Goal: Communication & Community: Answer question/provide support

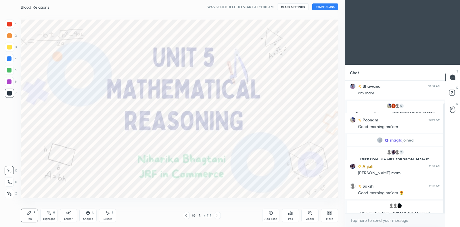
scroll to position [73, 0]
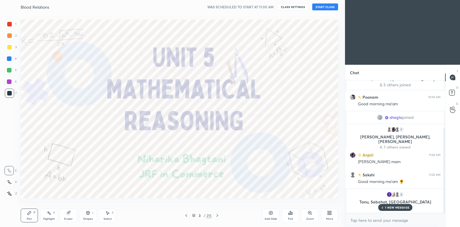
click at [322, 7] on button "START CLASS" at bounding box center [325, 6] width 26 height 7
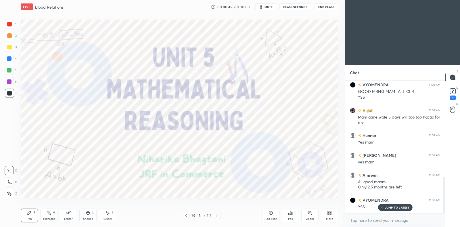
scroll to position [366, 0]
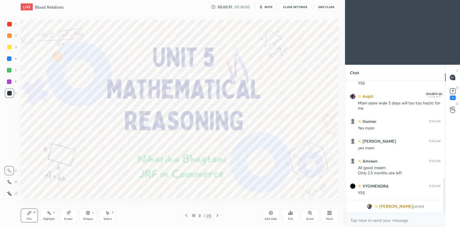
click at [451, 94] on icon at bounding box center [452, 91] width 9 height 9
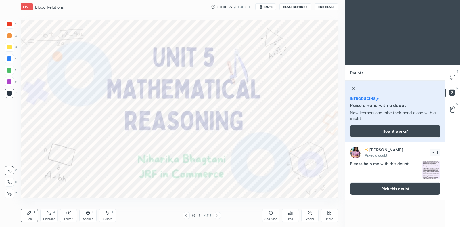
drag, startPoint x: 354, startPoint y: 88, endPoint x: 349, endPoint y: 86, distance: 4.8
click at [352, 87] on icon at bounding box center [353, 88] width 7 height 7
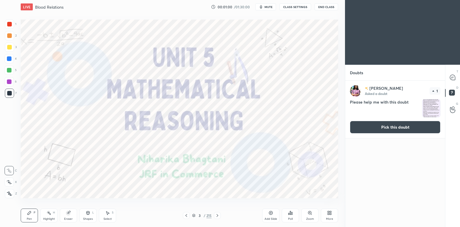
click at [187, 215] on icon at bounding box center [186, 215] width 5 height 5
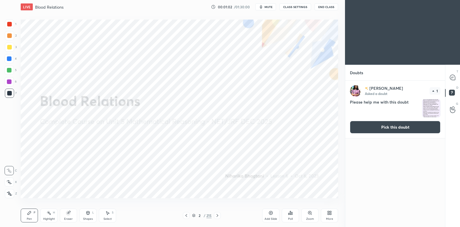
click at [363, 137] on div "[PERSON_NAME] Asked a doubt 1 Please help me with this doubt Pick this doubt" at bounding box center [395, 108] width 100 height 57
click at [417, 129] on button "Pick this doubt" at bounding box center [395, 127] width 91 height 13
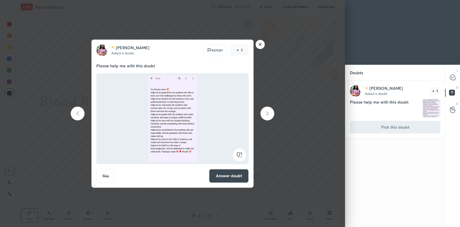
click at [221, 178] on button "Answer doubt" at bounding box center [229, 176] width 40 height 14
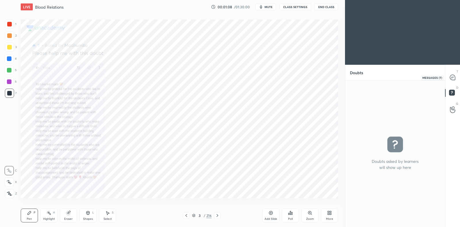
click at [453, 78] on icon at bounding box center [452, 77] width 5 height 5
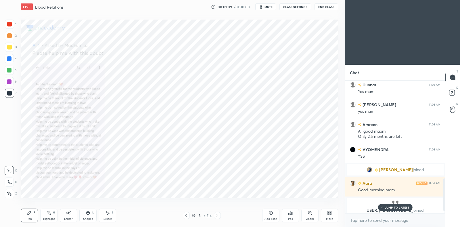
scroll to position [407, 0]
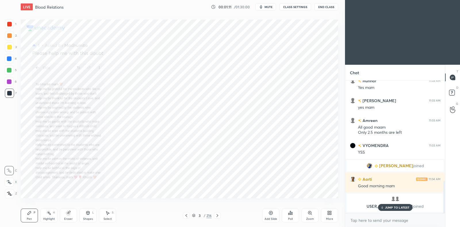
click at [393, 208] on p "JUMP TO LATEST" at bounding box center [397, 207] width 25 height 3
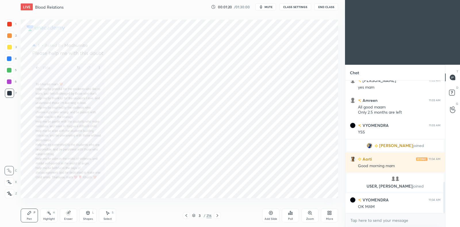
click at [310, 214] on icon at bounding box center [309, 212] width 3 height 3
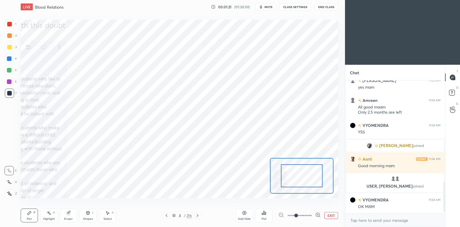
scroll to position [441, 0]
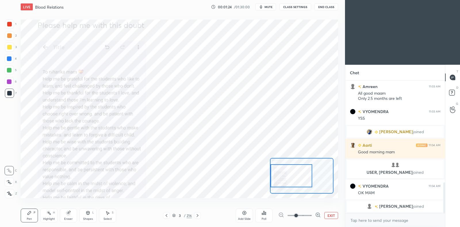
drag, startPoint x: 292, startPoint y: 175, endPoint x: 280, endPoint y: 175, distance: 12.6
click at [280, 175] on div at bounding box center [292, 175] width 42 height 23
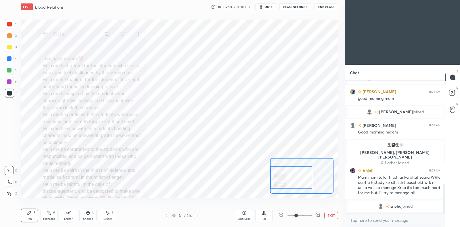
scroll to position [481, 0]
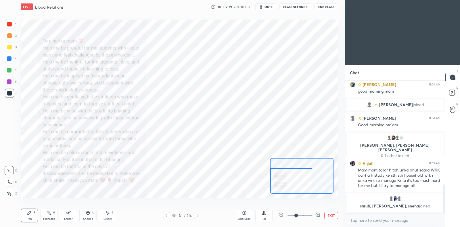
drag, startPoint x: 286, startPoint y: 172, endPoint x: 286, endPoint y: 176, distance: 4.0
click at [286, 176] on div at bounding box center [292, 179] width 42 height 23
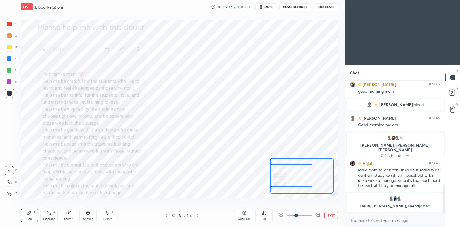
drag, startPoint x: 289, startPoint y: 180, endPoint x: 288, endPoint y: 176, distance: 4.5
click at [288, 176] on div at bounding box center [292, 175] width 42 height 23
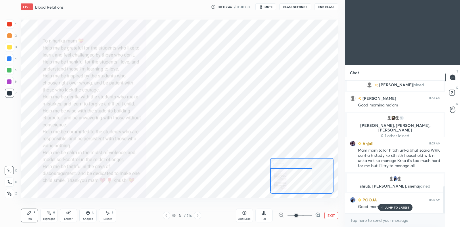
scroll to position [515, 0]
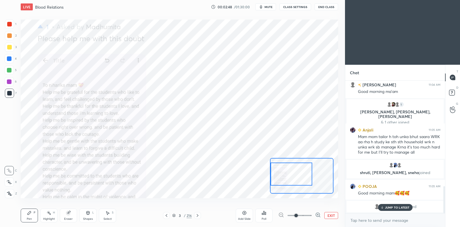
click at [292, 176] on div at bounding box center [292, 173] width 42 height 23
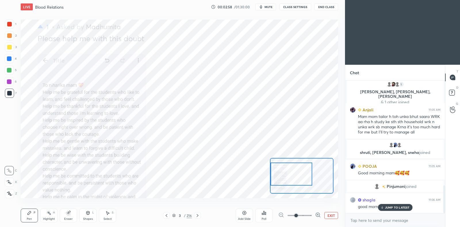
scroll to position [496, 0]
click at [403, 205] on div "JUMP TO LATEST" at bounding box center [395, 207] width 34 height 7
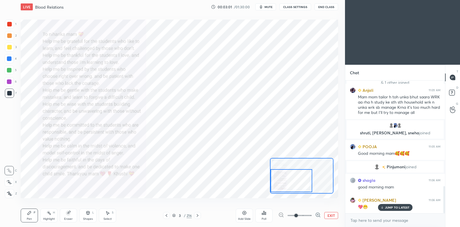
drag, startPoint x: 304, startPoint y: 177, endPoint x: 303, endPoint y: 184, distance: 6.4
click at [303, 184] on div at bounding box center [292, 180] width 42 height 23
click at [328, 215] on button "EXIT" at bounding box center [331, 215] width 14 height 7
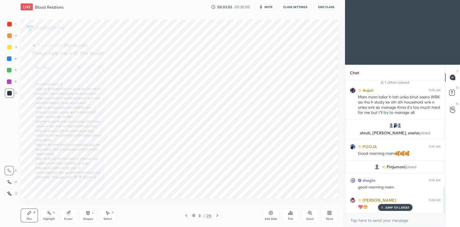
scroll to position [536, 0]
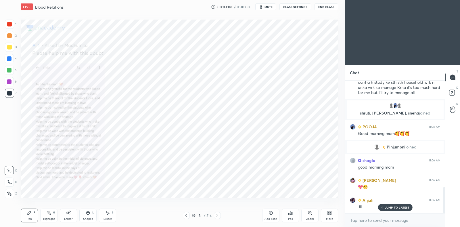
click at [69, 210] on icon at bounding box center [68, 212] width 5 height 5
click at [37, 214] on div "Pen P" at bounding box center [29, 215] width 17 height 14
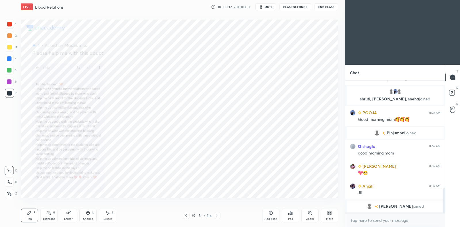
click at [12, 182] on div at bounding box center [9, 181] width 9 height 9
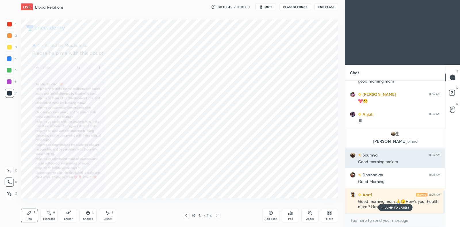
scroll to position [641, 0]
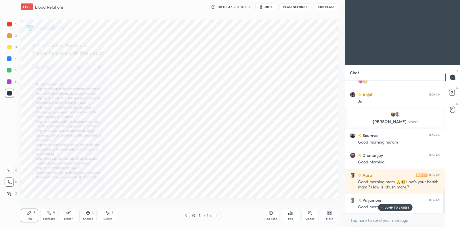
click at [387, 206] on p "JUMP TO LATEST" at bounding box center [397, 207] width 25 height 3
click at [220, 216] on div at bounding box center [217, 215] width 7 height 7
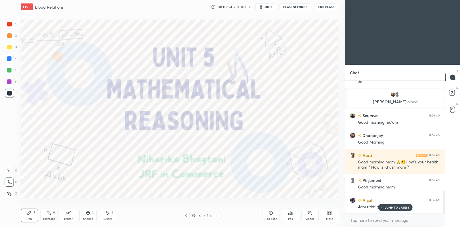
click at [220, 216] on div at bounding box center [217, 215] width 7 height 7
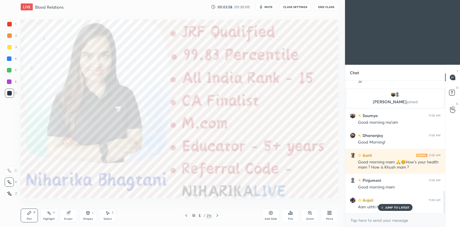
click at [395, 205] on div "JUMP TO LATEST" at bounding box center [395, 207] width 34 height 7
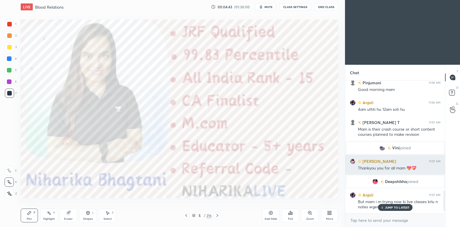
scroll to position [644, 0]
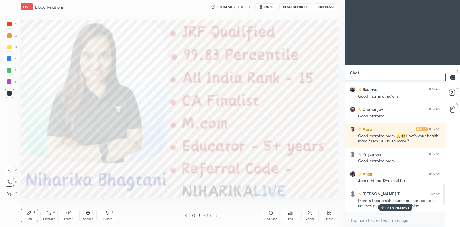
click at [216, 216] on icon at bounding box center [217, 215] width 2 height 3
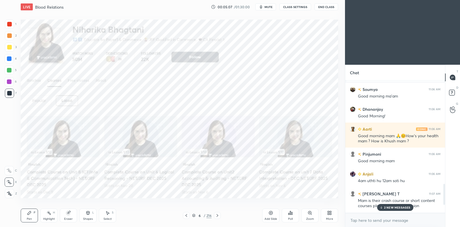
click at [218, 216] on icon at bounding box center [217, 215] width 5 height 5
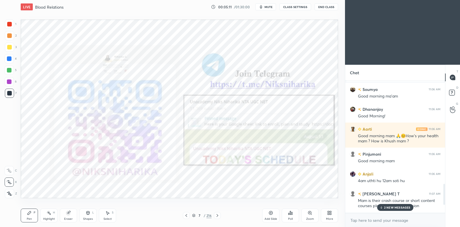
click at [404, 208] on p "2 NEW MESSAGES" at bounding box center [397, 207] width 26 height 3
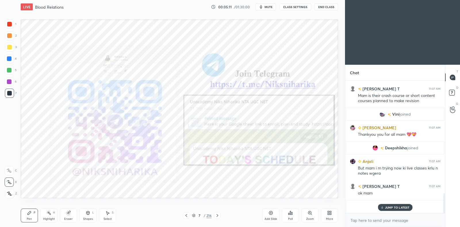
click at [389, 207] on p "JUMP TO LATEST" at bounding box center [397, 207] width 25 height 3
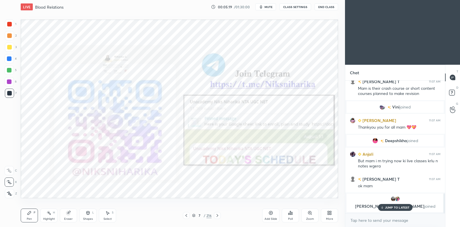
click at [407, 206] on p "JUMP TO LATEST" at bounding box center [397, 207] width 25 height 3
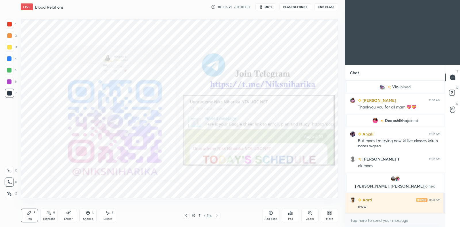
scroll to position [752, 0]
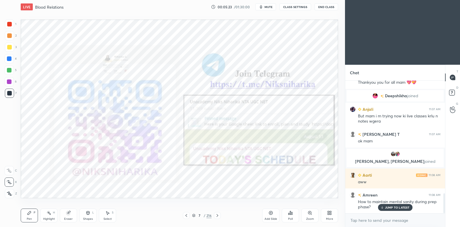
click at [392, 208] on p "JUMP TO LATEST" at bounding box center [397, 207] width 25 height 3
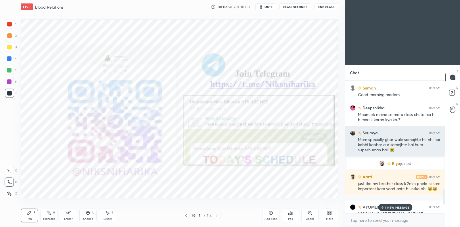
scroll to position [911, 0]
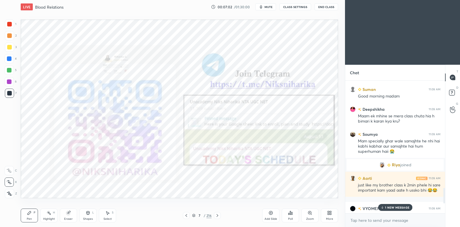
click at [194, 215] on icon at bounding box center [193, 215] width 3 height 3
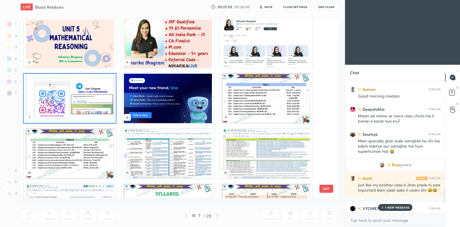
scroll to position [65, 0]
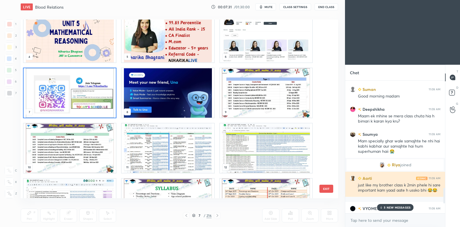
click at [369, 177] on h6 "Aarti" at bounding box center [366, 178] width 11 height 6
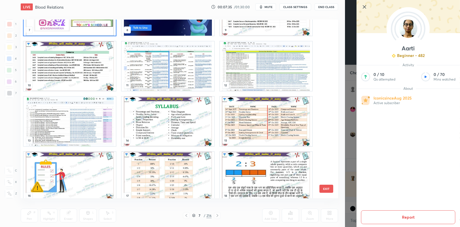
scroll to position [146, 0]
click at [90, 63] on img "grid" at bounding box center [70, 66] width 92 height 49
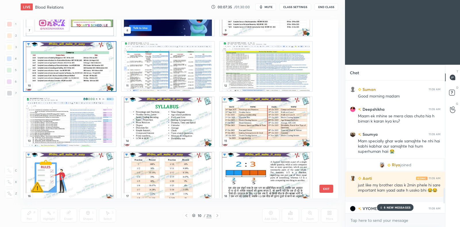
click at [92, 62] on img "grid" at bounding box center [70, 66] width 92 height 49
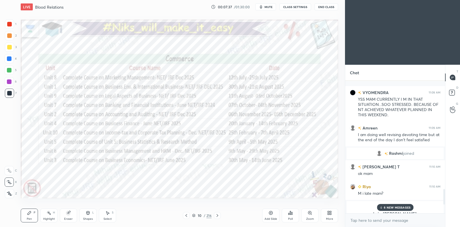
scroll to position [1054, 0]
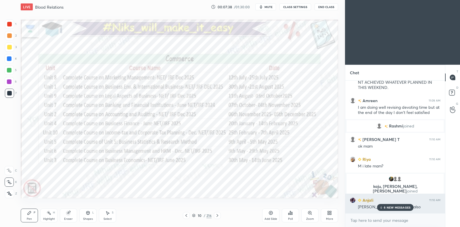
click at [385, 207] on p "6 NEW MESSAGES" at bounding box center [397, 207] width 27 height 3
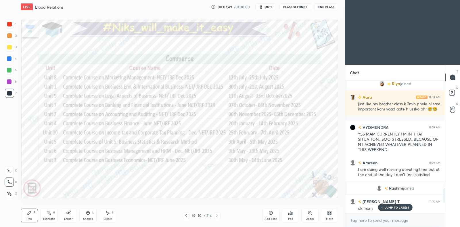
scroll to position [990, 0]
click at [388, 207] on p "9 NEW MESSAGES" at bounding box center [397, 207] width 27 height 3
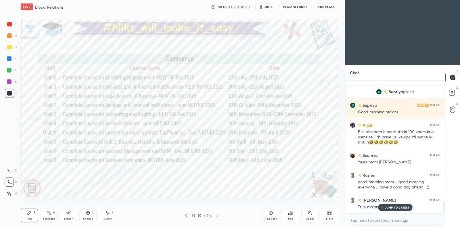
scroll to position [1302, 0]
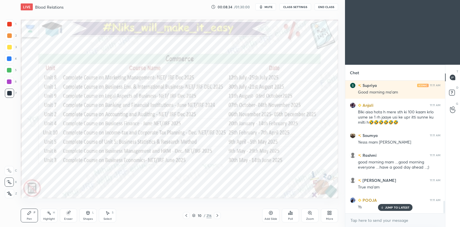
click at [195, 216] on icon at bounding box center [193, 215] width 3 height 1
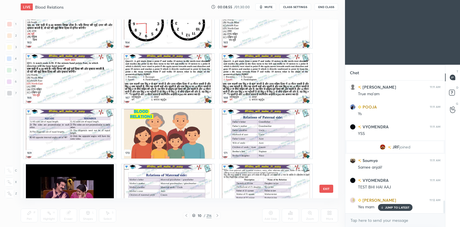
scroll to position [3007, 0]
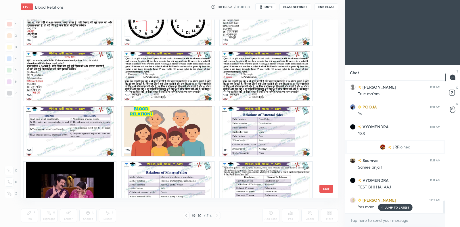
click at [184, 134] on img "grid" at bounding box center [168, 130] width 92 height 49
click at [185, 133] on img "grid" at bounding box center [168, 130] width 92 height 49
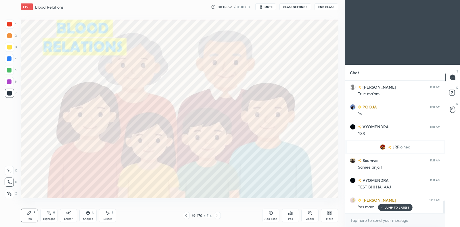
click at [189, 133] on img "grid" at bounding box center [168, 130] width 92 height 49
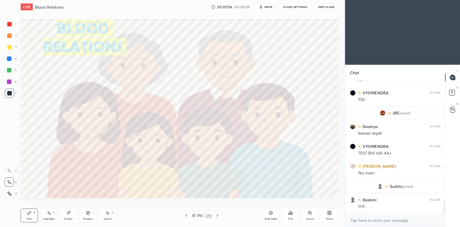
scroll to position [1306, 0]
click at [218, 216] on icon at bounding box center [217, 215] width 5 height 5
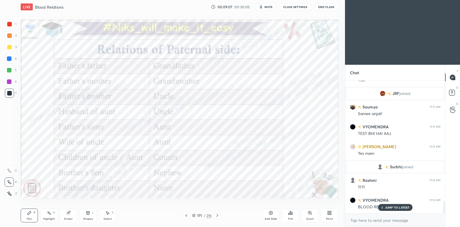
click at [187, 216] on icon at bounding box center [186, 215] width 5 height 5
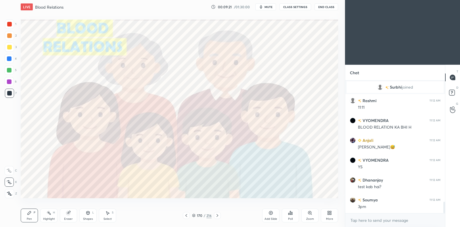
scroll to position [1405, 0]
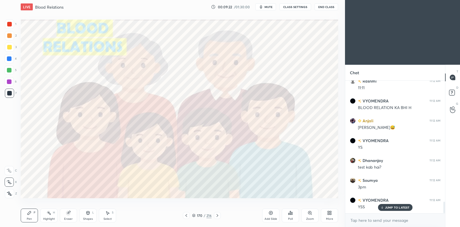
click at [217, 216] on icon at bounding box center [217, 215] width 5 height 5
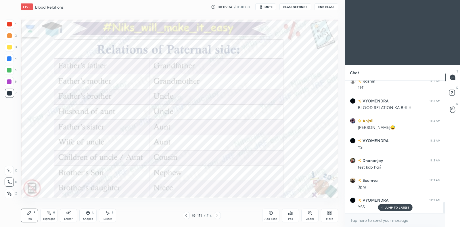
scroll to position [1425, 0]
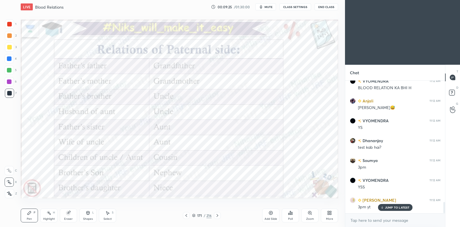
click at [187, 216] on icon at bounding box center [186, 215] width 5 height 5
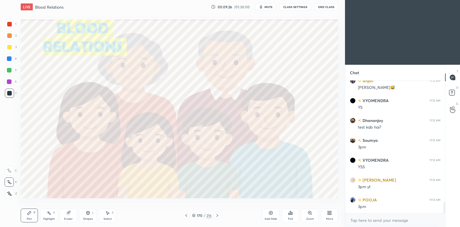
scroll to position [1465, 0]
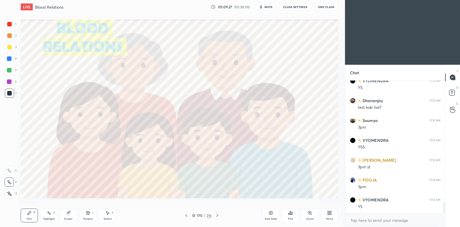
click at [218, 215] on icon at bounding box center [217, 215] width 5 height 5
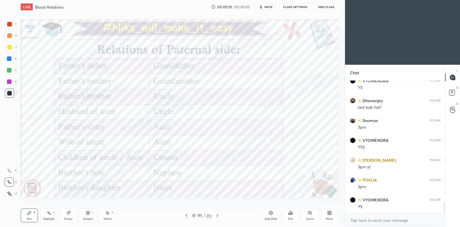
click at [187, 215] on icon at bounding box center [186, 215] width 5 height 5
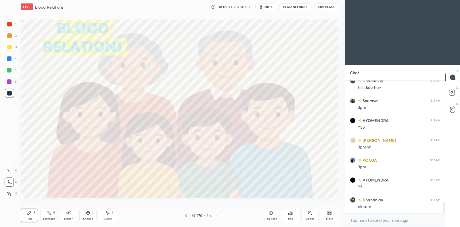
click at [218, 216] on icon at bounding box center [217, 215] width 5 height 5
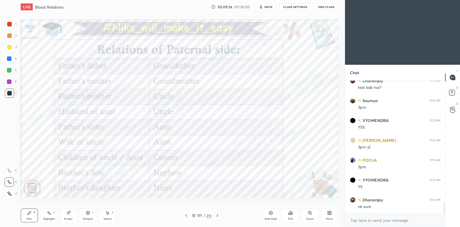
scroll to position [1504, 0]
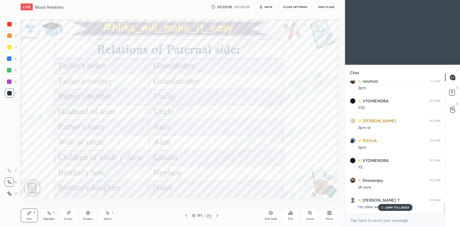
click at [218, 216] on icon at bounding box center [217, 215] width 5 height 5
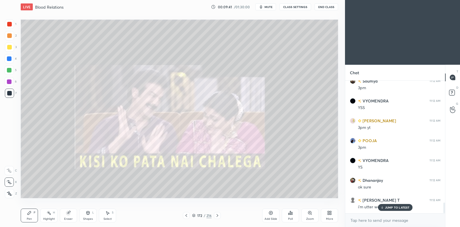
click at [187, 214] on icon at bounding box center [186, 215] width 5 height 5
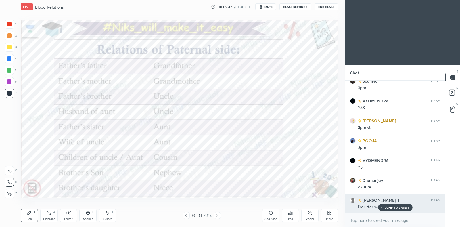
click at [390, 207] on p "JUMP TO LATEST" at bounding box center [397, 207] width 25 height 3
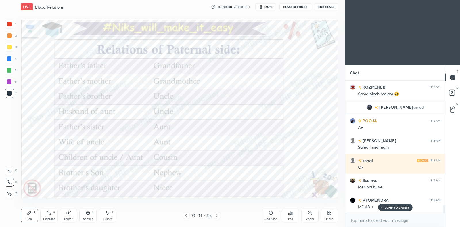
scroll to position [2084, 0]
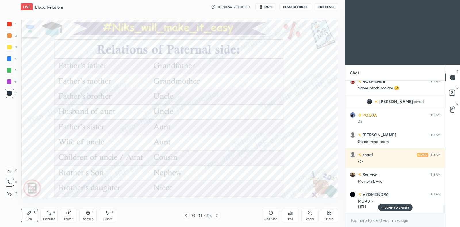
click at [49, 216] on div "Highlight H" at bounding box center [48, 215] width 17 height 14
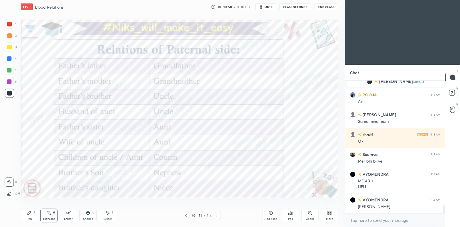
scroll to position [2124, 0]
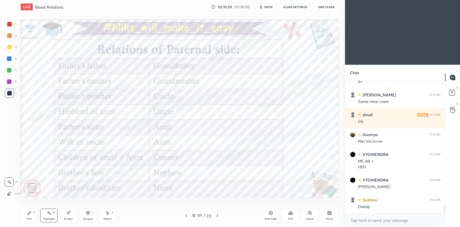
click at [8, 80] on div at bounding box center [9, 81] width 5 height 5
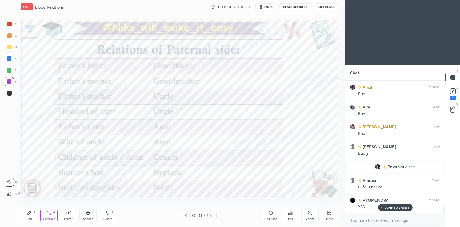
scroll to position [2147, 0]
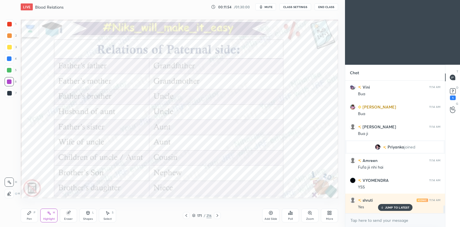
click at [218, 215] on icon at bounding box center [217, 215] width 5 height 5
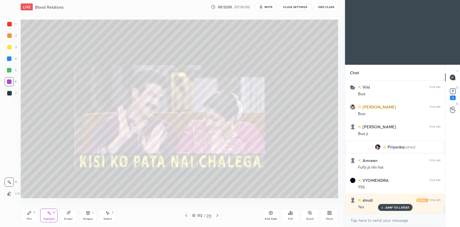
scroll to position [2167, 0]
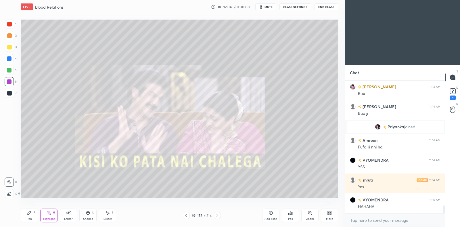
click at [9, 49] on div at bounding box center [9, 47] width 5 height 5
click at [29, 215] on icon at bounding box center [29, 212] width 5 height 5
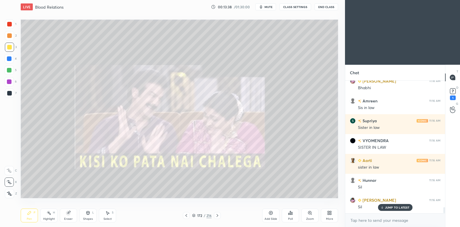
scroll to position [2766, 0]
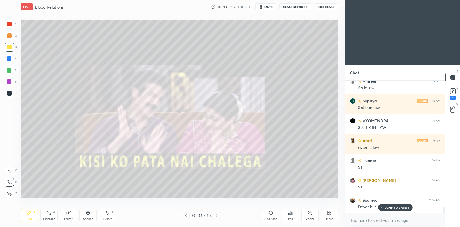
click at [66, 212] on div "Eraser" at bounding box center [68, 215] width 17 height 14
click at [26, 212] on div "Pen P" at bounding box center [29, 215] width 17 height 14
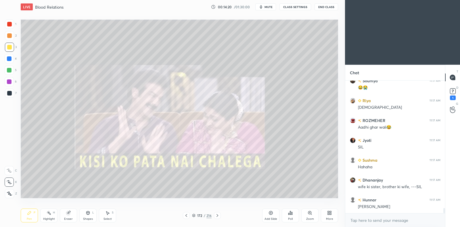
scroll to position [3242, 0]
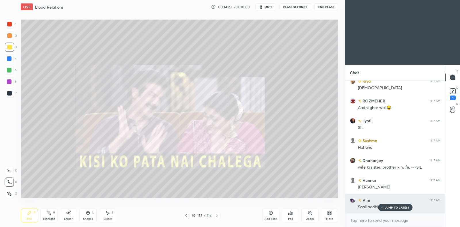
click at [390, 207] on p "JUMP TO LATEST" at bounding box center [397, 207] width 25 height 3
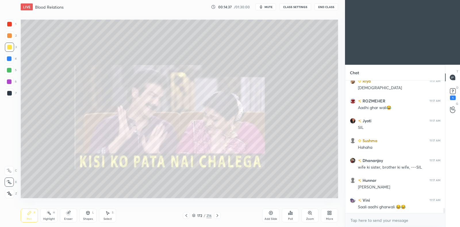
click at [188, 216] on icon at bounding box center [186, 215] width 5 height 5
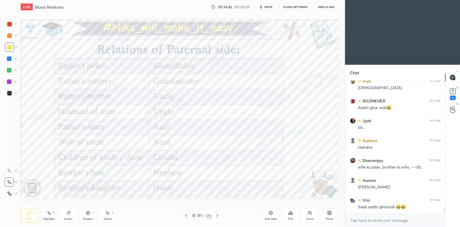
click at [215, 216] on icon at bounding box center [217, 215] width 5 height 5
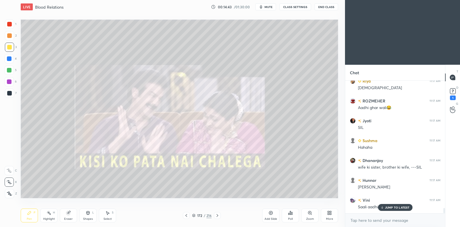
scroll to position [3262, 0]
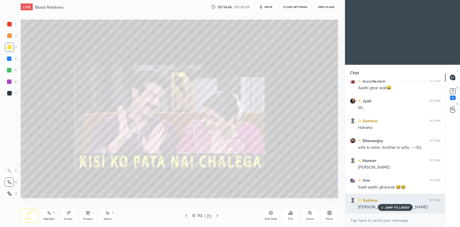
click at [386, 208] on p "JUMP TO LATEST" at bounding box center [397, 207] width 25 height 3
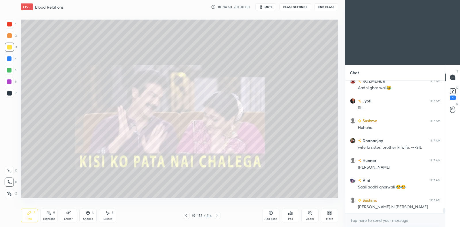
click at [185, 214] on icon at bounding box center [186, 215] width 5 height 5
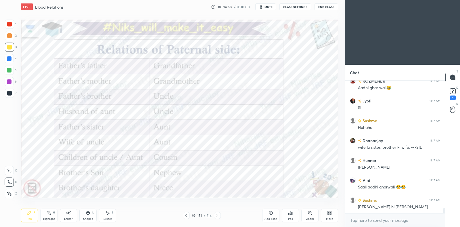
click at [9, 81] on div at bounding box center [9, 81] width 5 height 5
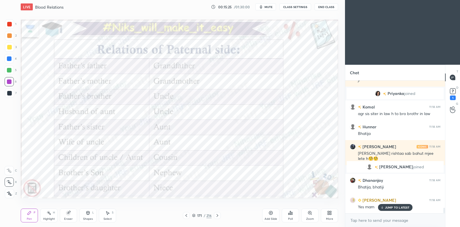
scroll to position [3118, 0]
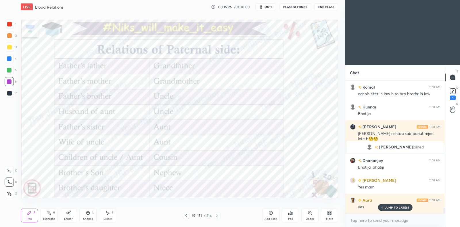
click at [218, 215] on icon at bounding box center [217, 215] width 5 height 5
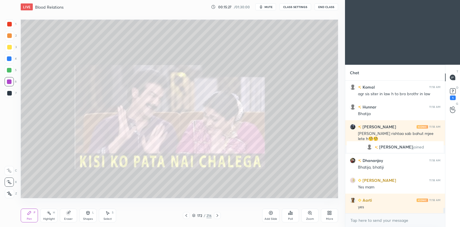
scroll to position [3138, 0]
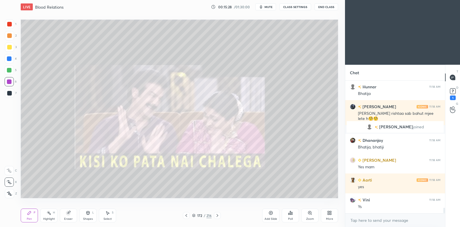
click at [218, 214] on icon at bounding box center [217, 215] width 5 height 5
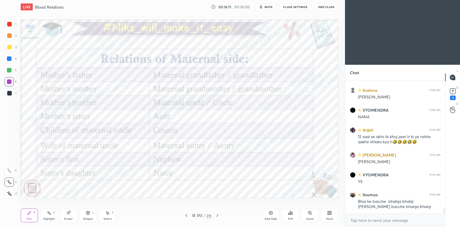
scroll to position [3321, 0]
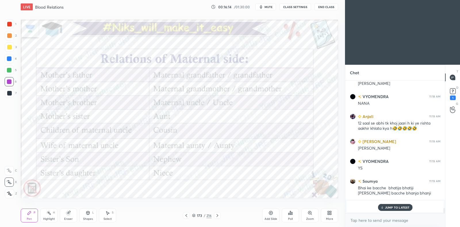
click at [271, 211] on icon at bounding box center [271, 212] width 5 height 5
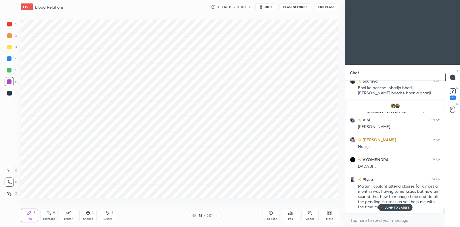
scroll to position [3369, 0]
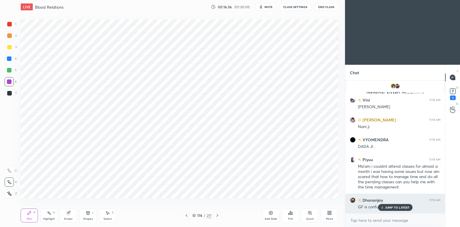
click at [391, 206] on p "JUMP TO LATEST" at bounding box center [397, 207] width 25 height 3
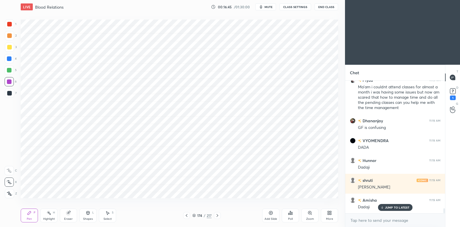
scroll to position [3489, 0]
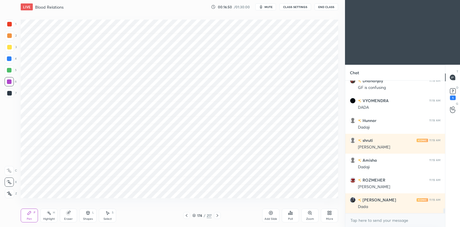
click at [188, 216] on icon at bounding box center [186, 215] width 5 height 5
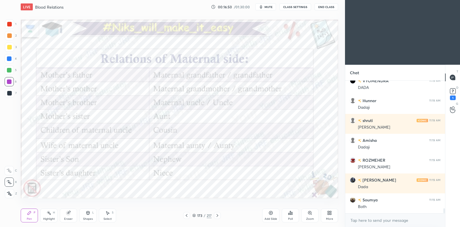
click at [189, 213] on icon at bounding box center [186, 215] width 5 height 5
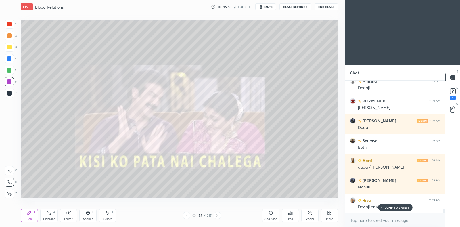
scroll to position [3588, 0]
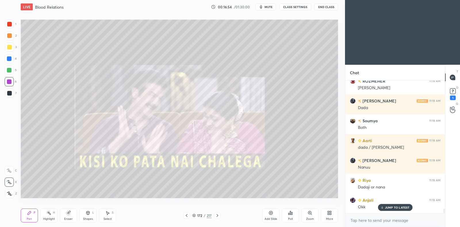
click at [10, 48] on div at bounding box center [9, 47] width 5 height 5
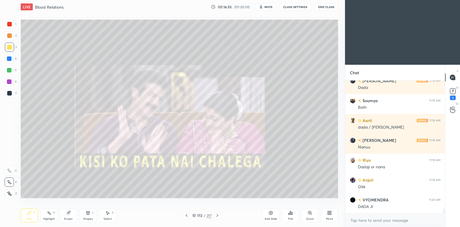
scroll to position [3628, 0]
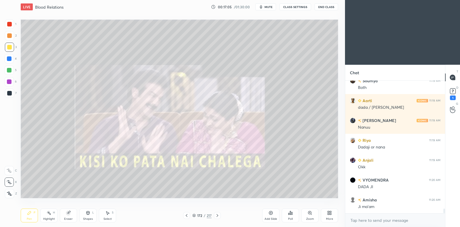
click at [186, 215] on icon at bounding box center [186, 215] width 5 height 5
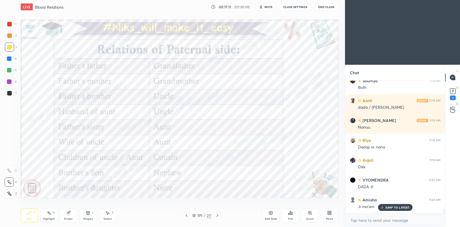
scroll to position [3647, 0]
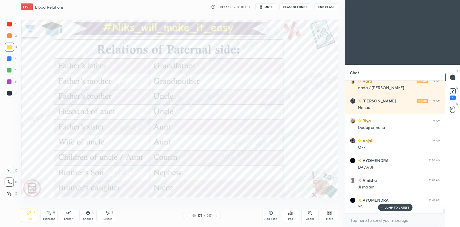
click at [218, 217] on icon at bounding box center [217, 215] width 5 height 5
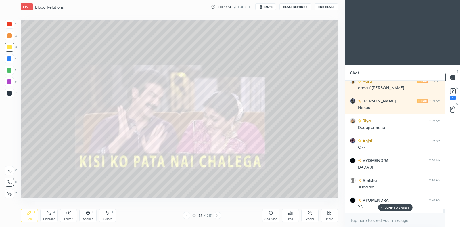
click at [220, 216] on div at bounding box center [217, 215] width 7 height 7
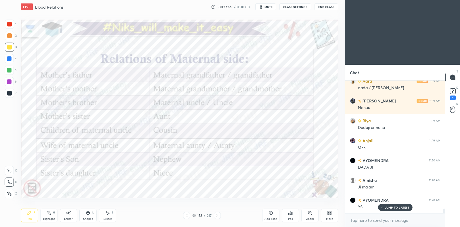
click at [9, 57] on div at bounding box center [9, 58] width 5 height 5
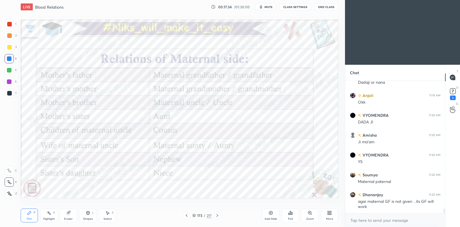
scroll to position [3712, 0]
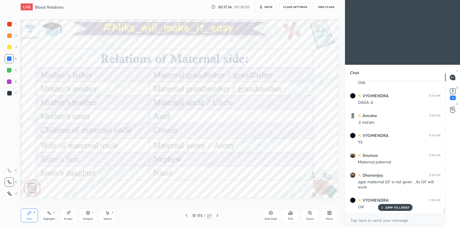
click at [187, 215] on icon at bounding box center [186, 215] width 5 height 5
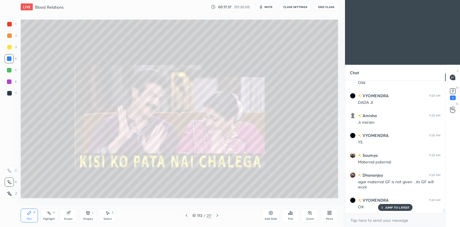
scroll to position [3726, 0]
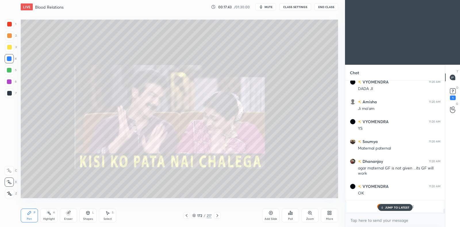
click at [216, 216] on icon at bounding box center [217, 215] width 5 height 5
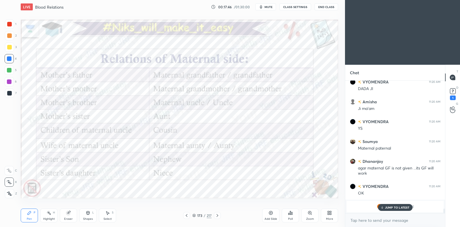
click at [189, 217] on div at bounding box center [186, 215] width 7 height 7
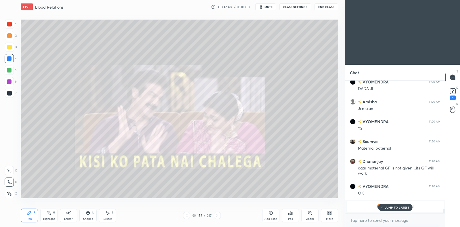
click at [218, 215] on icon at bounding box center [217, 215] width 2 height 3
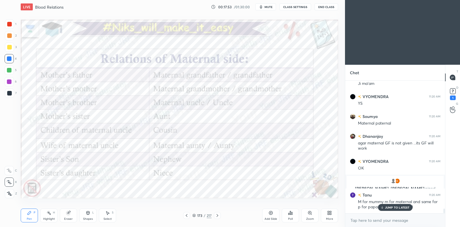
scroll to position [3771, 0]
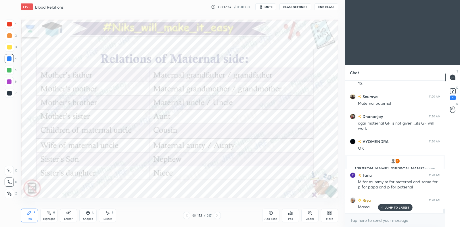
click at [187, 216] on icon at bounding box center [187, 215] width 2 height 3
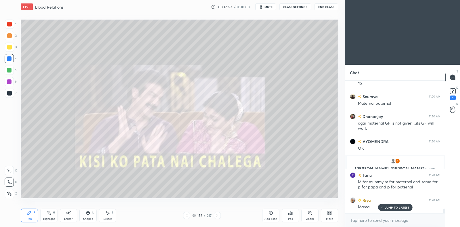
scroll to position [3790, 0]
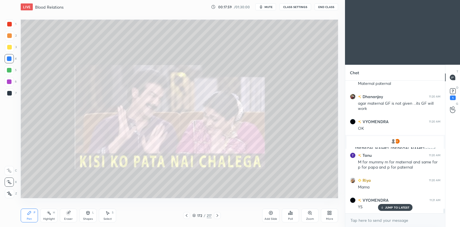
click at [11, 45] on div at bounding box center [9, 47] width 5 height 5
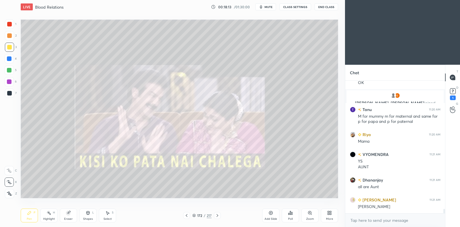
scroll to position [3856, 0]
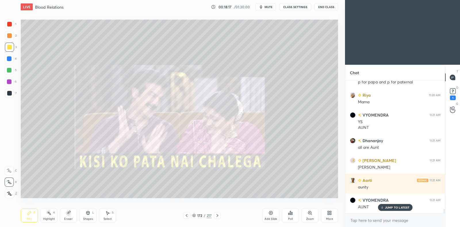
click at [218, 214] on icon at bounding box center [217, 215] width 5 height 5
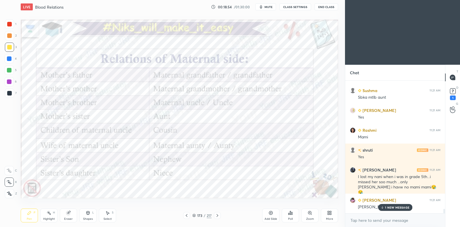
scroll to position [4045, 0]
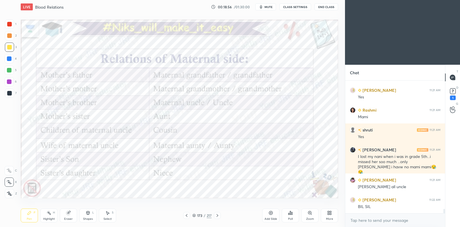
click at [218, 213] on icon at bounding box center [217, 215] width 5 height 5
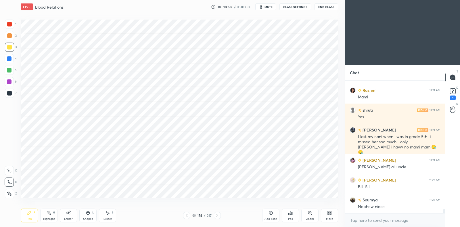
scroll to position [4084, 0]
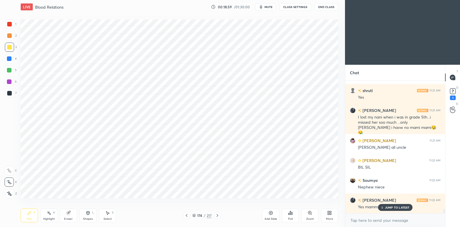
click at [384, 209] on div "JUMP TO LATEST" at bounding box center [395, 207] width 34 height 7
click at [187, 213] on icon at bounding box center [186, 215] width 5 height 5
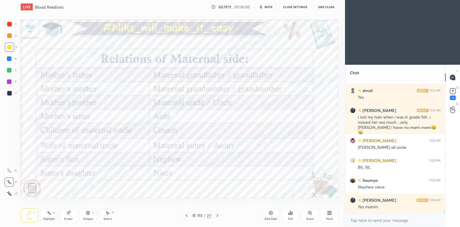
click at [217, 214] on icon at bounding box center [217, 215] width 5 height 5
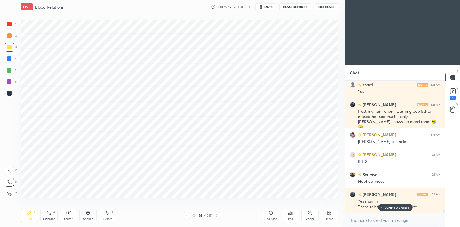
click at [218, 213] on icon at bounding box center [217, 215] width 5 height 5
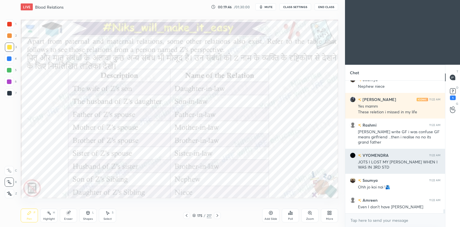
scroll to position [4199, 0]
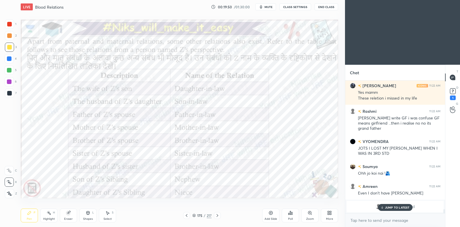
click at [7, 84] on div at bounding box center [9, 81] width 5 height 5
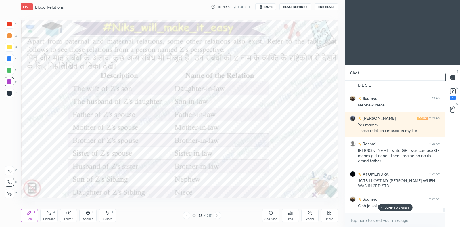
scroll to position [4166, 0]
click at [388, 208] on p "JUMP TO LATEST" at bounding box center [397, 207] width 25 height 3
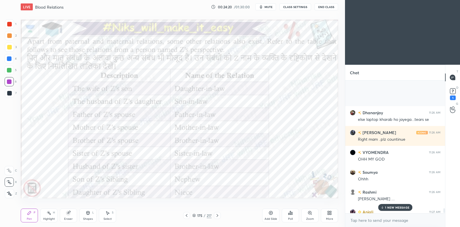
scroll to position [4674, 0]
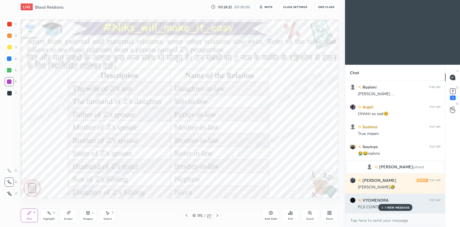
click at [397, 209] on p "1 NEW MESSAGE" at bounding box center [397, 207] width 24 height 3
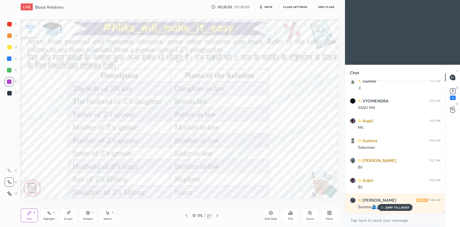
scroll to position [4813, 0]
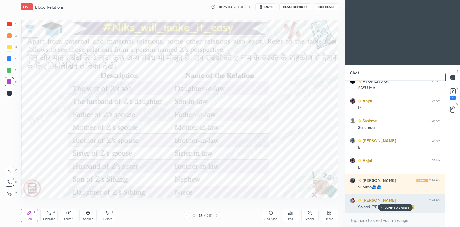
click at [383, 205] on div "JUMP TO LATEST" at bounding box center [395, 207] width 34 height 7
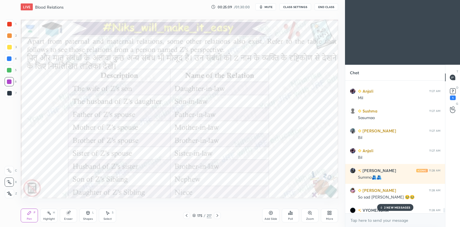
scroll to position [4858, 0]
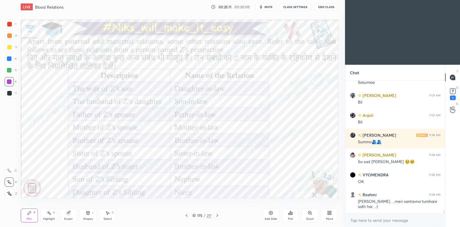
click at [218, 214] on icon at bounding box center [217, 215] width 5 height 5
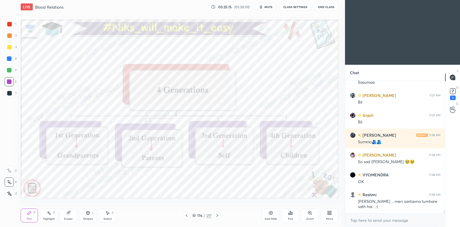
click at [67, 214] on icon at bounding box center [68, 213] width 4 height 4
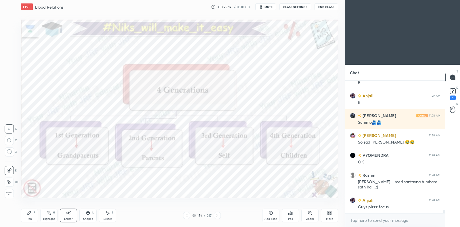
scroll to position [4898, 0]
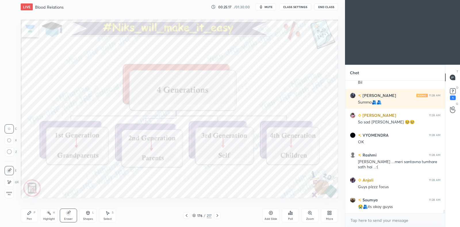
click at [31, 215] on icon at bounding box center [29, 212] width 5 height 5
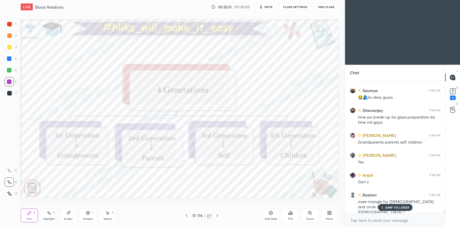
scroll to position [5027, 0]
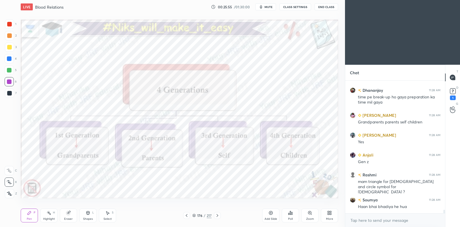
click at [217, 216] on icon at bounding box center [217, 215] width 2 height 3
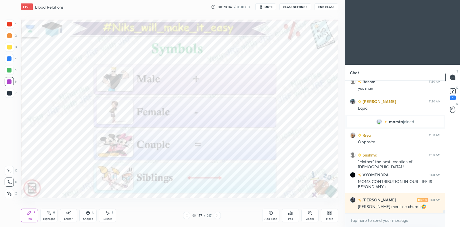
scroll to position [5556, 0]
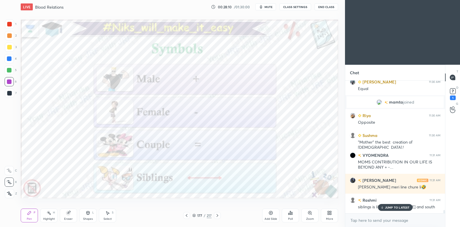
click at [385, 206] on div "JUMP TO LATEST" at bounding box center [395, 207] width 34 height 7
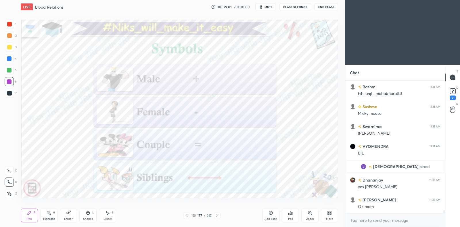
scroll to position [5587, 0]
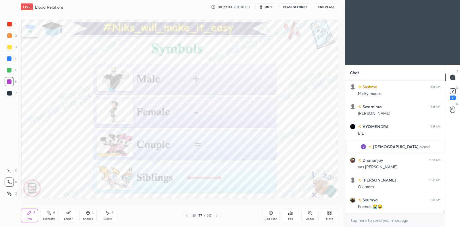
click at [218, 216] on icon at bounding box center [217, 215] width 5 height 5
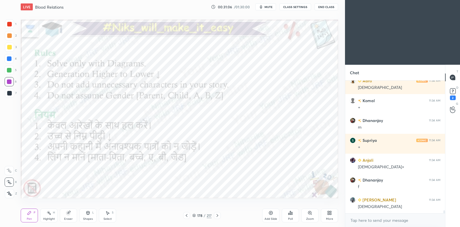
scroll to position [6062, 0]
click at [217, 216] on icon at bounding box center [217, 215] width 5 height 5
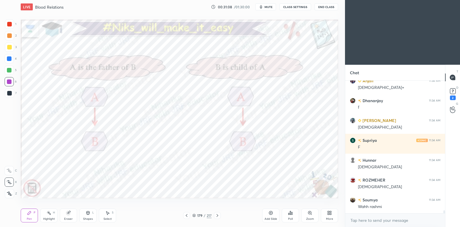
scroll to position [6161, 0]
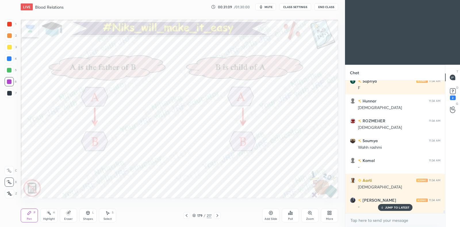
click at [186, 216] on icon at bounding box center [186, 215] width 5 height 5
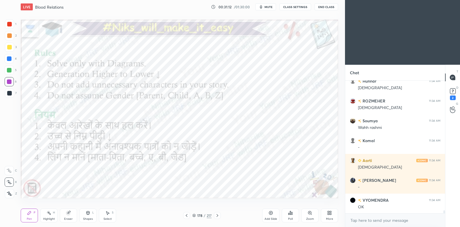
scroll to position [6201, 0]
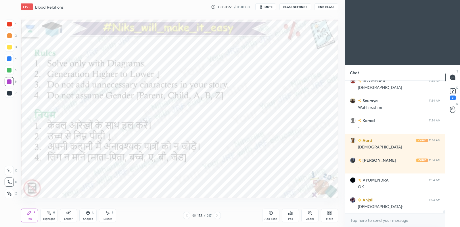
click at [218, 218] on icon at bounding box center [217, 215] width 5 height 5
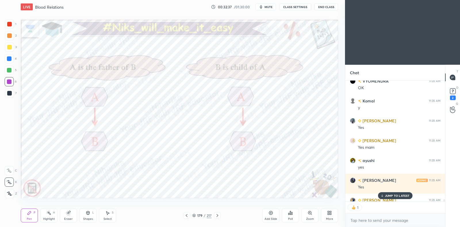
scroll to position [6762, 0]
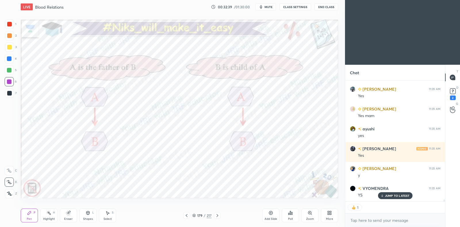
click at [220, 215] on div at bounding box center [217, 215] width 7 height 7
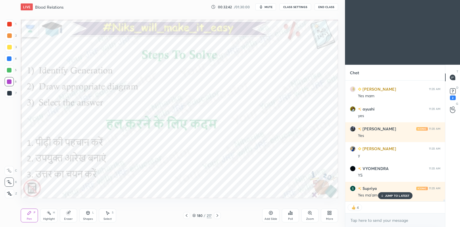
scroll to position [6802, 0]
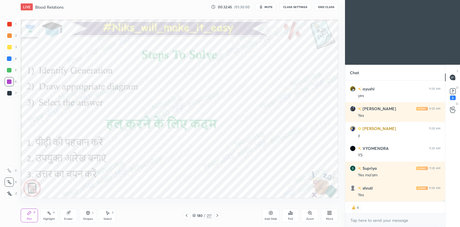
click at [218, 216] on icon at bounding box center [217, 215] width 5 height 5
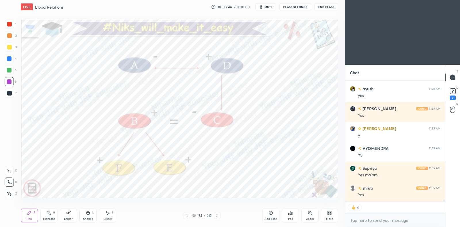
scroll to position [6822, 0]
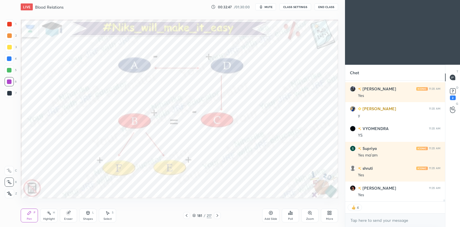
click at [50, 214] on rect at bounding box center [49, 213] width 3 height 3
click at [9, 193] on icon at bounding box center [9, 193] width 5 height 5
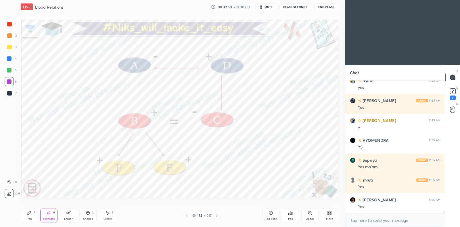
scroll to position [6810, 0]
click at [8, 180] on icon at bounding box center [9, 182] width 5 height 5
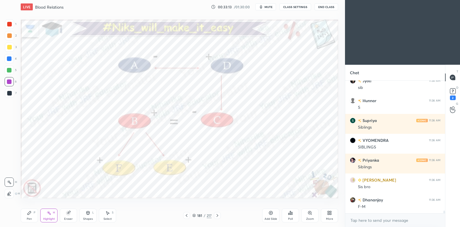
scroll to position [7009, 0]
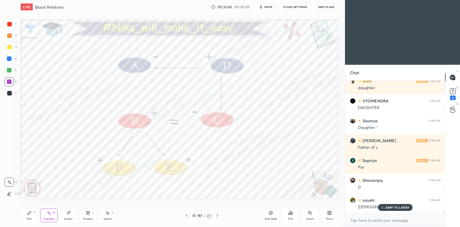
click at [32, 213] on div "Pen P" at bounding box center [29, 215] width 17 height 14
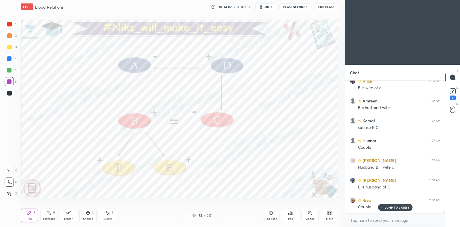
scroll to position [8100, 0]
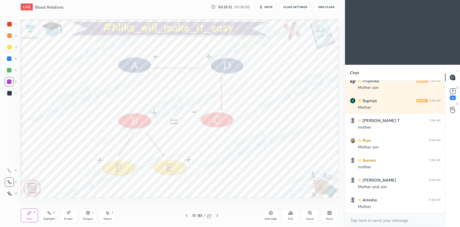
click at [47, 216] on div "Highlight H" at bounding box center [48, 215] width 17 height 14
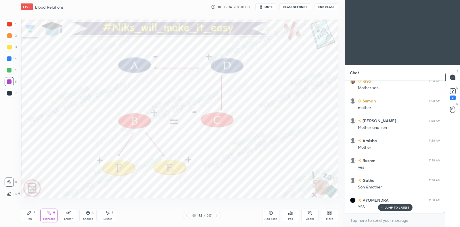
scroll to position [2, 2]
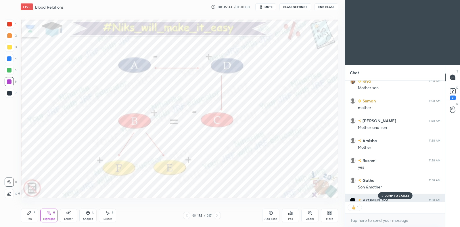
click at [390, 199] on div "JUMP TO LATEST" at bounding box center [395, 195] width 34 height 7
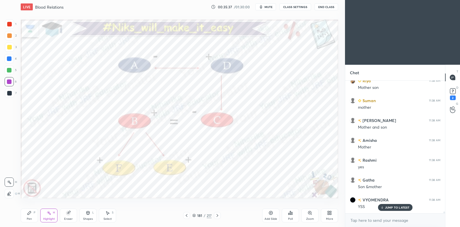
scroll to position [1, 2]
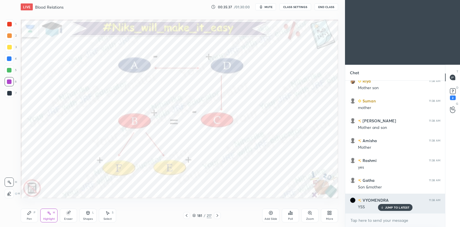
click at [388, 206] on p "JUMP TO LATEST" at bounding box center [397, 207] width 25 height 3
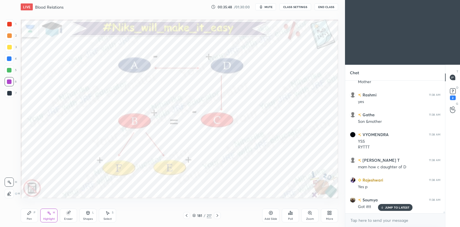
scroll to position [9613, 0]
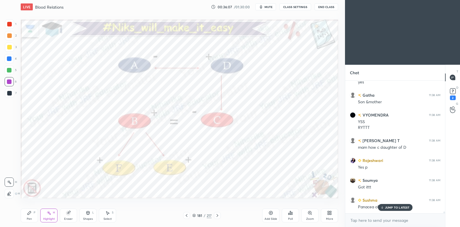
click at [187, 216] on icon at bounding box center [186, 215] width 5 height 5
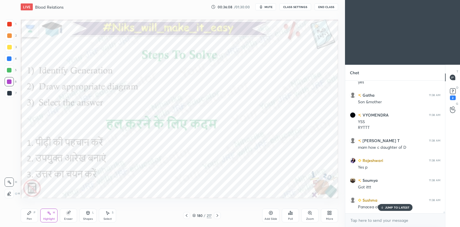
click at [187, 216] on icon at bounding box center [186, 215] width 5 height 5
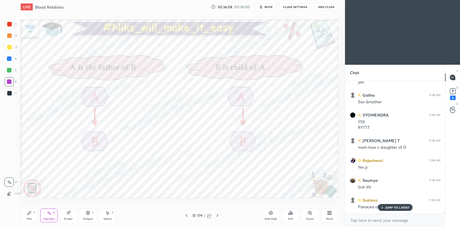
scroll to position [9633, 0]
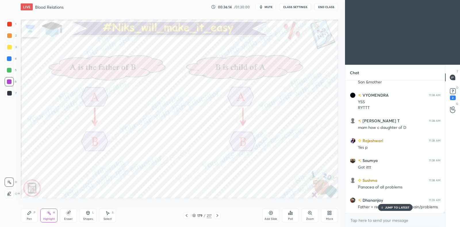
click at [218, 216] on icon at bounding box center [217, 215] width 5 height 5
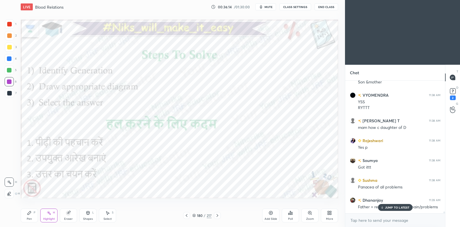
click at [217, 216] on icon at bounding box center [217, 215] width 5 height 5
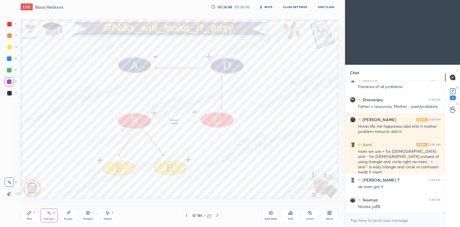
scroll to position [9753, 0]
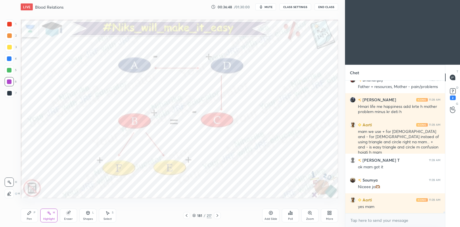
click at [31, 213] on icon at bounding box center [29, 212] width 5 height 5
click at [269, 211] on icon at bounding box center [271, 212] width 5 height 5
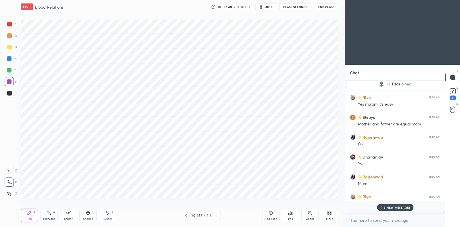
scroll to position [131, 98]
click at [391, 207] on p "10 NEW MESSAGES" at bounding box center [397, 207] width 28 height 3
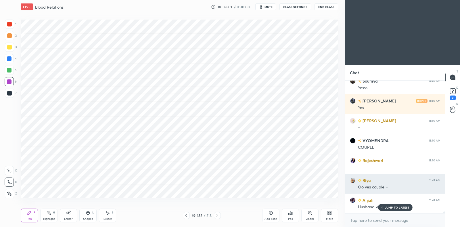
scroll to position [10163, 0]
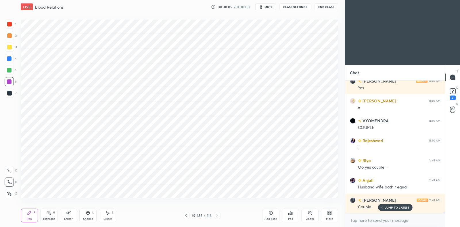
click at [187, 217] on icon at bounding box center [186, 215] width 5 height 5
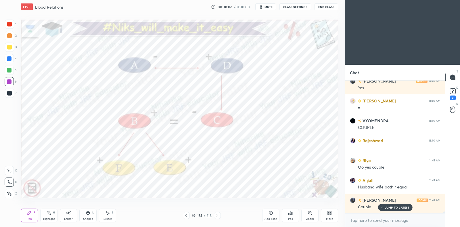
click at [217, 216] on icon at bounding box center [217, 215] width 5 height 5
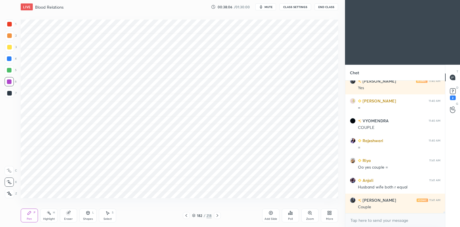
scroll to position [10183, 0]
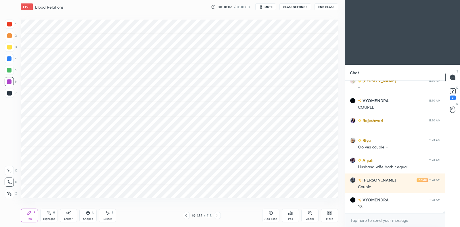
click at [218, 216] on icon at bounding box center [217, 215] width 5 height 5
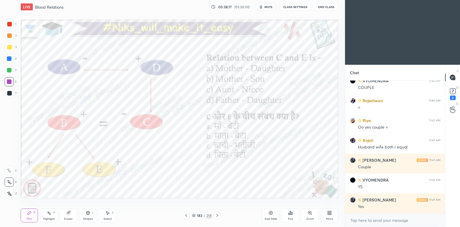
scroll to position [10223, 0]
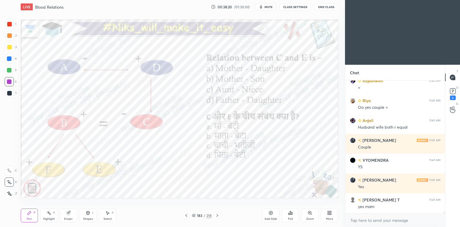
click at [9, 60] on div at bounding box center [9, 58] width 5 height 5
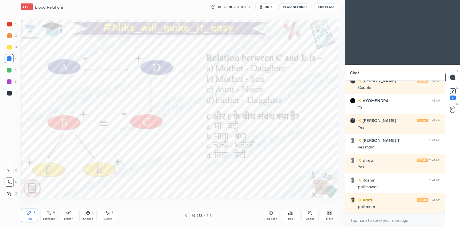
scroll to position [10302, 0]
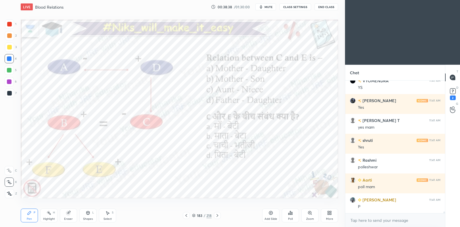
click at [292, 216] on div "Poll" at bounding box center [290, 215] width 17 height 14
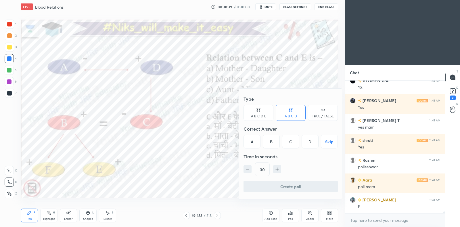
click at [271, 139] on div "B" at bounding box center [271, 142] width 17 height 14
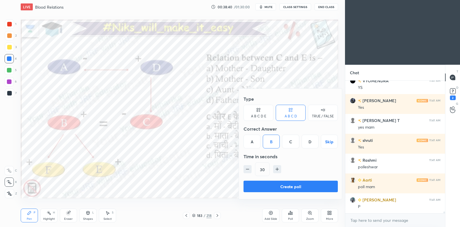
click at [277, 187] on button "Create poll" at bounding box center [291, 186] width 94 height 11
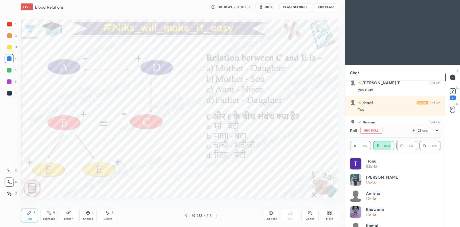
scroll to position [10372, 0]
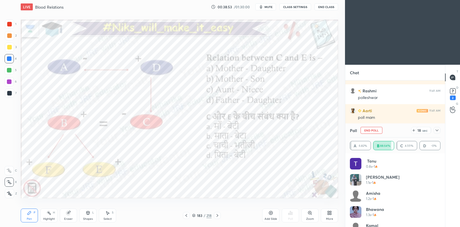
click at [437, 129] on icon at bounding box center [437, 130] width 5 height 5
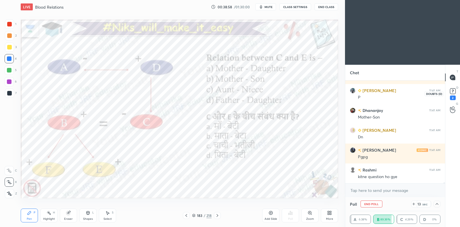
scroll to position [10431, 0]
click at [455, 94] on icon at bounding box center [452, 91] width 9 height 9
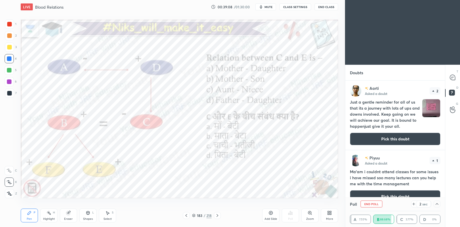
scroll to position [10, 0]
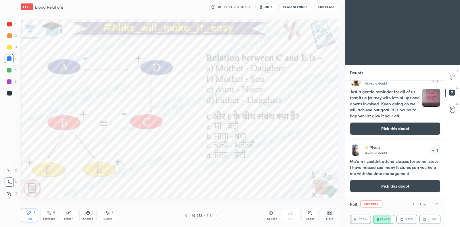
click at [387, 126] on button "Pick this doubt" at bounding box center [395, 128] width 91 height 13
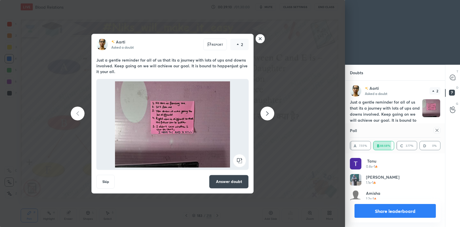
scroll to position [2, 2]
click at [260, 38] on rect at bounding box center [260, 38] width 9 height 9
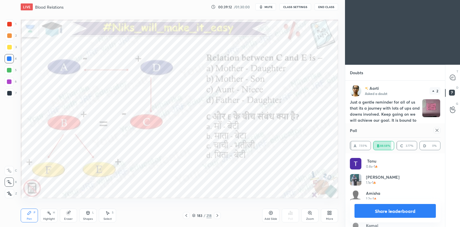
click at [436, 133] on div at bounding box center [437, 130] width 7 height 7
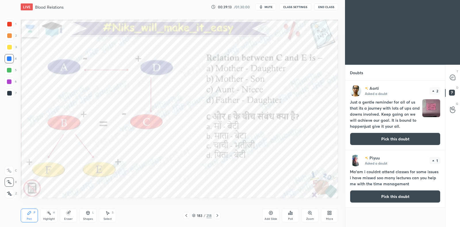
click at [454, 80] on icon at bounding box center [452, 77] width 5 height 5
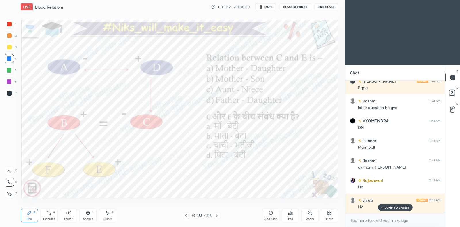
click at [187, 216] on icon at bounding box center [186, 215] width 5 height 5
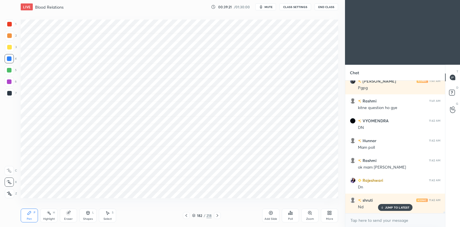
click at [186, 215] on icon at bounding box center [186, 215] width 5 height 5
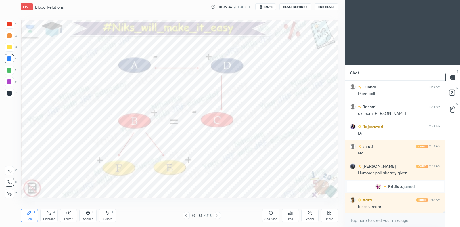
click at [216, 215] on icon at bounding box center [217, 215] width 5 height 5
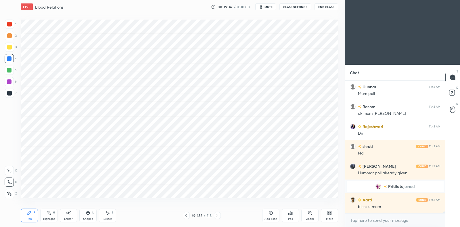
click at [216, 216] on icon at bounding box center [217, 215] width 5 height 5
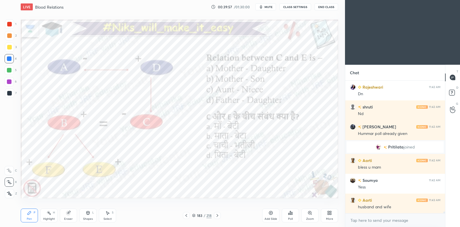
scroll to position [10740, 0]
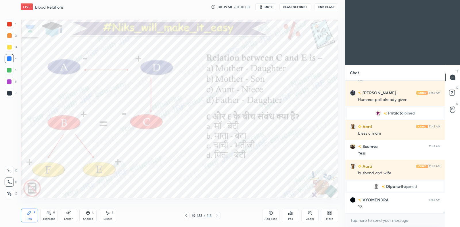
click at [218, 215] on icon at bounding box center [217, 215] width 5 height 5
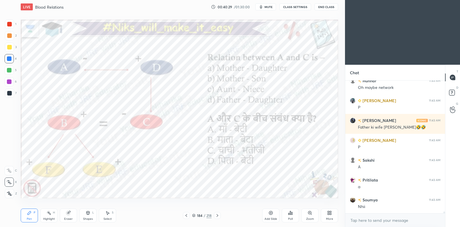
scroll to position [10939, 0]
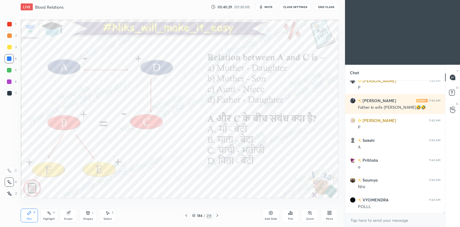
click at [294, 215] on div "Poll" at bounding box center [290, 215] width 17 height 14
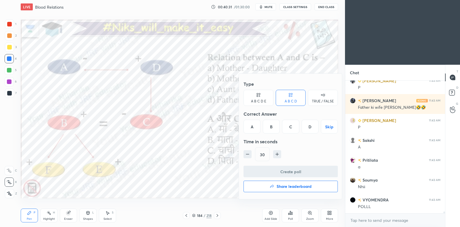
click at [290, 129] on div "C" at bounding box center [290, 127] width 17 height 14
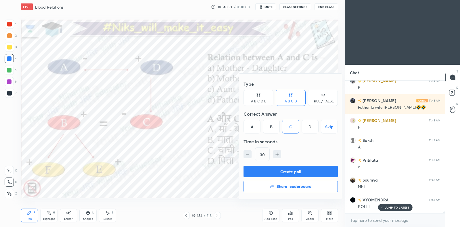
scroll to position [10958, 0]
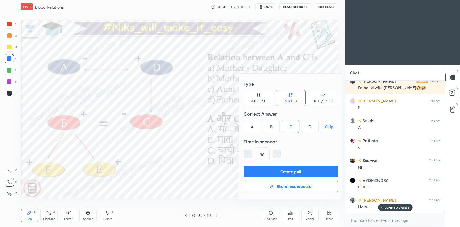
click at [287, 171] on button "Create poll" at bounding box center [291, 171] width 94 height 11
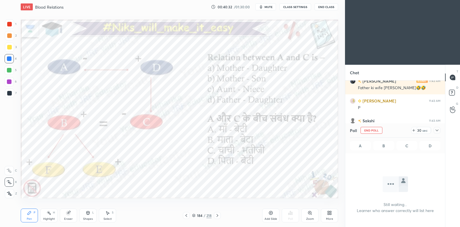
scroll to position [11008, 0]
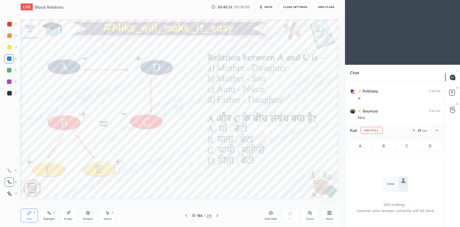
click at [438, 131] on icon at bounding box center [437, 130] width 5 height 5
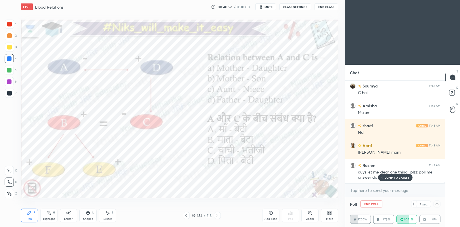
scroll to position [11132, 0]
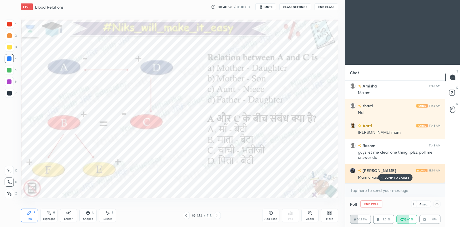
click at [396, 178] on p "JUMP TO LATEST" at bounding box center [397, 177] width 25 height 3
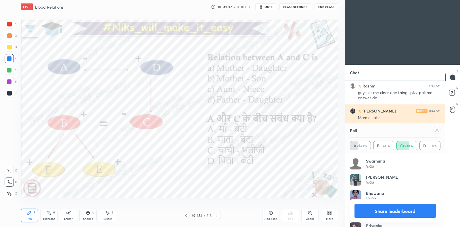
scroll to position [2, 2]
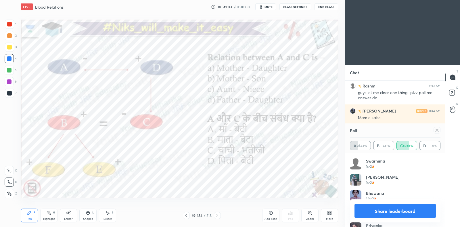
click at [436, 132] on icon at bounding box center [437, 130] width 5 height 5
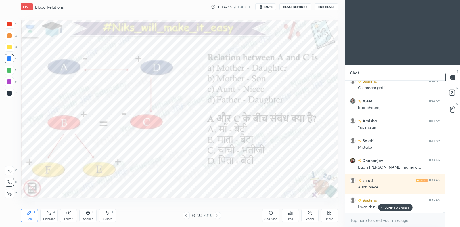
scroll to position [119, 98]
click at [394, 196] on p "JUMP TO LATEST" at bounding box center [397, 195] width 25 height 3
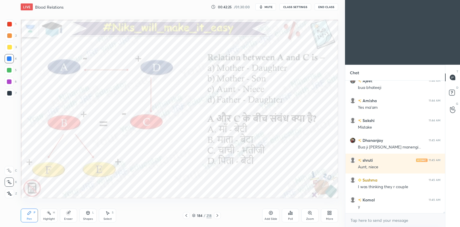
scroll to position [11658, 0]
click at [49, 214] on rect at bounding box center [49, 213] width 3 height 3
click at [219, 217] on icon at bounding box center [217, 215] width 5 height 5
click at [295, 211] on div "Poll" at bounding box center [290, 215] width 17 height 14
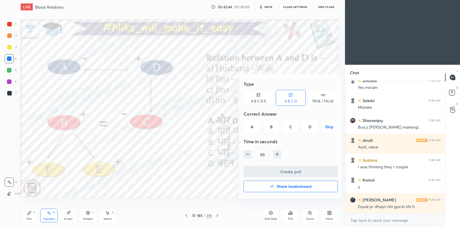
click at [289, 214] on div at bounding box center [230, 113] width 460 height 227
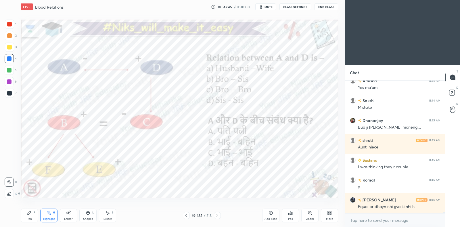
click at [286, 216] on div "Poll" at bounding box center [290, 215] width 17 height 14
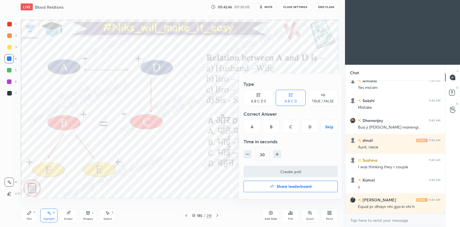
click at [273, 126] on div "B" at bounding box center [271, 127] width 17 height 14
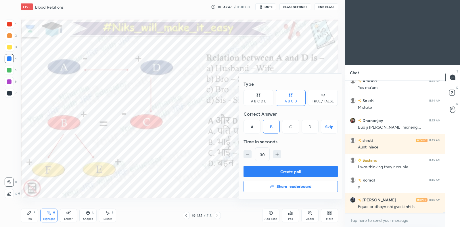
click at [287, 175] on button "Create poll" at bounding box center [291, 171] width 94 height 11
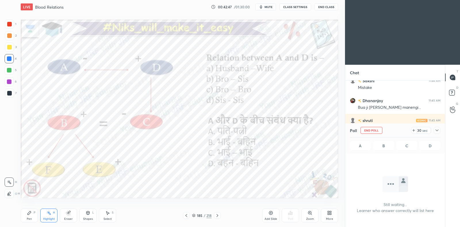
scroll to position [115, 98]
click at [437, 133] on icon at bounding box center [437, 130] width 5 height 5
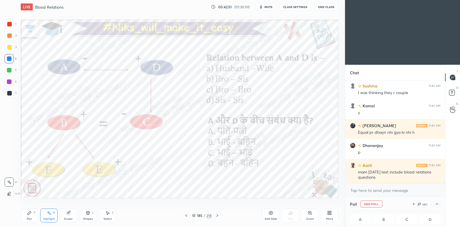
scroll to position [11777, 0]
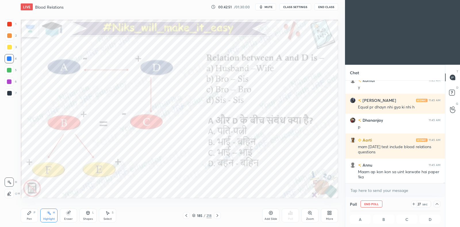
click at [391, 178] on div "Maam ap kon kon sa uint karwate hai paper 1ka" at bounding box center [399, 174] width 83 height 11
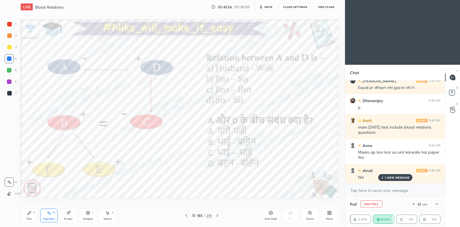
scroll to position [11817, 0]
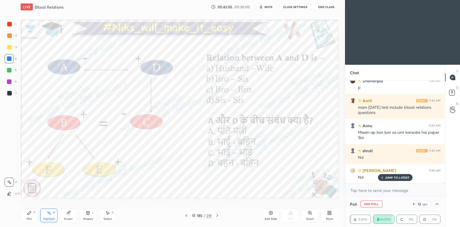
click at [194, 214] on icon at bounding box center [193, 214] width 3 height 1
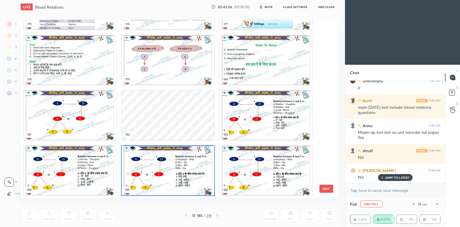
scroll to position [177, 315]
click at [142, 171] on img "grid" at bounding box center [168, 170] width 92 height 49
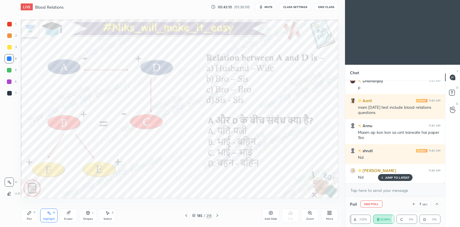
click at [392, 176] on p "JUMP TO LATEST" at bounding box center [397, 177] width 25 height 3
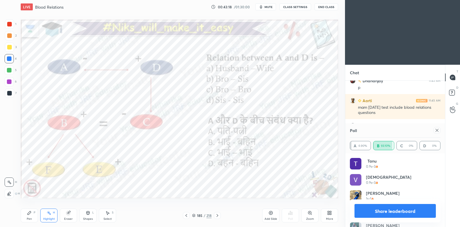
scroll to position [11837, 0]
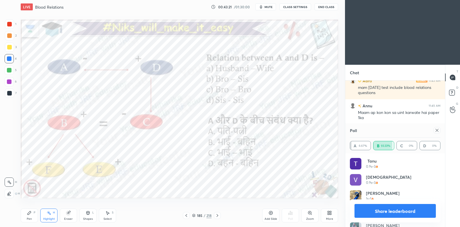
click at [436, 132] on icon at bounding box center [437, 130] width 5 height 5
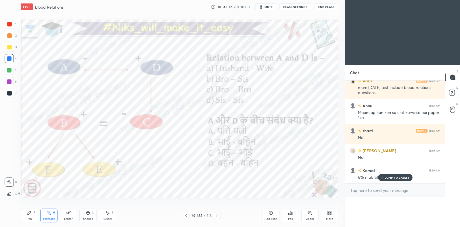
scroll to position [2, 2]
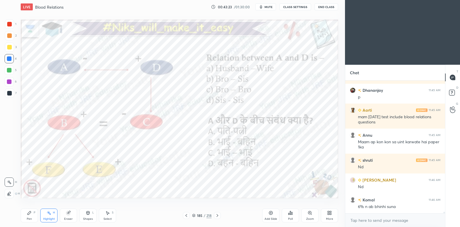
click at [219, 216] on icon at bounding box center [217, 215] width 5 height 5
click at [186, 218] on div at bounding box center [186, 215] width 7 height 7
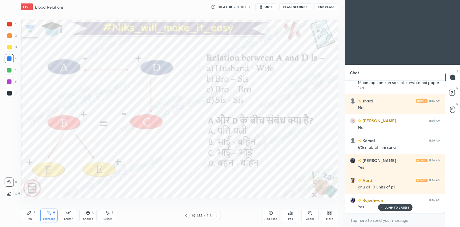
click at [29, 218] on div "Pen" at bounding box center [29, 218] width 5 height 3
click at [217, 214] on icon at bounding box center [217, 215] width 5 height 5
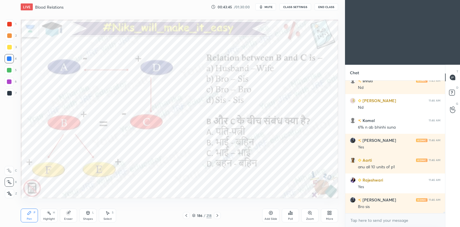
click at [293, 215] on div "Poll" at bounding box center [290, 215] width 17 height 14
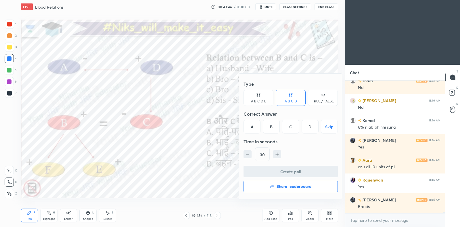
click at [252, 124] on div "A" at bounding box center [252, 127] width 17 height 14
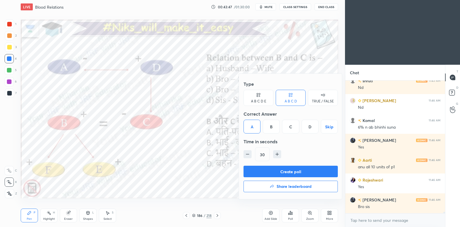
click at [267, 169] on button "Create poll" at bounding box center [291, 171] width 94 height 11
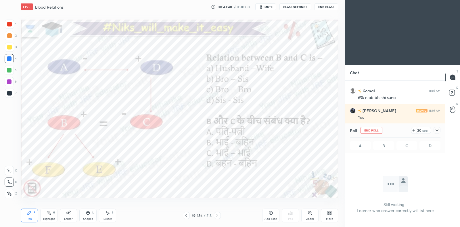
click at [437, 131] on icon at bounding box center [437, 130] width 5 height 5
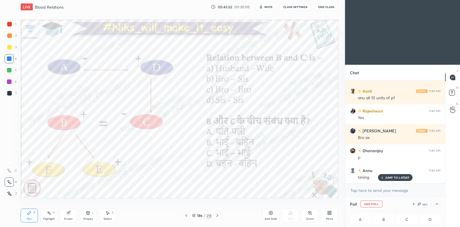
click at [10, 80] on div at bounding box center [9, 81] width 5 height 5
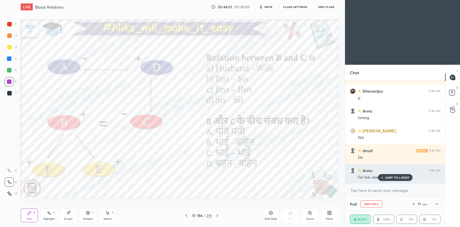
click at [395, 180] on div "JUMP TO LATEST" at bounding box center [395, 177] width 34 height 7
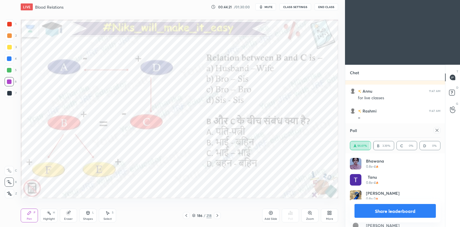
scroll to position [12114, 0]
click at [436, 129] on icon at bounding box center [437, 130] width 5 height 5
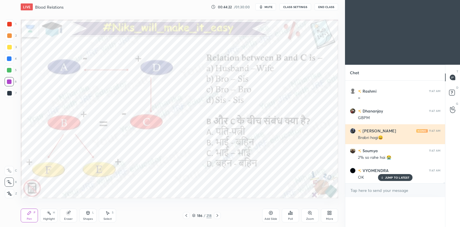
scroll to position [0, 0]
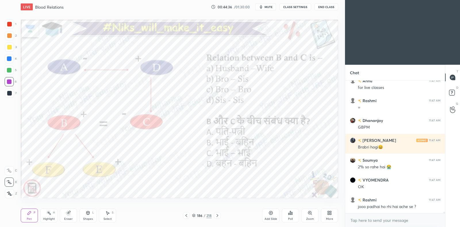
click at [218, 215] on icon at bounding box center [217, 215] width 5 height 5
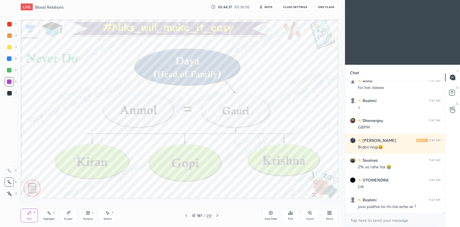
click at [187, 215] on icon at bounding box center [186, 215] width 5 height 5
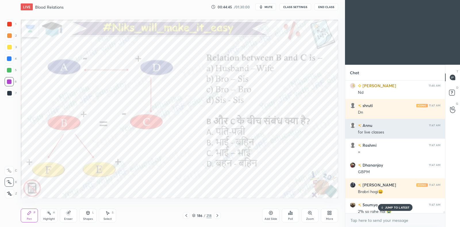
click at [371, 124] on h6 "Annu" at bounding box center [366, 125] width 11 height 6
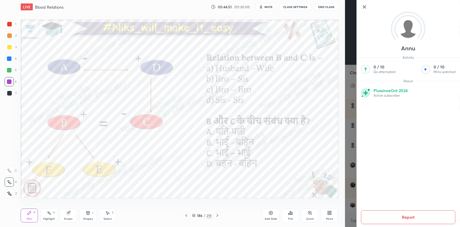
click at [365, 7] on icon at bounding box center [364, 6] width 7 height 7
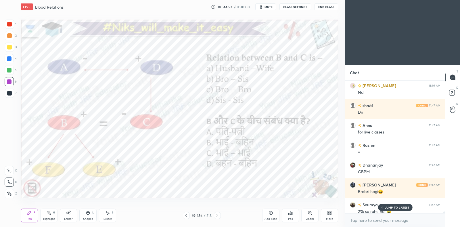
scroll to position [12105, 0]
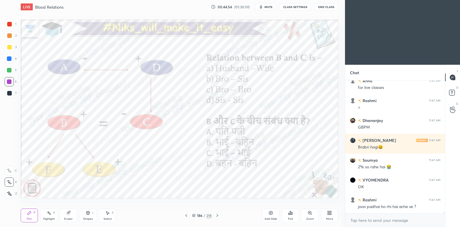
click at [218, 215] on icon at bounding box center [217, 215] width 5 height 5
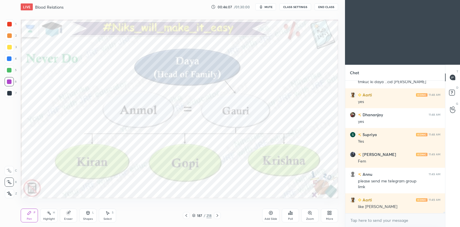
scroll to position [12646, 0]
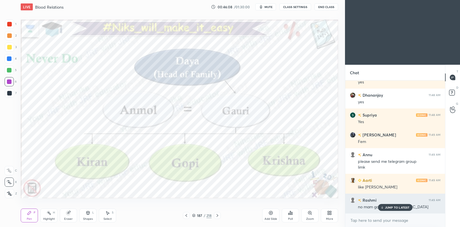
click at [398, 207] on p "JUMP TO LATEST" at bounding box center [397, 207] width 25 height 3
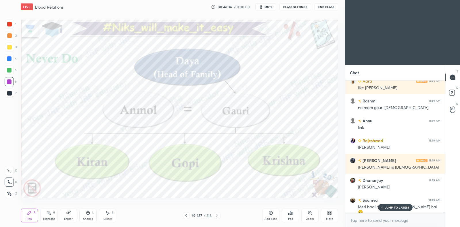
scroll to position [12765, 0]
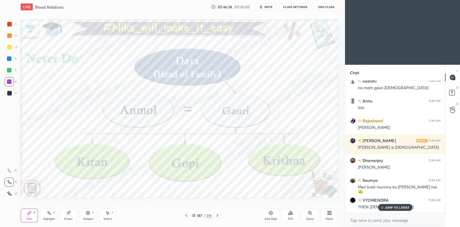
click at [391, 206] on p "JUMP TO LATEST" at bounding box center [397, 207] width 25 height 3
click at [219, 216] on icon at bounding box center [217, 215] width 5 height 5
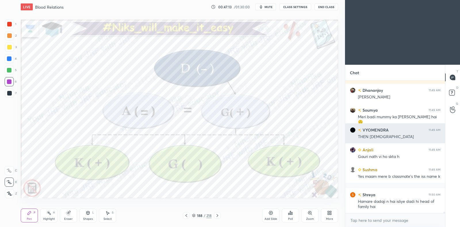
scroll to position [12855, 0]
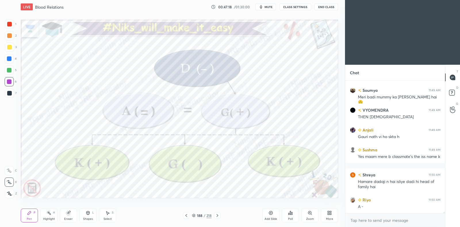
click at [193, 215] on icon at bounding box center [193, 214] width 3 height 1
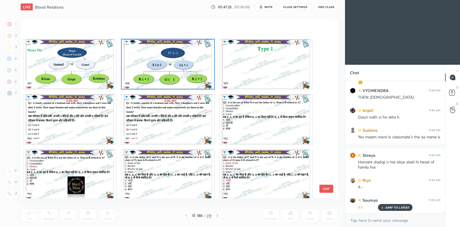
scroll to position [3405, 0]
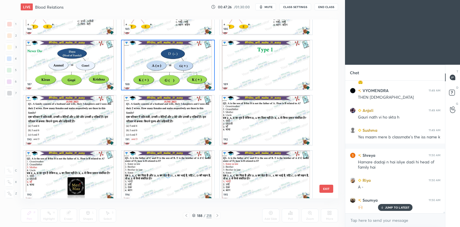
click at [181, 78] on img "grid" at bounding box center [168, 64] width 92 height 49
click at [181, 79] on img "grid" at bounding box center [168, 64] width 92 height 49
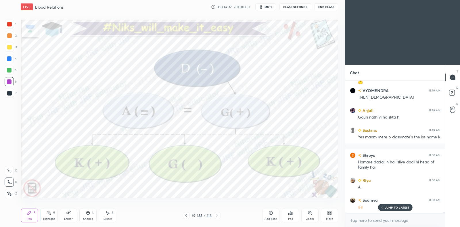
click at [272, 215] on div "Add Slide" at bounding box center [270, 215] width 17 height 14
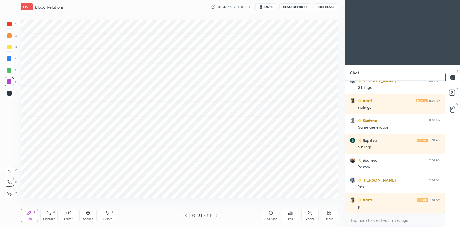
scroll to position [13073, 0]
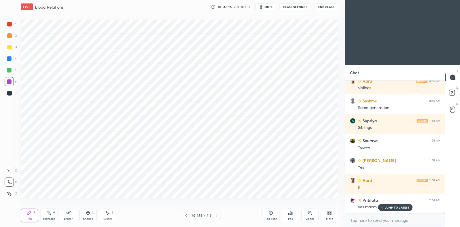
click at [217, 215] on icon at bounding box center [217, 215] width 5 height 5
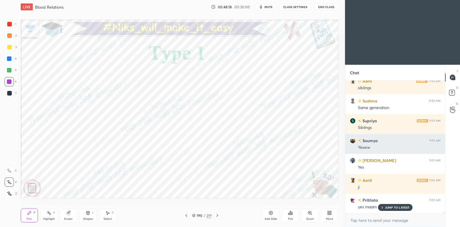
scroll to position [13093, 0]
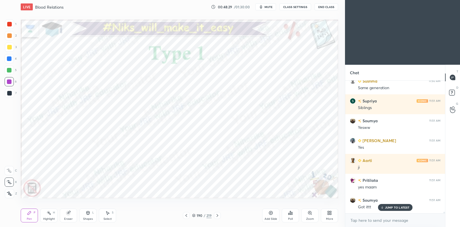
click at [217, 215] on icon at bounding box center [217, 215] width 2 height 3
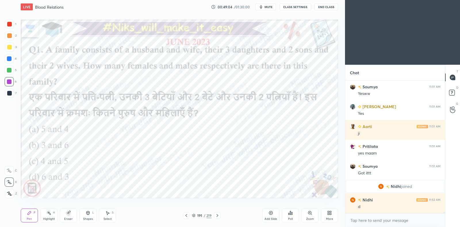
scroll to position [13146, 0]
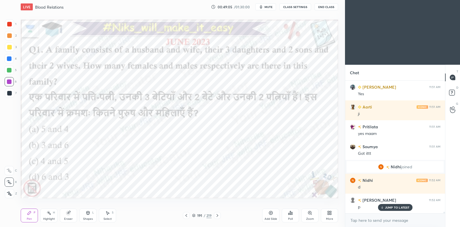
click at [292, 217] on div "Poll" at bounding box center [290, 218] width 5 height 3
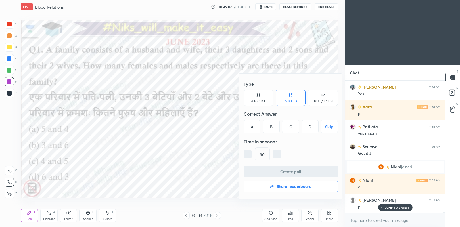
click at [310, 126] on div "D" at bounding box center [310, 127] width 17 height 14
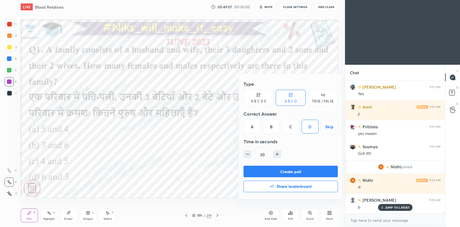
click at [292, 172] on button "Create poll" at bounding box center [291, 171] width 94 height 11
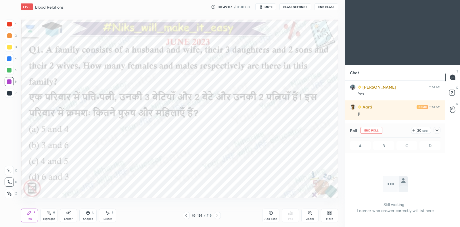
scroll to position [2, 2]
click at [437, 130] on icon at bounding box center [437, 130] width 3 height 2
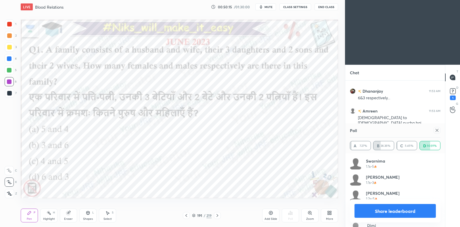
scroll to position [13606, 0]
click at [437, 130] on icon at bounding box center [437, 130] width 3 height 3
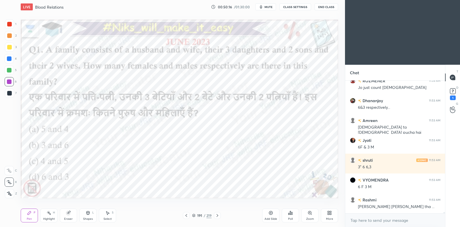
scroll to position [131, 98]
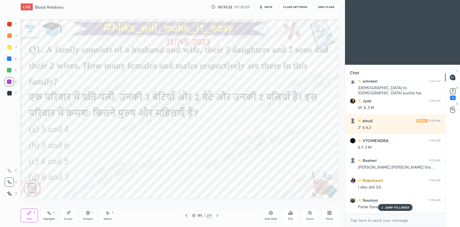
click at [218, 216] on icon at bounding box center [217, 215] width 5 height 5
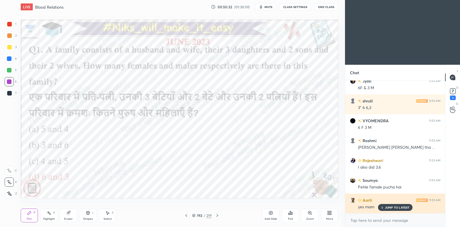
click at [396, 206] on p "JUMP TO LATEST" at bounding box center [397, 207] width 25 height 3
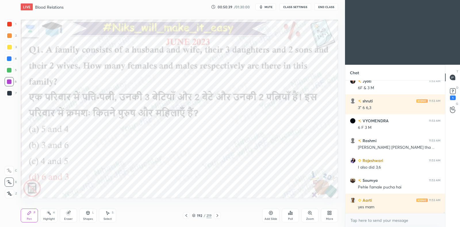
click at [218, 217] on icon at bounding box center [217, 215] width 5 height 5
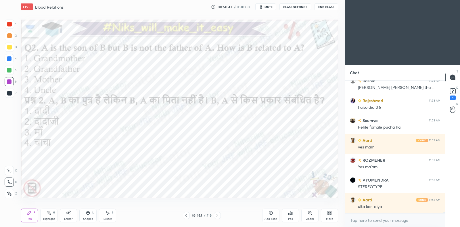
scroll to position [13715, 0]
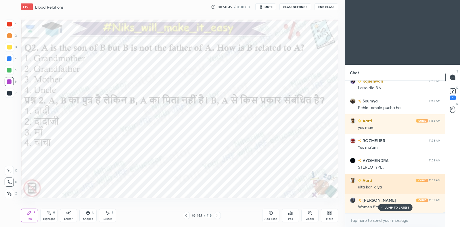
click at [381, 206] on icon at bounding box center [382, 207] width 4 height 3
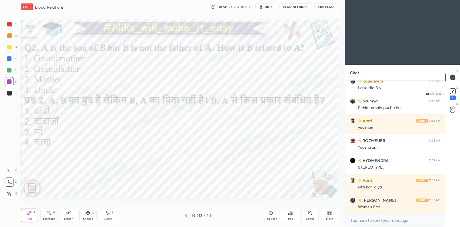
click at [452, 93] on rect at bounding box center [452, 91] width 5 height 5
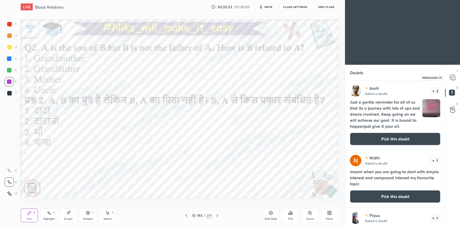
click at [451, 78] on icon at bounding box center [451, 78] width 1 height 0
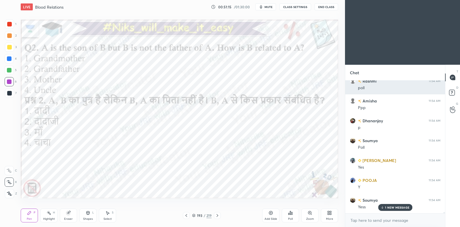
scroll to position [13934, 0]
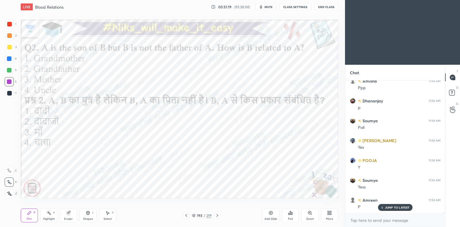
click at [290, 214] on icon at bounding box center [290, 212] width 1 height 3
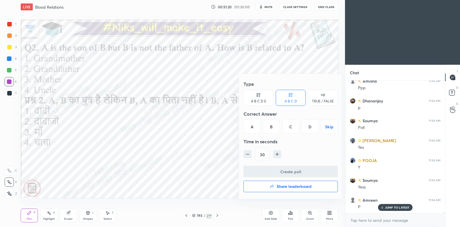
click at [295, 124] on div "C" at bounding box center [290, 127] width 17 height 14
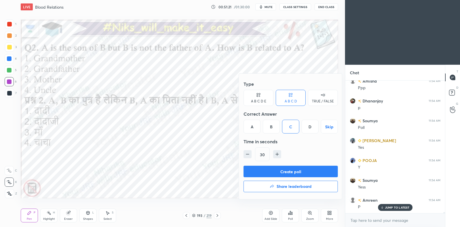
click at [299, 172] on button "Create poll" at bounding box center [291, 171] width 94 height 11
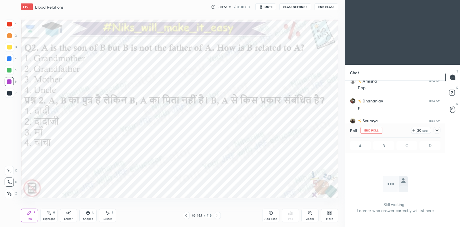
scroll to position [115, 98]
click at [435, 135] on div "Poll End Poll 30 sec" at bounding box center [395, 130] width 91 height 14
click at [437, 133] on div at bounding box center [437, 130] width 7 height 7
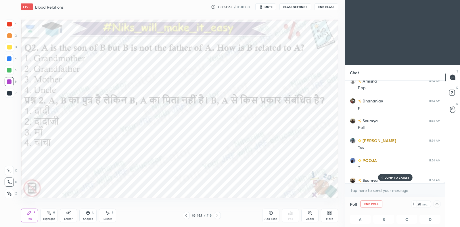
scroll to position [0, 0]
click at [398, 177] on p "JUMP TO LATEST" at bounding box center [397, 177] width 25 height 3
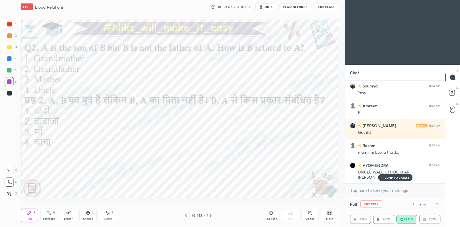
scroll to position [14048, 0]
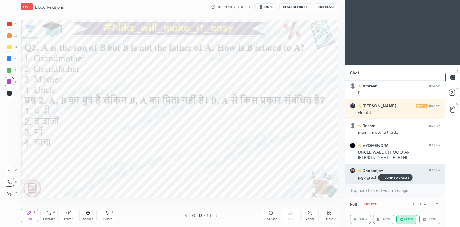
click at [394, 179] on p "JUMP TO LATEST" at bounding box center [397, 177] width 25 height 3
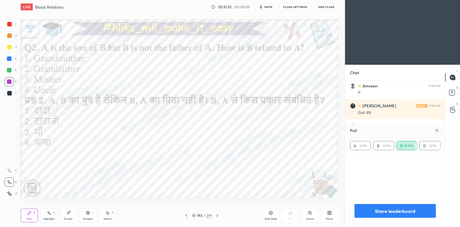
scroll to position [2, 2]
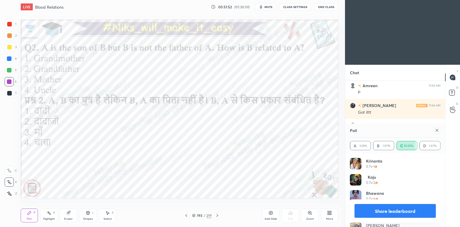
click at [436, 133] on div at bounding box center [437, 130] width 7 height 7
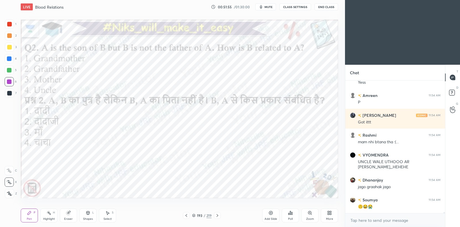
click at [217, 215] on icon at bounding box center [217, 215] width 5 height 5
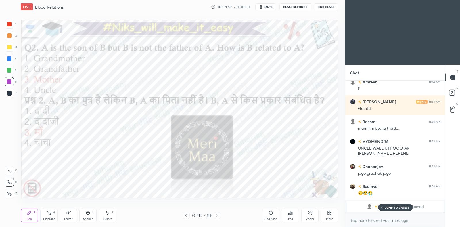
click at [187, 214] on icon at bounding box center [186, 215] width 5 height 5
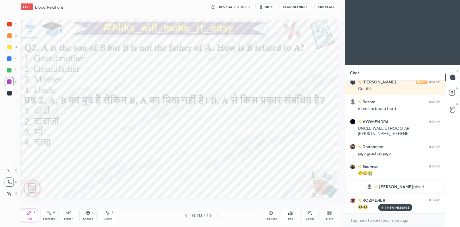
click at [218, 213] on icon at bounding box center [217, 215] width 5 height 5
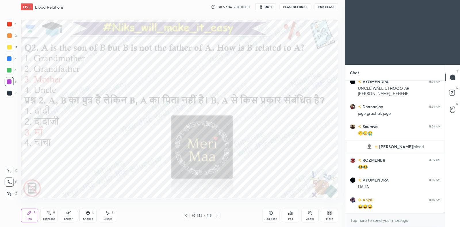
click at [217, 215] on icon at bounding box center [217, 215] width 2 height 3
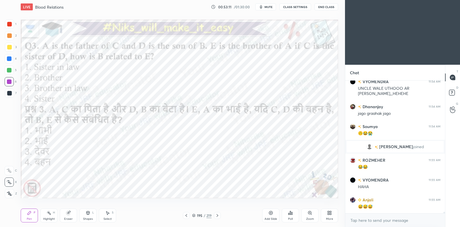
scroll to position [119, 98]
click at [195, 214] on icon at bounding box center [193, 215] width 3 height 3
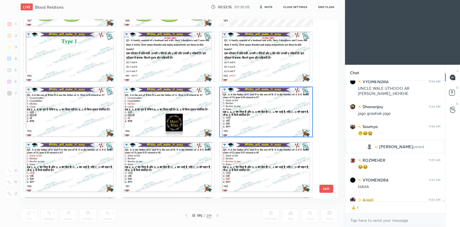
scroll to position [3470, 0]
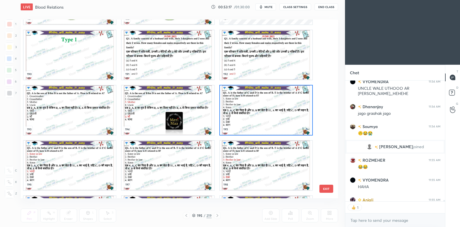
click at [267, 114] on img "grid" at bounding box center [266, 109] width 92 height 49
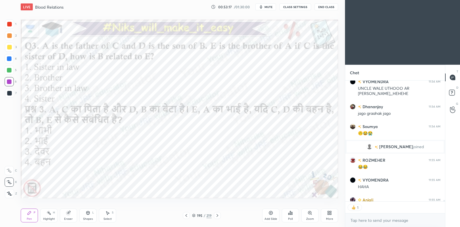
click at [268, 114] on img "grid" at bounding box center [266, 109] width 92 height 49
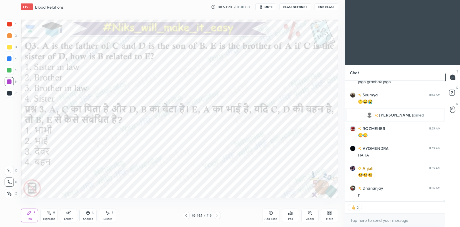
scroll to position [11662, 0]
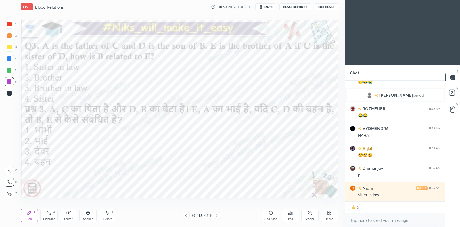
click at [288, 218] on div "Poll" at bounding box center [290, 218] width 5 height 3
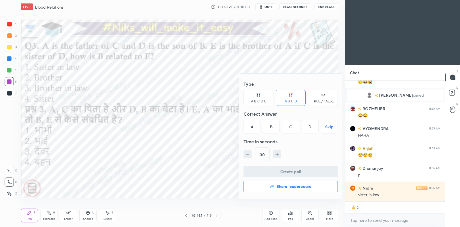
scroll to position [11682, 0]
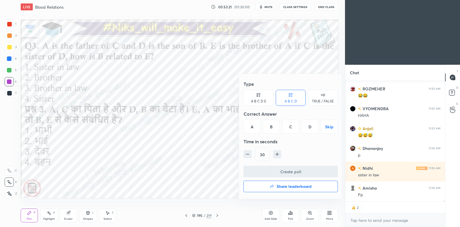
click at [254, 127] on div "A" at bounding box center [252, 127] width 17 height 14
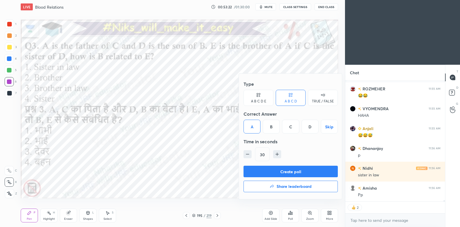
click at [276, 171] on button "Create poll" at bounding box center [291, 171] width 94 height 11
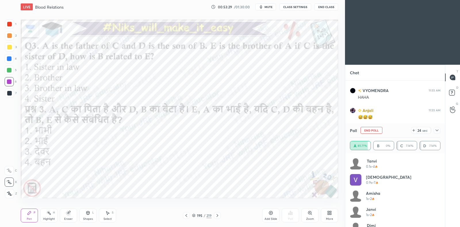
scroll to position [11720, 0]
click at [437, 131] on icon at bounding box center [437, 130] width 5 height 5
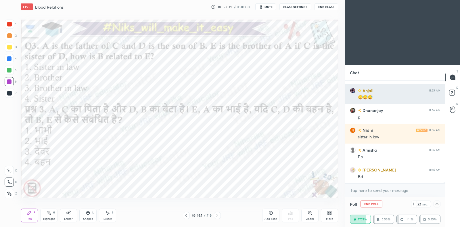
scroll to position [0, 2]
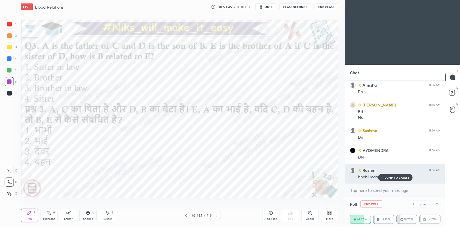
click at [403, 176] on p "JUMP TO LATEST" at bounding box center [397, 177] width 25 height 3
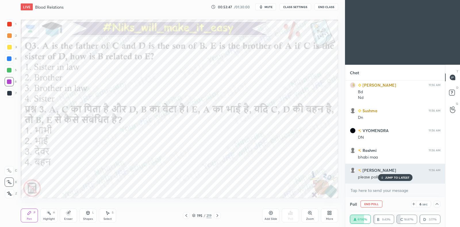
click at [401, 179] on p "JUMP TO LATEST" at bounding box center [397, 177] width 25 height 3
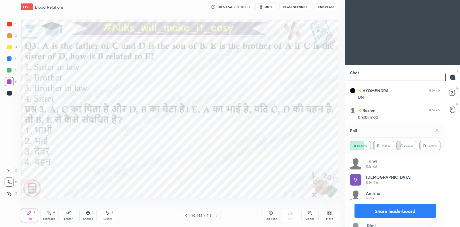
click at [436, 132] on icon at bounding box center [437, 130] width 5 height 5
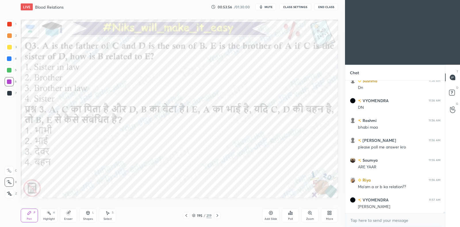
click at [52, 216] on div "Highlight H" at bounding box center [48, 215] width 17 height 14
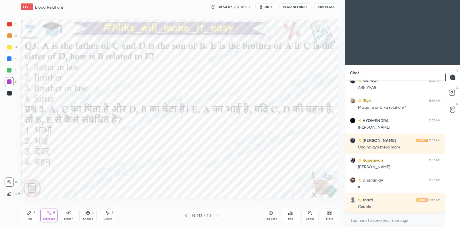
click at [32, 212] on div "Pen P" at bounding box center [29, 215] width 17 height 14
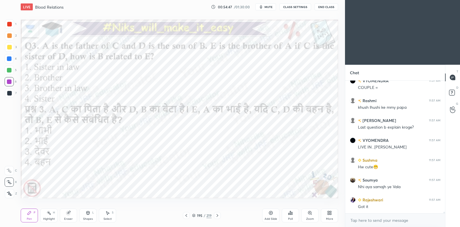
click at [10, 61] on div at bounding box center [9, 58] width 5 height 5
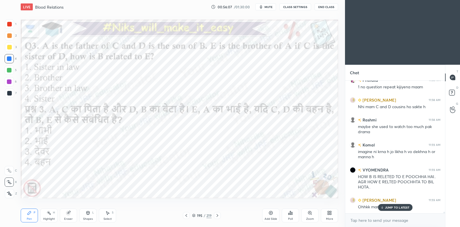
scroll to position [12450, 0]
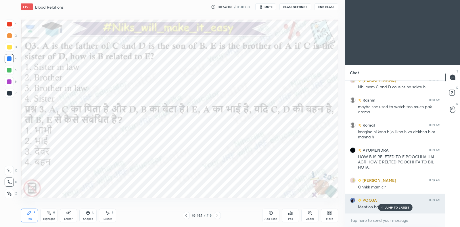
click at [385, 207] on p "JUMP TO LATEST" at bounding box center [397, 207] width 25 height 3
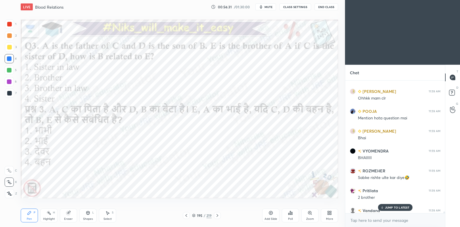
scroll to position [12532, 0]
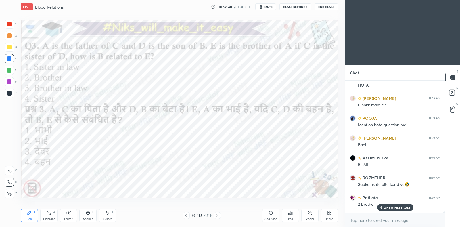
click at [395, 207] on p "2 NEW MESSAGES" at bounding box center [397, 207] width 26 height 3
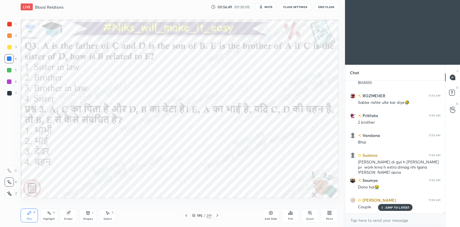
click at [393, 208] on p "JUMP TO LATEST" at bounding box center [397, 207] width 25 height 3
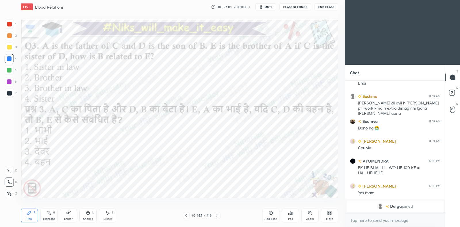
scroll to position [12698, 0]
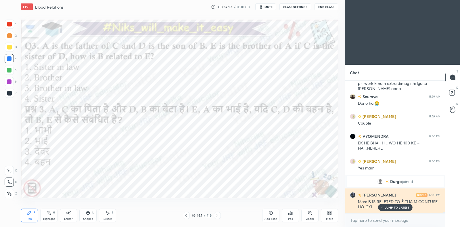
click at [396, 207] on p "JUMP TO LATEST" at bounding box center [397, 207] width 25 height 3
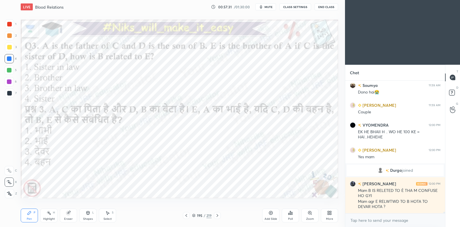
scroll to position [12744, 0]
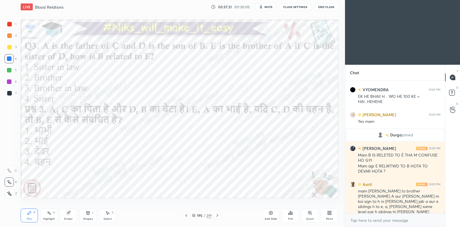
click at [217, 215] on icon at bounding box center [217, 215] width 5 height 5
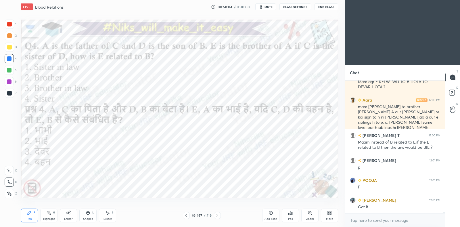
scroll to position [12829, 0]
click at [289, 217] on div "Poll" at bounding box center [290, 218] width 5 height 3
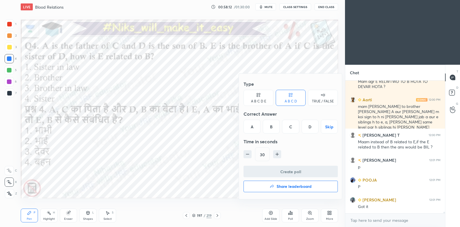
click at [295, 127] on div "C" at bounding box center [290, 127] width 17 height 14
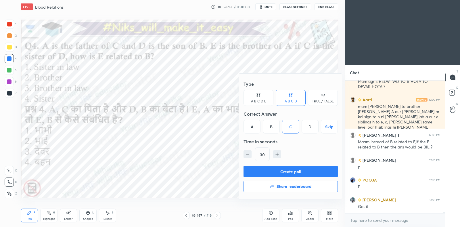
click at [290, 169] on button "Create poll" at bounding box center [291, 171] width 94 height 11
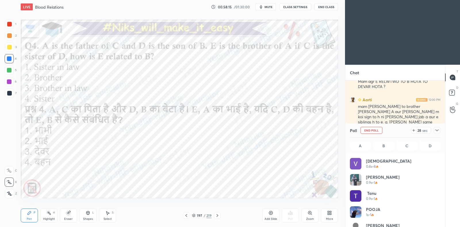
scroll to position [67, 89]
click at [440, 129] on div at bounding box center [437, 130] width 7 height 7
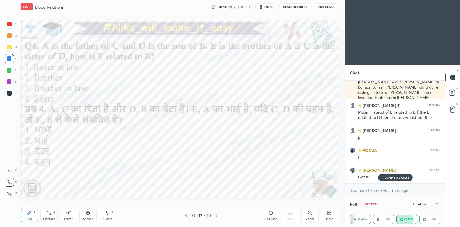
scroll to position [12878, 0]
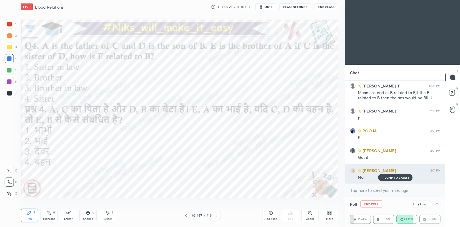
click at [391, 177] on p "JUMP TO LATEST" at bounding box center [397, 177] width 25 height 3
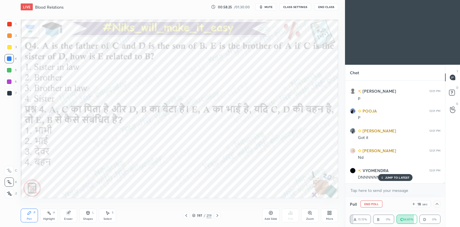
scroll to position [12918, 0]
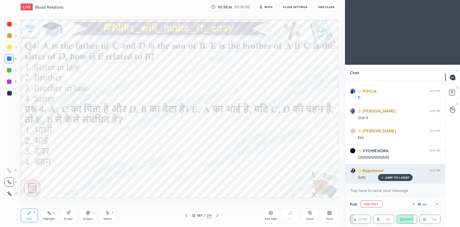
click at [389, 178] on p "JUMP TO LATEST" at bounding box center [397, 177] width 25 height 3
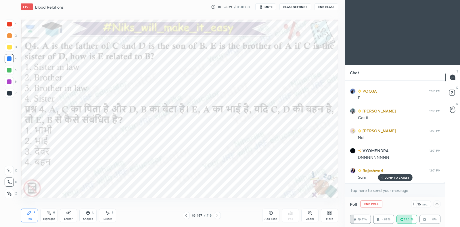
scroll to position [12937, 0]
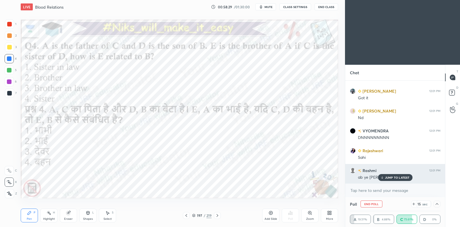
click at [388, 178] on p "JUMP TO LATEST" at bounding box center [397, 177] width 25 height 3
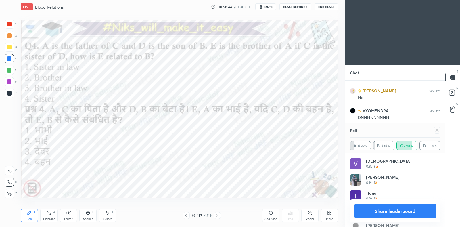
scroll to position [67, 89]
click at [436, 132] on icon at bounding box center [437, 130] width 5 height 5
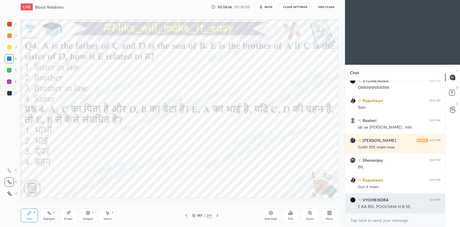
click at [398, 207] on div "E KA REL POOCHHA H B SE.." at bounding box center [399, 207] width 83 height 6
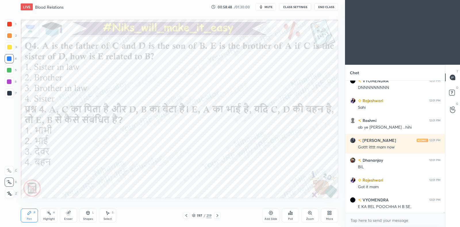
click at [187, 217] on icon at bounding box center [186, 215] width 5 height 5
click at [187, 216] on icon at bounding box center [186, 215] width 5 height 5
click at [217, 215] on icon at bounding box center [217, 215] width 5 height 5
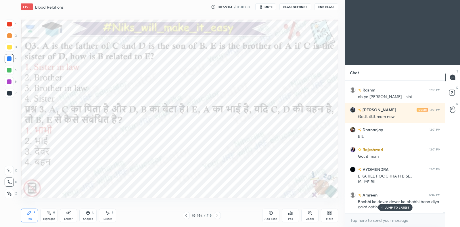
click at [11, 24] on div at bounding box center [9, 24] width 5 height 5
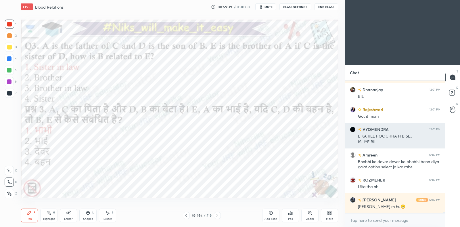
scroll to position [13078, 0]
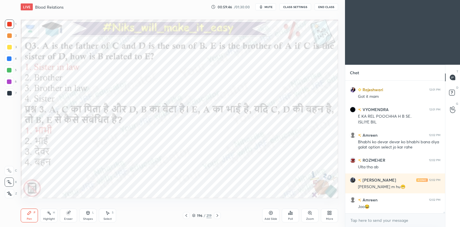
click at [218, 215] on icon at bounding box center [217, 215] width 2 height 3
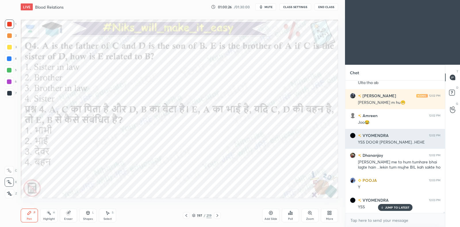
scroll to position [13182, 0]
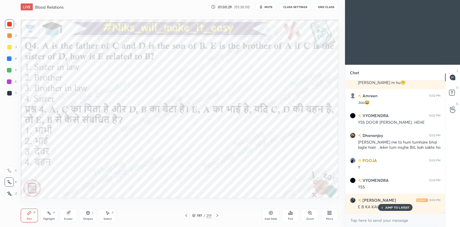
click at [400, 206] on p "JUMP TO LATEST" at bounding box center [397, 207] width 25 height 3
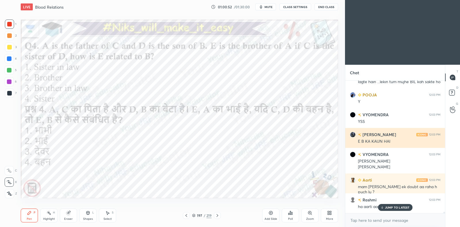
scroll to position [13267, 0]
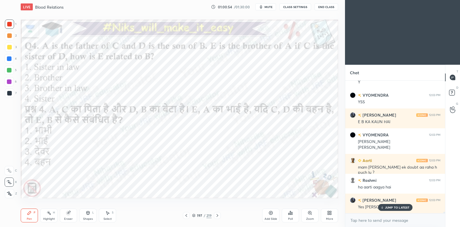
click at [385, 207] on p "JUMP TO LATEST" at bounding box center [397, 207] width 25 height 3
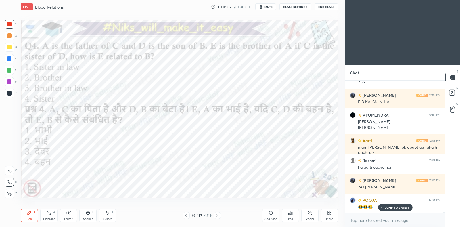
click at [194, 218] on div "197 / 219" at bounding box center [202, 215] width 20 height 5
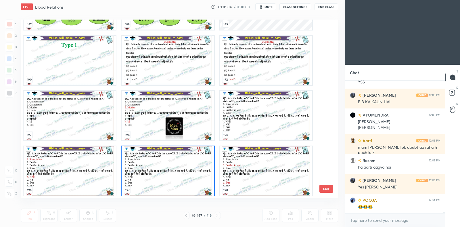
scroll to position [13307, 0]
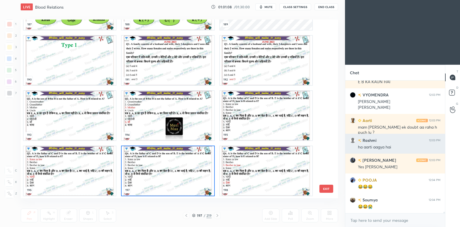
click at [191, 71] on img "grid" at bounding box center [168, 60] width 92 height 49
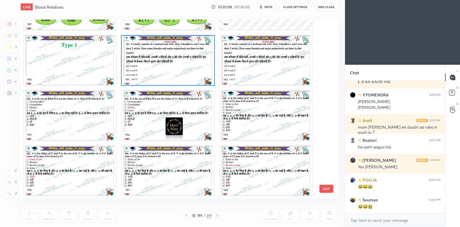
click at [191, 72] on img "grid" at bounding box center [168, 60] width 92 height 49
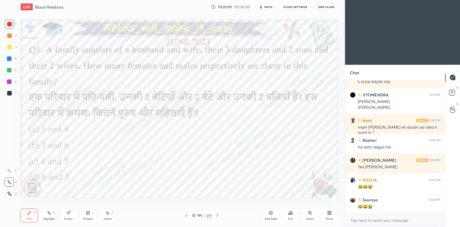
click at [193, 74] on img "grid" at bounding box center [168, 60] width 92 height 49
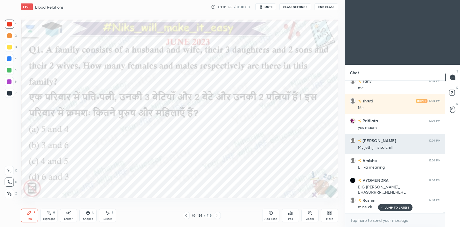
scroll to position [13485, 0]
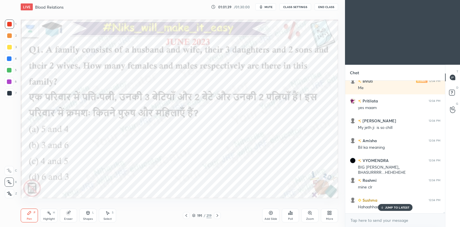
click at [11, 57] on div at bounding box center [9, 58] width 5 height 5
click at [10, 195] on icon at bounding box center [9, 193] width 5 height 4
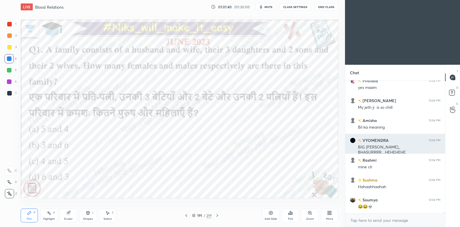
click at [46, 214] on div "Highlight H" at bounding box center [48, 215] width 17 height 14
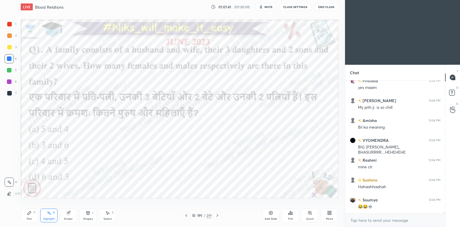
click at [11, 192] on icon at bounding box center [9, 193] width 5 height 5
click at [9, 58] on div at bounding box center [9, 58] width 5 height 5
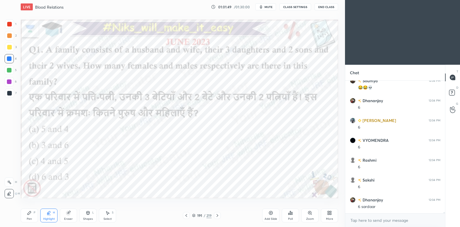
scroll to position [13644, 0]
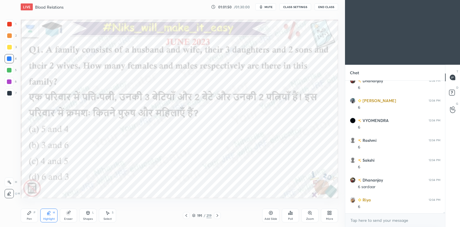
click at [9, 36] on div at bounding box center [9, 35] width 5 height 5
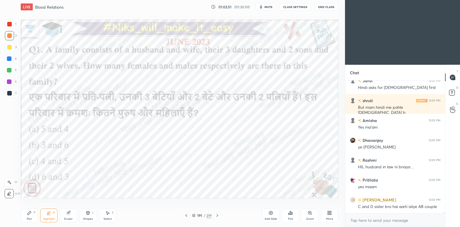
scroll to position [14006, 0]
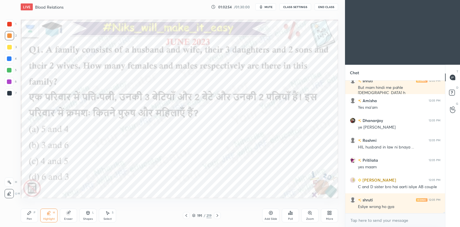
click at [216, 214] on icon at bounding box center [217, 215] width 5 height 5
click at [218, 214] on icon at bounding box center [217, 215] width 5 height 5
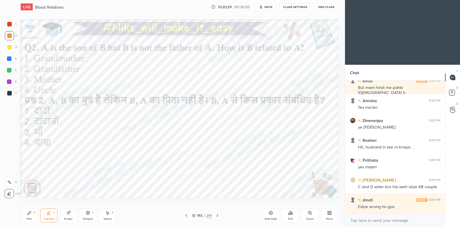
click at [217, 216] on icon at bounding box center [217, 215] width 5 height 5
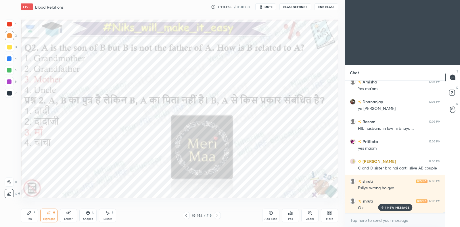
scroll to position [14046, 0]
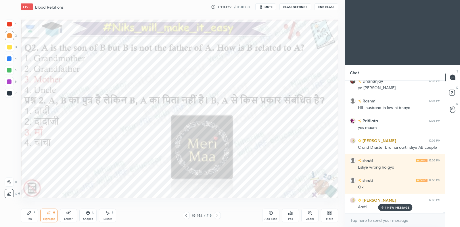
click at [216, 216] on icon at bounding box center [217, 215] width 5 height 5
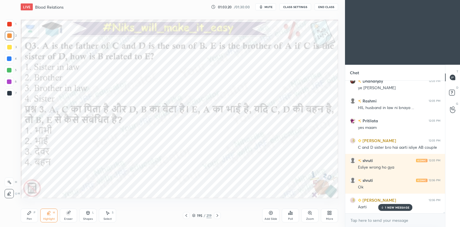
click at [217, 215] on icon at bounding box center [217, 215] width 5 height 5
click at [187, 215] on icon at bounding box center [186, 215] width 5 height 5
click at [391, 205] on div "1 NEW MESSAGE" at bounding box center [395, 207] width 34 height 7
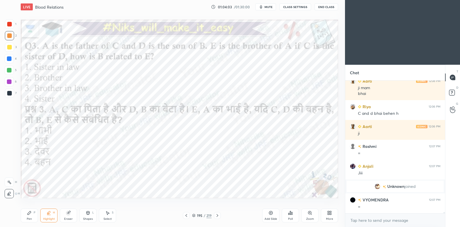
scroll to position [14204, 0]
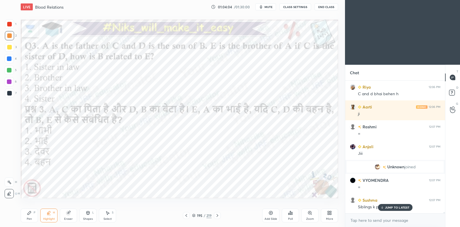
click at [8, 35] on div at bounding box center [9, 35] width 5 height 5
click at [9, 179] on div at bounding box center [9, 181] width 9 height 9
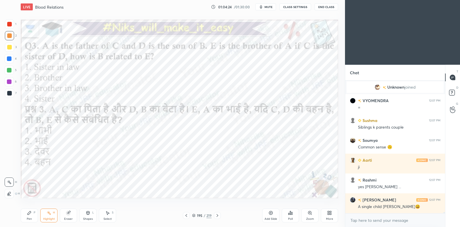
scroll to position [14303, 0]
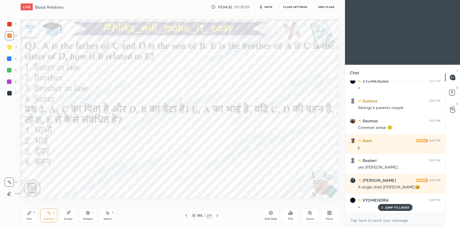
click at [217, 214] on icon at bounding box center [217, 215] width 5 height 5
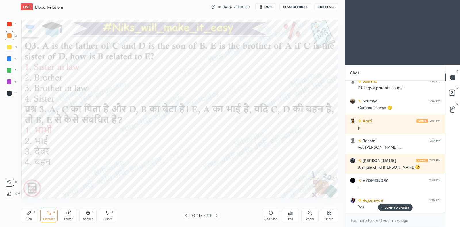
click at [218, 214] on icon at bounding box center [217, 215] width 5 height 5
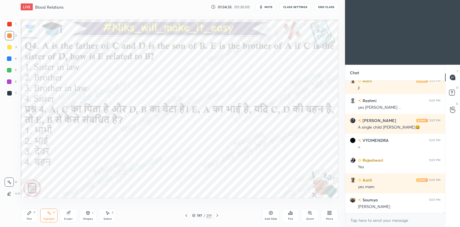
click at [219, 216] on icon at bounding box center [217, 215] width 5 height 5
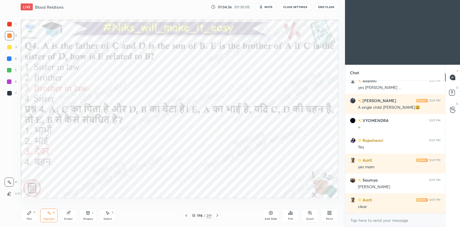
click at [218, 217] on icon at bounding box center [217, 215] width 5 height 5
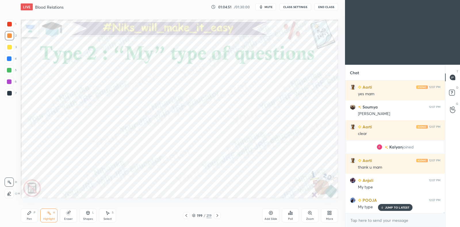
scroll to position [13617, 0]
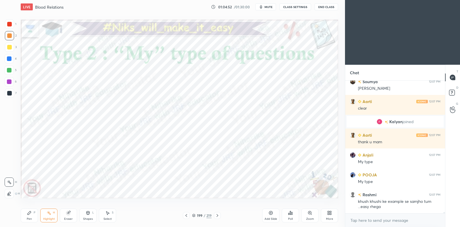
click at [11, 61] on div at bounding box center [9, 58] width 9 height 9
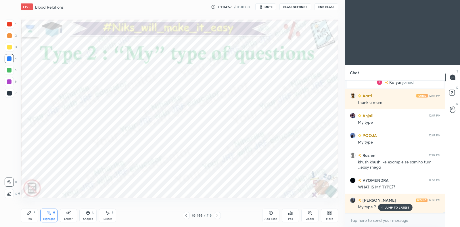
scroll to position [13676, 0]
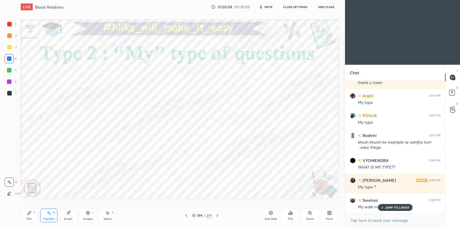
click at [30, 215] on icon at bounding box center [29, 212] width 5 height 5
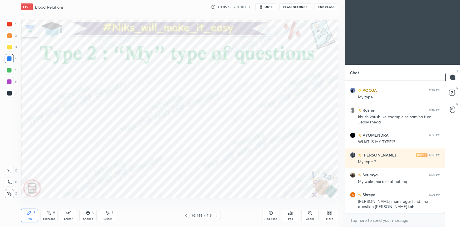
scroll to position [13721, 0]
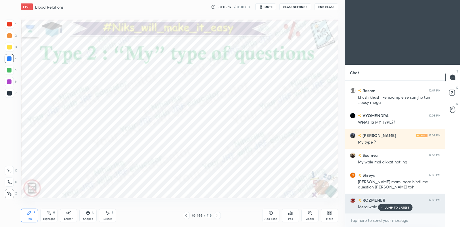
click at [396, 207] on p "JUMP TO LATEST" at bounding box center [397, 207] width 25 height 3
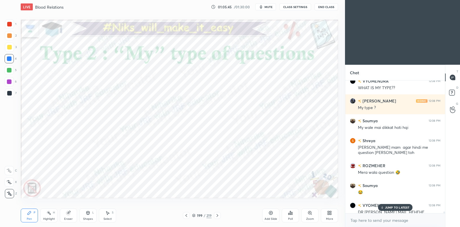
scroll to position [13755, 0]
click at [398, 209] on p "5 NEW MESSAGES" at bounding box center [397, 207] width 27 height 3
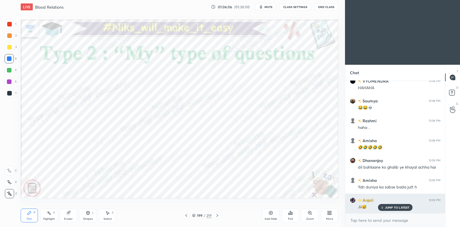
click at [399, 208] on p "JUMP TO LATEST" at bounding box center [397, 207] width 25 height 3
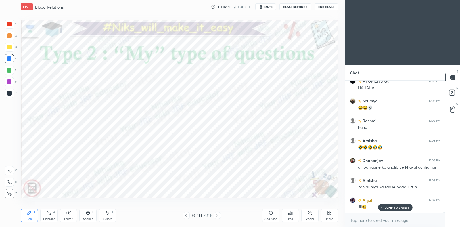
scroll to position [13939, 0]
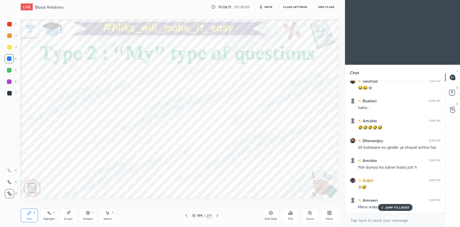
click at [390, 209] on p "JUMP TO LATEST" at bounding box center [397, 207] width 25 height 3
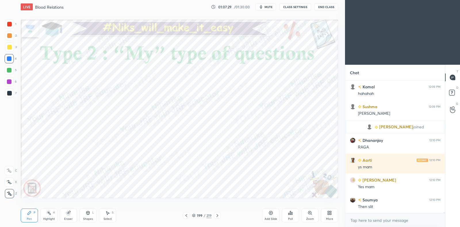
scroll to position [14336, 0]
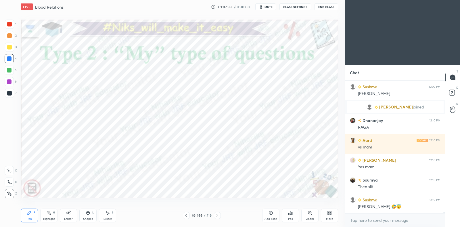
click at [11, 23] on div at bounding box center [9, 24] width 5 height 5
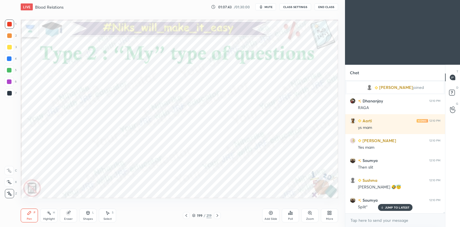
click at [8, 60] on div at bounding box center [9, 58] width 5 height 5
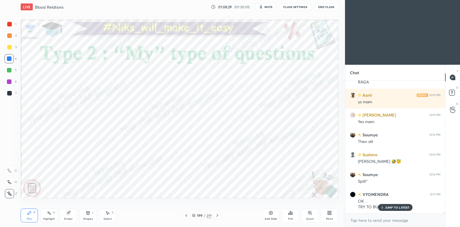
scroll to position [14401, 0]
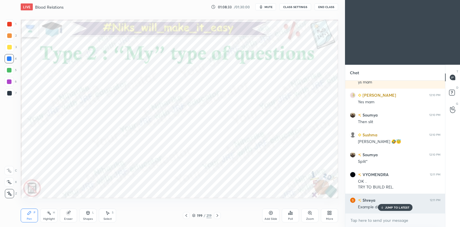
click at [392, 207] on p "JUMP TO LATEST" at bounding box center [397, 207] width 25 height 3
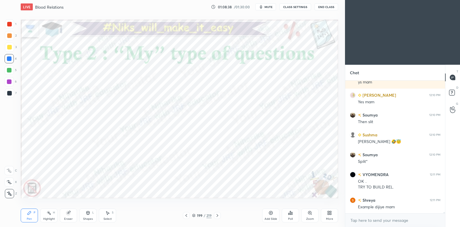
scroll to position [14421, 0]
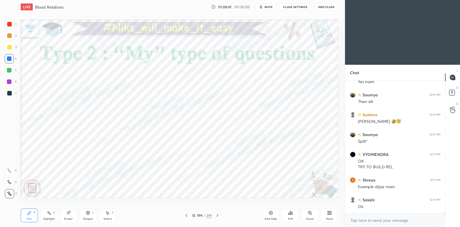
click at [10, 70] on div at bounding box center [9, 70] width 5 height 5
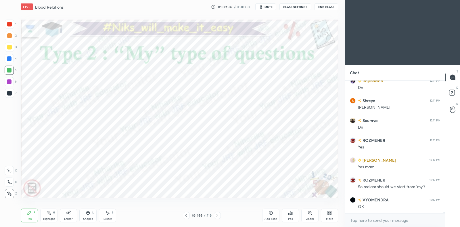
scroll to position [14658, 0]
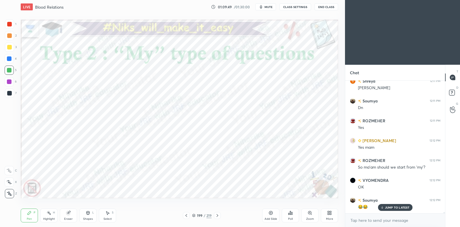
click at [52, 217] on div "Highlight" at bounding box center [49, 218] width 12 height 3
click at [29, 215] on icon at bounding box center [29, 212] width 5 height 5
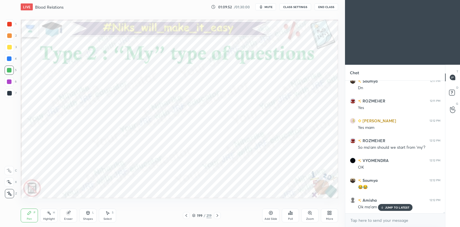
scroll to position [14698, 0]
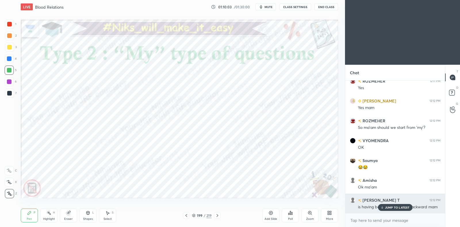
click at [404, 208] on p "JUMP TO LATEST" at bounding box center [397, 207] width 25 height 3
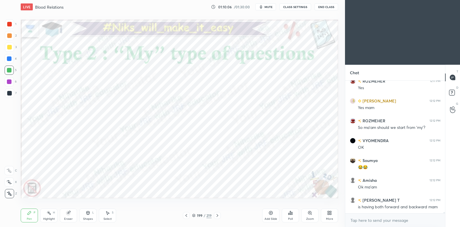
scroll to position [14718, 0]
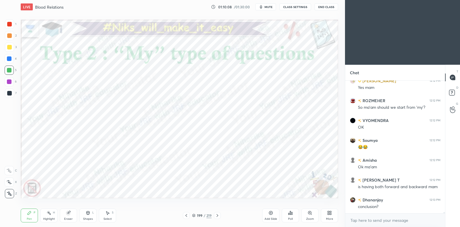
click at [46, 216] on div "Highlight H" at bounding box center [48, 215] width 17 height 14
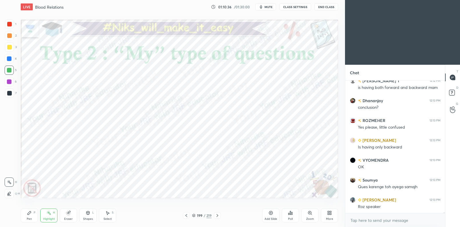
scroll to position [14837, 0]
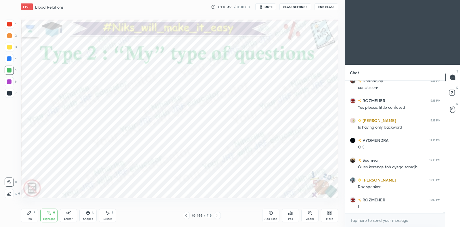
click at [31, 216] on div "Pen P" at bounding box center [29, 215] width 17 height 14
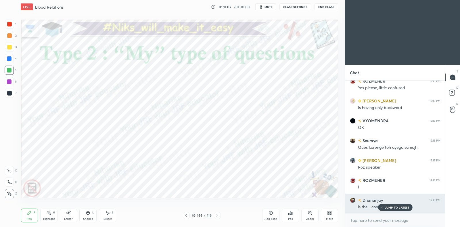
click at [399, 208] on p "JUMP TO LATEST" at bounding box center [397, 207] width 25 height 3
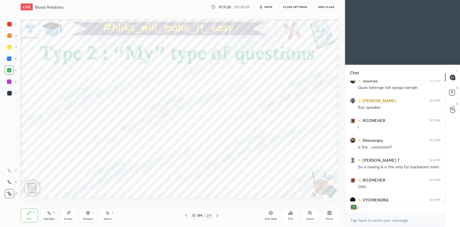
scroll to position [14934, 0]
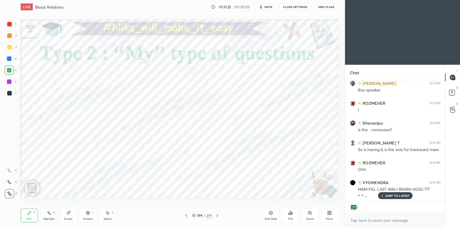
click at [386, 196] on p "JUMP TO LATEST" at bounding box center [397, 195] width 25 height 3
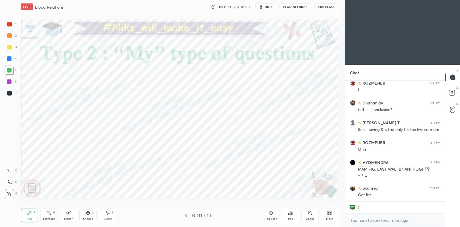
scroll to position [14974, 0]
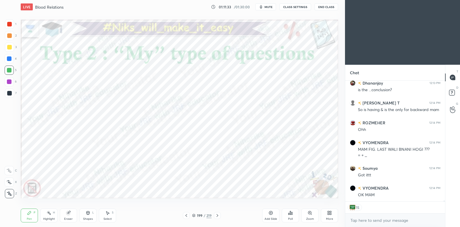
click at [217, 215] on icon at bounding box center [217, 215] width 5 height 5
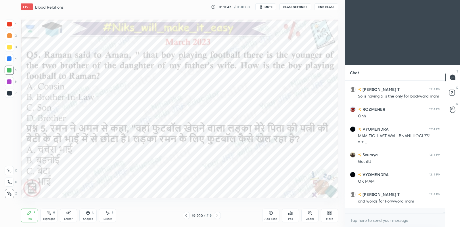
scroll to position [131, 98]
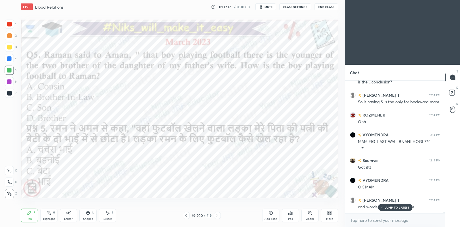
click at [70, 214] on icon at bounding box center [68, 212] width 5 height 5
click at [30, 216] on div "Pen P" at bounding box center [29, 215] width 17 height 14
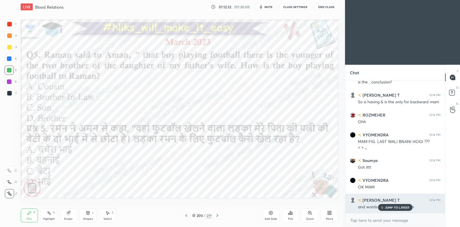
click at [399, 206] on p "JUMP TO LATEST" at bounding box center [397, 207] width 25 height 3
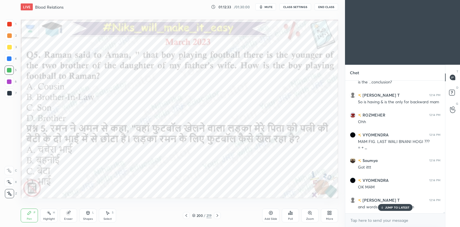
scroll to position [15001, 0]
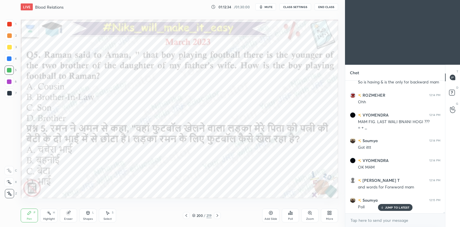
click at [217, 214] on icon at bounding box center [217, 215] width 5 height 5
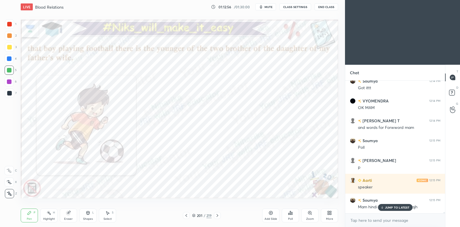
scroll to position [15081, 0]
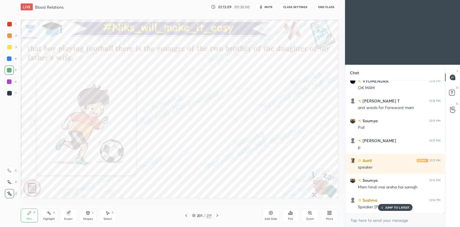
click at [11, 60] on div at bounding box center [9, 58] width 5 height 5
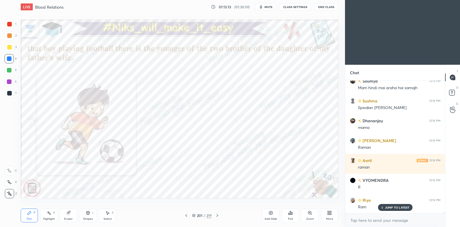
scroll to position [15220, 0]
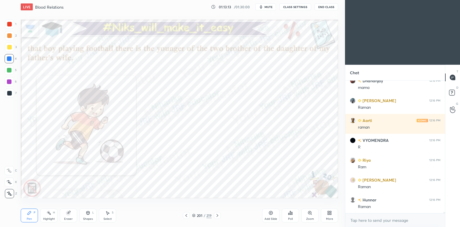
click at [66, 214] on icon at bounding box center [68, 212] width 5 height 5
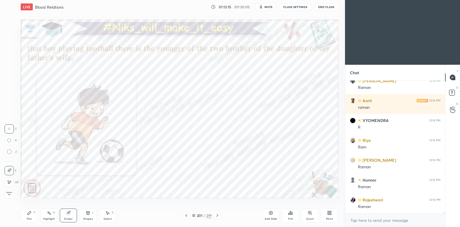
scroll to position [15259, 0]
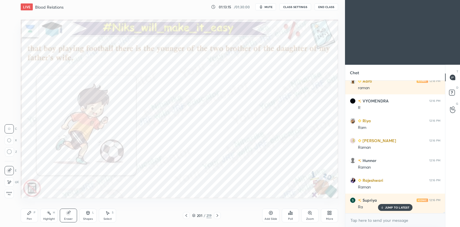
click at [28, 213] on icon at bounding box center [29, 212] width 3 height 3
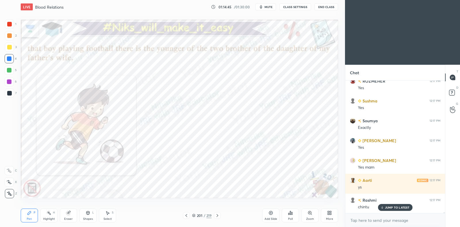
scroll to position [15716, 0]
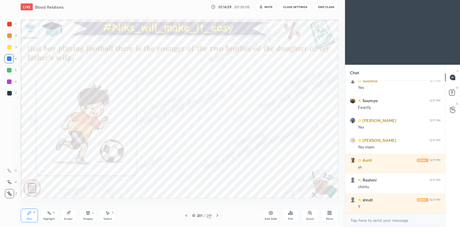
click at [186, 214] on icon at bounding box center [186, 215] width 5 height 5
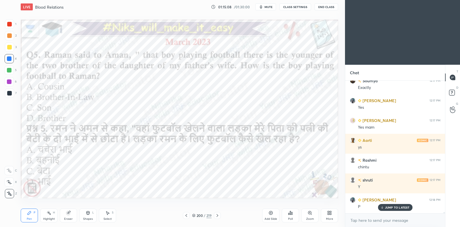
scroll to position [15755, 0]
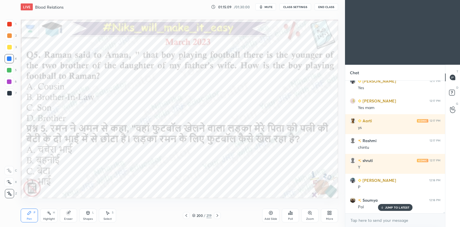
click at [292, 215] on icon at bounding box center [290, 212] width 5 height 5
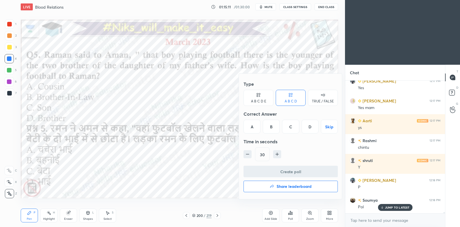
click at [310, 127] on div "D" at bounding box center [310, 127] width 17 height 14
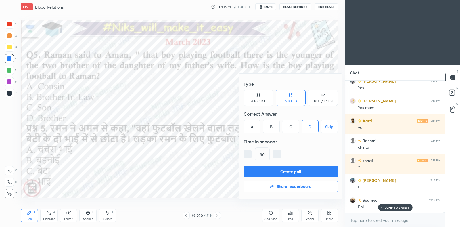
click at [299, 171] on button "Create poll" at bounding box center [291, 171] width 94 height 11
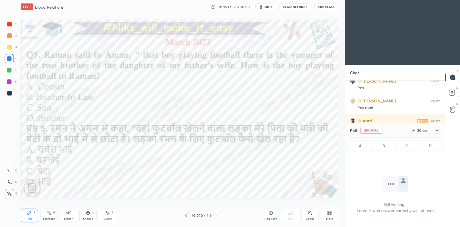
scroll to position [115, 98]
click at [437, 130] on icon at bounding box center [437, 130] width 5 height 5
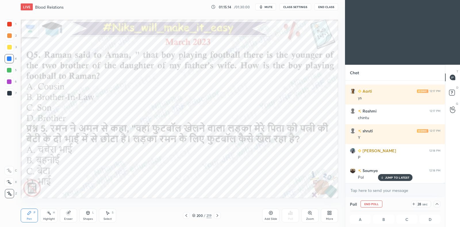
scroll to position [0, 2]
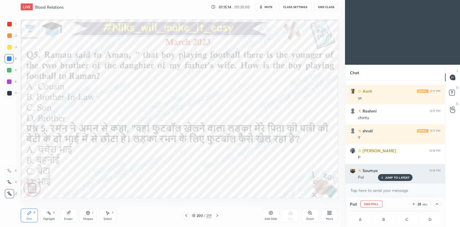
click at [394, 176] on p "JUMP TO LATEST" at bounding box center [397, 177] width 25 height 3
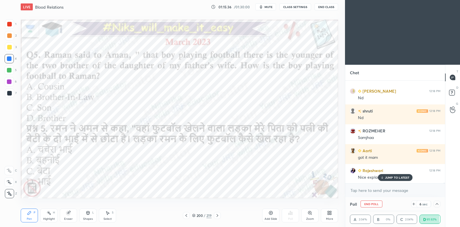
scroll to position [15904, 0]
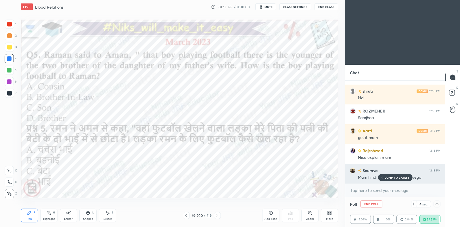
click at [398, 178] on p "JUMP TO LATEST" at bounding box center [397, 177] width 25 height 3
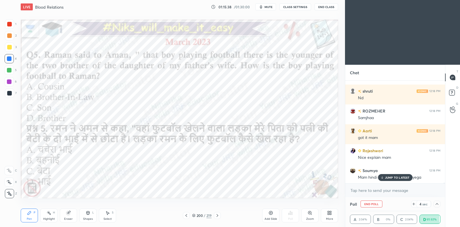
scroll to position [15924, 0]
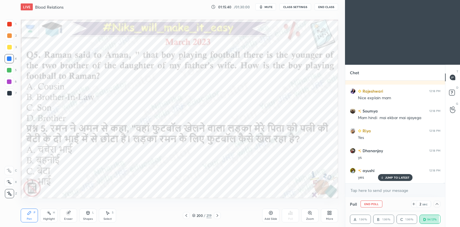
click at [397, 176] on p "JUMP TO LATEST" at bounding box center [397, 177] width 25 height 3
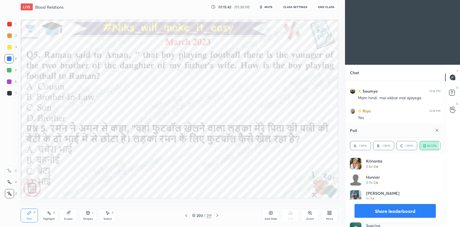
scroll to position [16003, 0]
click at [437, 132] on icon at bounding box center [437, 130] width 5 height 5
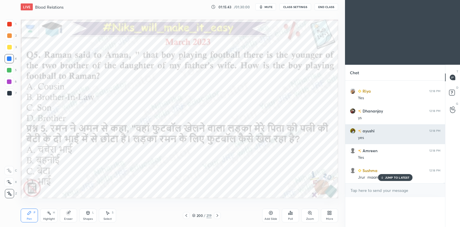
scroll to position [25, 89]
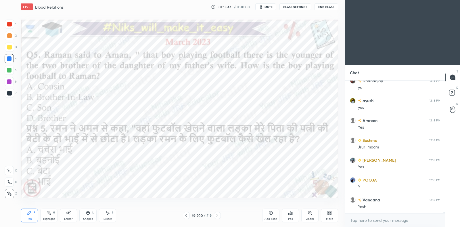
click at [51, 214] on icon at bounding box center [49, 212] width 5 height 5
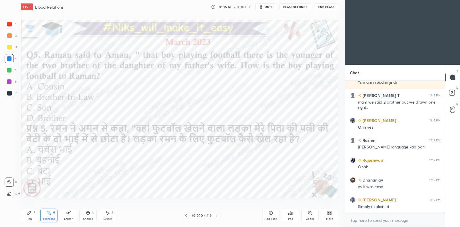
click at [216, 217] on icon at bounding box center [217, 215] width 5 height 5
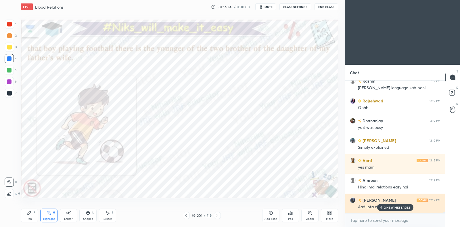
click at [389, 204] on div "2 NEW MESSAGES" at bounding box center [395, 207] width 36 height 7
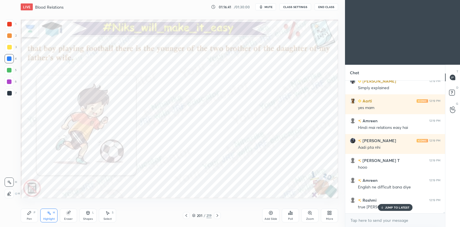
click at [387, 209] on div "JUMP TO LATEST" at bounding box center [395, 207] width 34 height 7
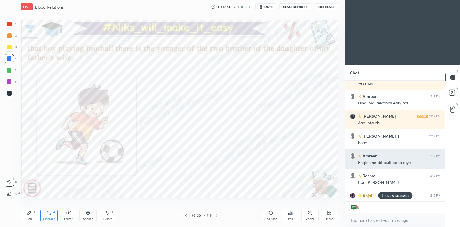
scroll to position [16348, 0]
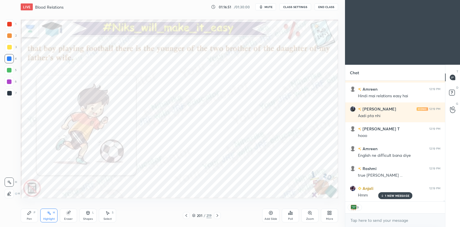
click at [390, 197] on p "1 NEW MESSAGE" at bounding box center [397, 195] width 24 height 3
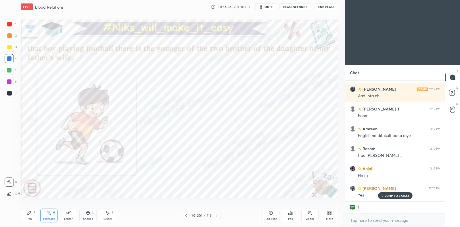
click at [218, 215] on icon at bounding box center [217, 215] width 5 height 5
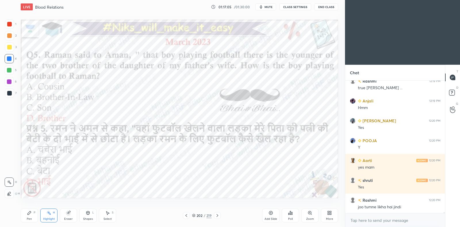
scroll to position [16460, 0]
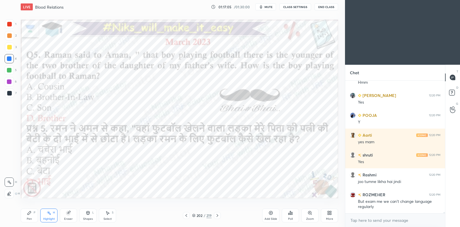
click at [217, 216] on icon at bounding box center [217, 215] width 2 height 3
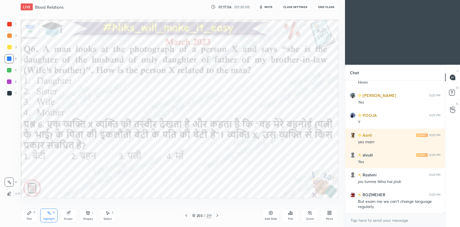
scroll to position [16480, 0]
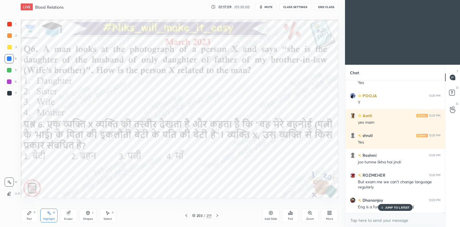
click at [185, 215] on icon at bounding box center [186, 215] width 5 height 5
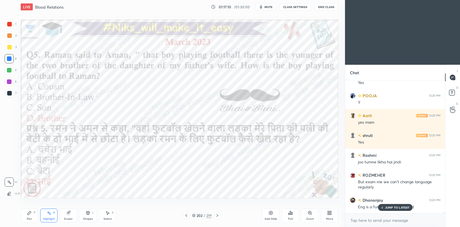
click at [219, 217] on icon at bounding box center [217, 215] width 5 height 5
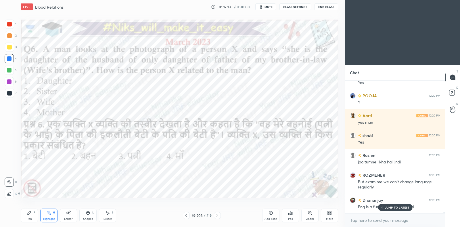
click at [384, 206] on icon at bounding box center [382, 207] width 4 height 3
click at [218, 212] on div at bounding box center [217, 215] width 7 height 7
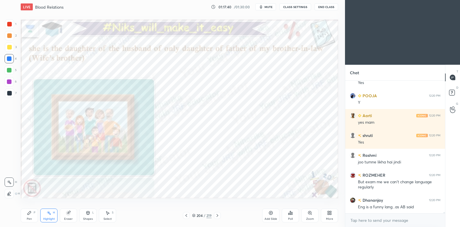
click at [30, 212] on icon at bounding box center [29, 212] width 3 height 3
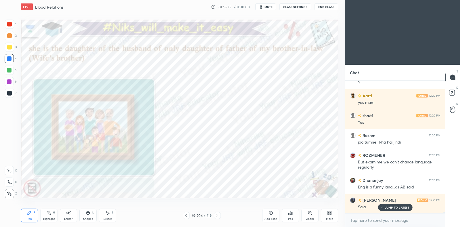
scroll to position [16514, 0]
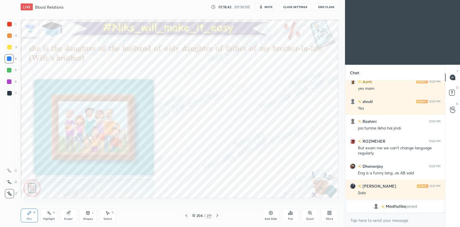
click at [9, 80] on div at bounding box center [9, 81] width 5 height 5
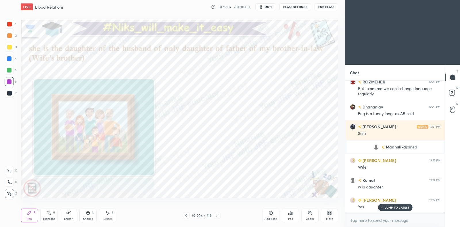
scroll to position [16613, 0]
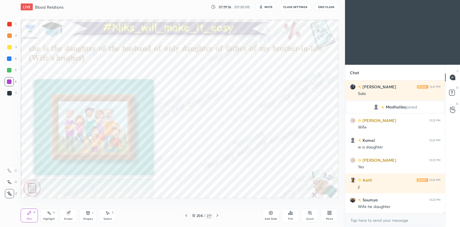
click at [194, 215] on icon at bounding box center [193, 215] width 3 height 3
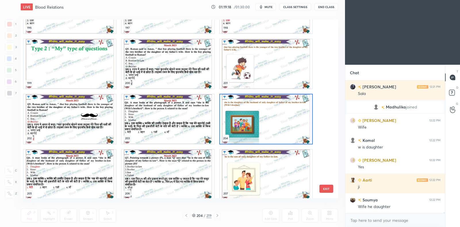
scroll to position [3646, 0]
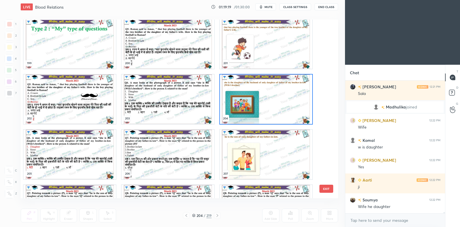
click at [247, 101] on img "grid" at bounding box center [266, 98] width 92 height 49
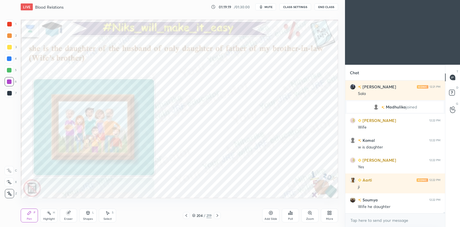
click at [247, 103] on img "grid" at bounding box center [266, 98] width 92 height 49
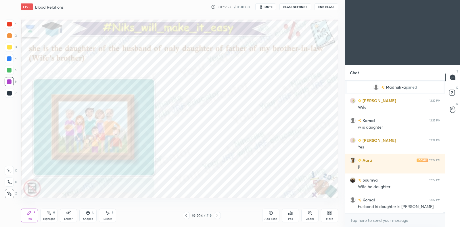
scroll to position [16652, 0]
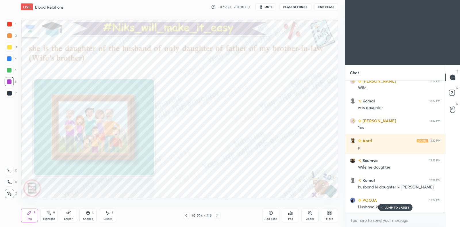
click at [186, 214] on icon at bounding box center [186, 215] width 5 height 5
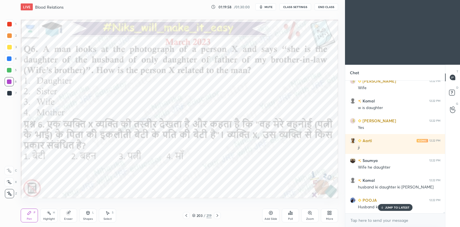
click at [218, 213] on icon at bounding box center [217, 215] width 5 height 5
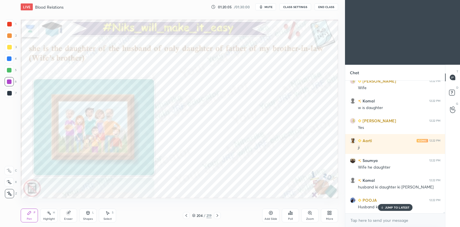
click at [394, 206] on p "JUMP TO LATEST" at bounding box center [397, 207] width 25 height 3
click at [186, 215] on icon at bounding box center [186, 215] width 5 height 5
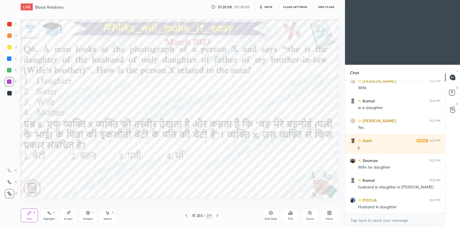
click at [288, 213] on icon at bounding box center [288, 213] width 1 height 1
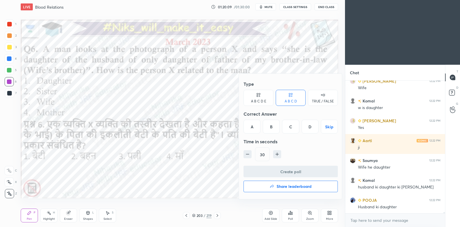
click at [255, 129] on div "A" at bounding box center [252, 127] width 17 height 14
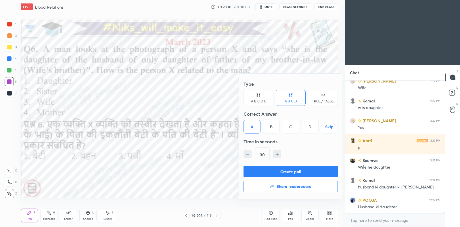
click at [271, 169] on button "Create poll" at bounding box center [291, 171] width 94 height 11
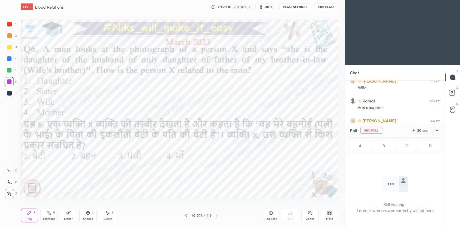
scroll to position [115, 98]
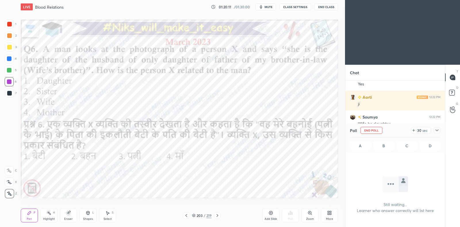
click at [436, 132] on icon at bounding box center [437, 130] width 5 height 5
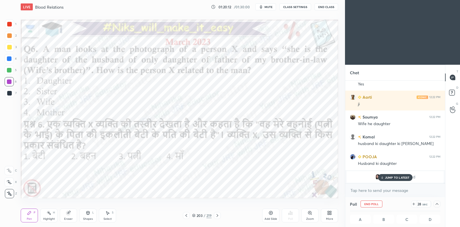
click at [397, 176] on p "JUMP TO LATEST" at bounding box center [397, 177] width 25 height 3
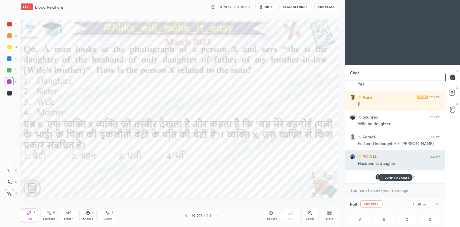
scroll to position [0, 2]
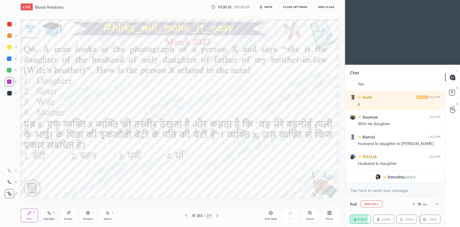
click at [436, 203] on icon at bounding box center [437, 204] width 5 height 5
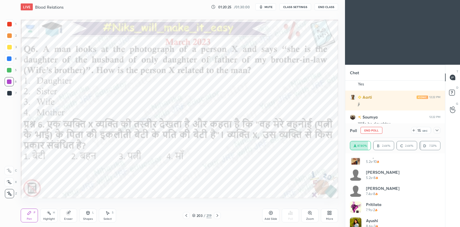
scroll to position [526, 0]
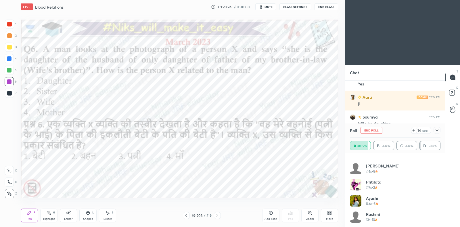
click at [437, 132] on icon at bounding box center [437, 130] width 5 height 5
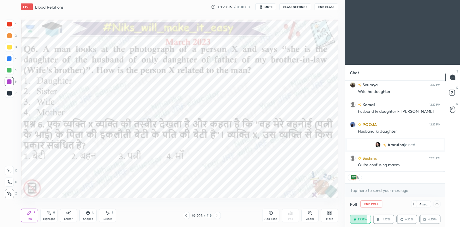
scroll to position [15870, 0]
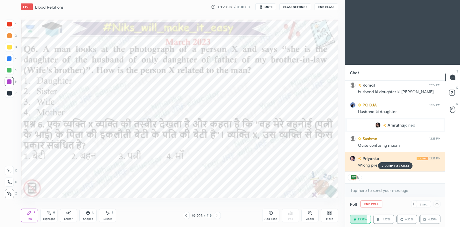
click at [387, 164] on p "JUMP TO LATEST" at bounding box center [397, 165] width 25 height 3
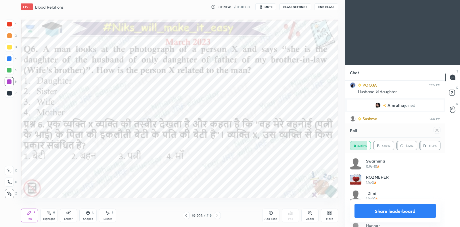
click at [218, 214] on icon at bounding box center [217, 215] width 5 height 5
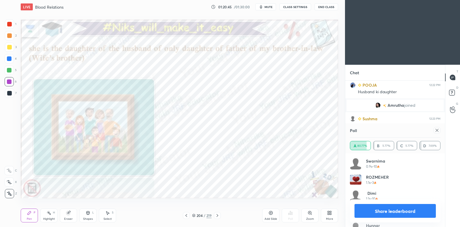
click at [435, 133] on div at bounding box center [437, 130] width 7 height 7
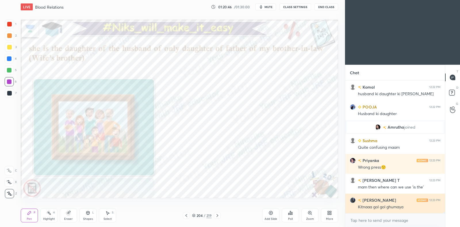
click at [394, 207] on div "Kitnaaa gol gol ghumaya" at bounding box center [399, 207] width 83 height 6
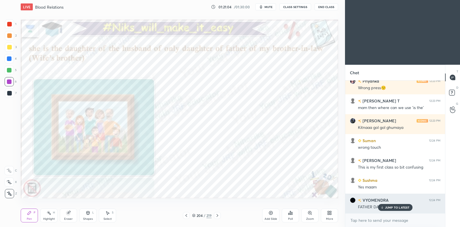
click at [399, 206] on p "JUMP TO LATEST" at bounding box center [397, 207] width 25 height 3
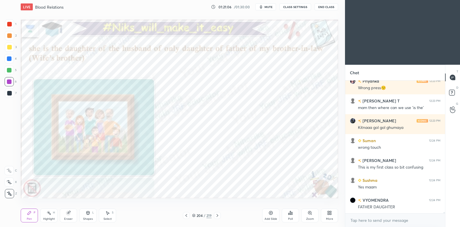
click at [187, 216] on icon at bounding box center [186, 215] width 5 height 5
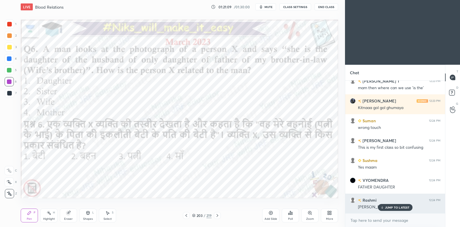
click at [385, 207] on div "JUMP TO LATEST" at bounding box center [395, 207] width 34 height 7
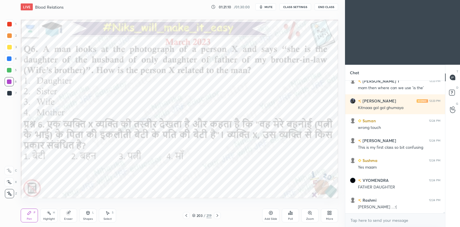
click at [53, 216] on div "Highlight H" at bounding box center [48, 215] width 17 height 14
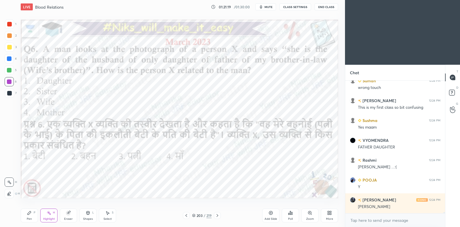
click at [220, 214] on div at bounding box center [217, 215] width 7 height 7
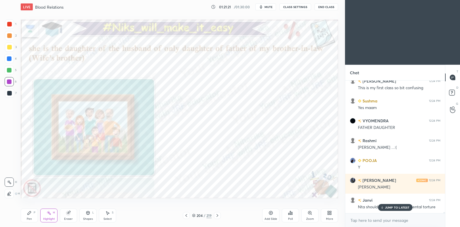
click at [187, 215] on icon at bounding box center [186, 215] width 5 height 5
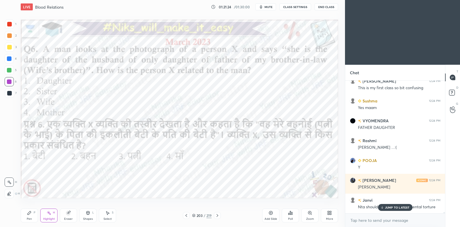
click at [217, 217] on icon at bounding box center [217, 215] width 5 height 5
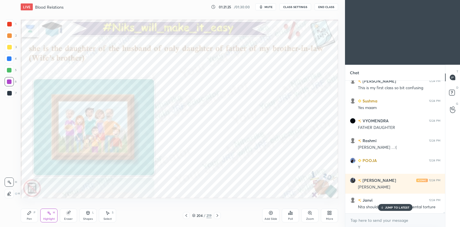
click at [186, 215] on icon at bounding box center [186, 215] width 2 height 3
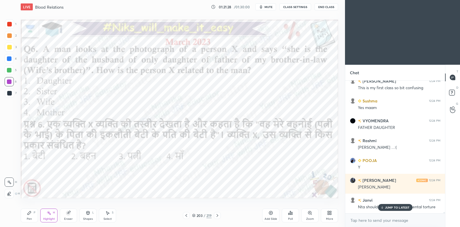
click at [218, 215] on icon at bounding box center [217, 215] width 5 height 5
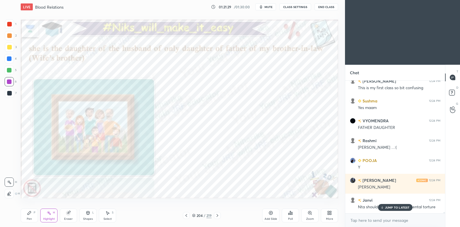
click at [185, 216] on icon at bounding box center [186, 215] width 5 height 5
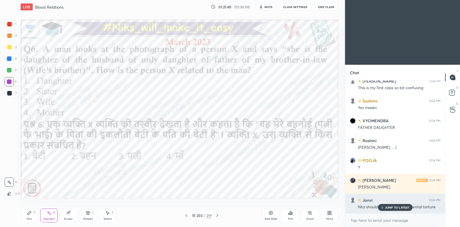
click at [383, 203] on div "Nta should be sued for this mental torture" at bounding box center [399, 206] width 83 height 7
click at [394, 206] on p "JUMP TO LATEST" at bounding box center [397, 207] width 25 height 3
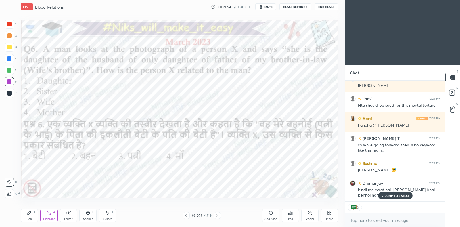
scroll to position [16153, 0]
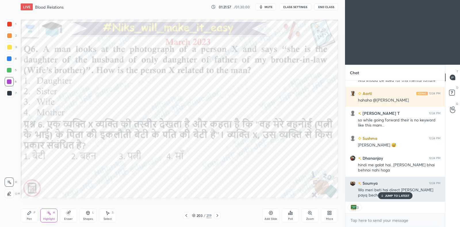
click at [388, 197] on p "JUMP TO LATEST" at bounding box center [397, 195] width 25 height 3
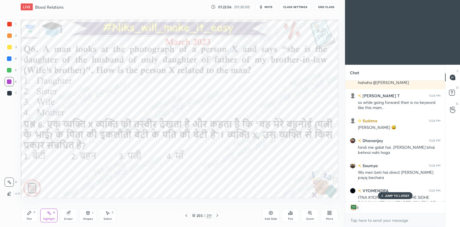
scroll to position [16184, 0]
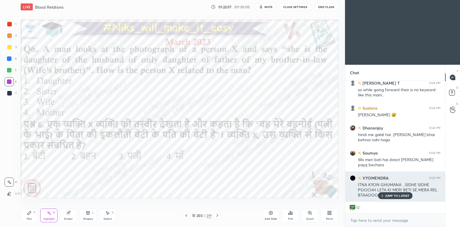
click at [392, 196] on p "JUMP TO LATEST" at bounding box center [397, 195] width 25 height 3
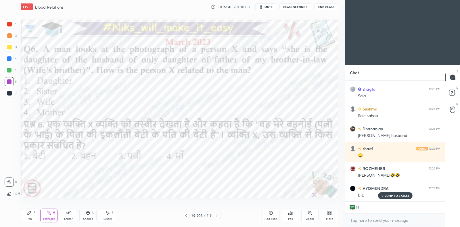
scroll to position [131, 98]
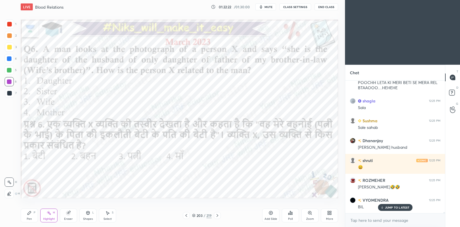
click at [28, 215] on icon at bounding box center [29, 212] width 5 height 5
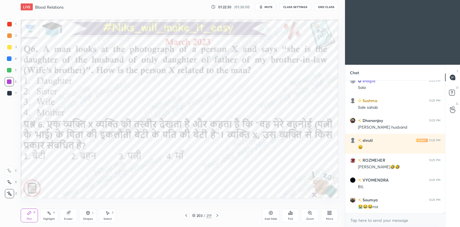
scroll to position [16331, 0]
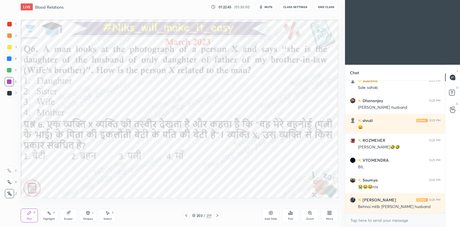
click at [218, 213] on div at bounding box center [217, 215] width 7 height 7
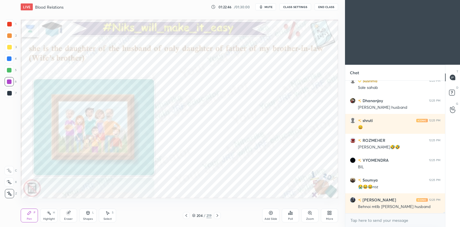
click at [218, 213] on div at bounding box center [217, 215] width 7 height 7
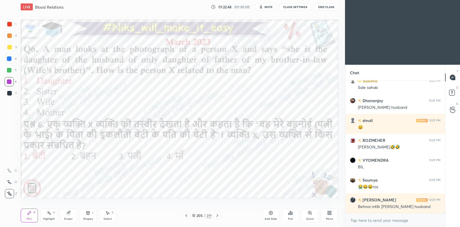
click at [193, 215] on icon at bounding box center [193, 215] width 3 height 3
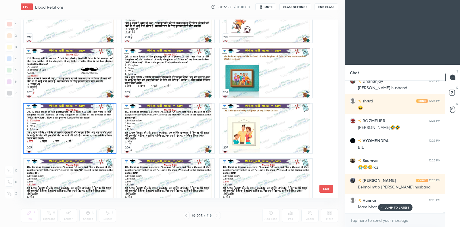
scroll to position [3673, 0]
click at [400, 206] on p "JUMP TO LATEST" at bounding box center [397, 207] width 25 height 3
click at [106, 132] on img "grid" at bounding box center [70, 127] width 92 height 49
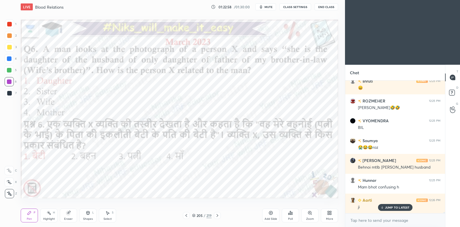
click at [106, 134] on img "grid" at bounding box center [70, 127] width 92 height 49
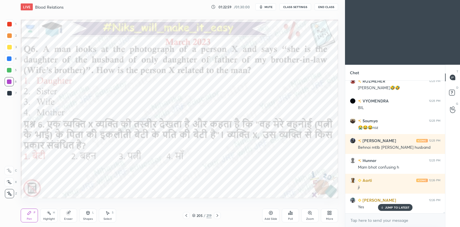
click at [273, 212] on icon at bounding box center [271, 212] width 5 height 5
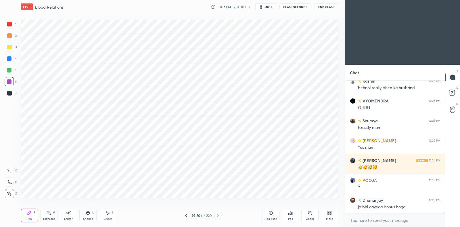
scroll to position [16642, 0]
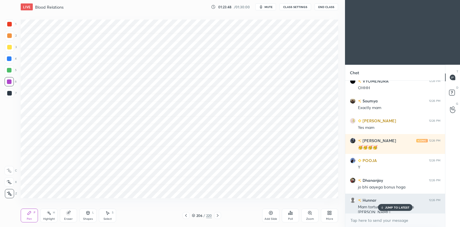
click at [391, 205] on div "JUMP TO LATEST" at bounding box center [395, 207] width 34 height 7
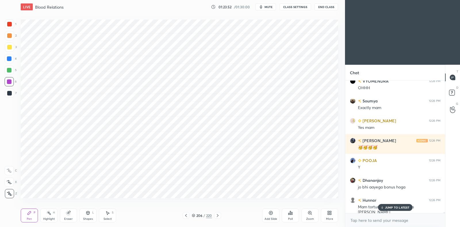
scroll to position [16662, 0]
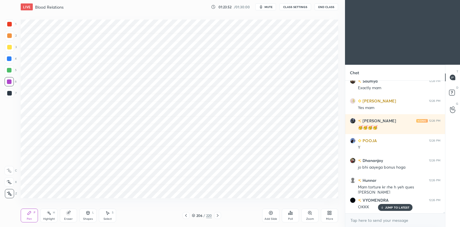
click at [193, 215] on icon at bounding box center [193, 214] width 3 height 1
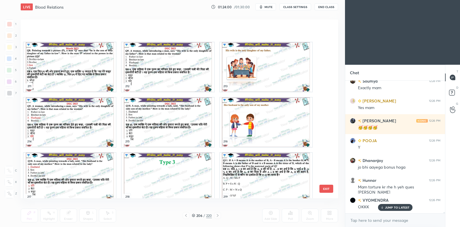
scroll to position [3882, 0]
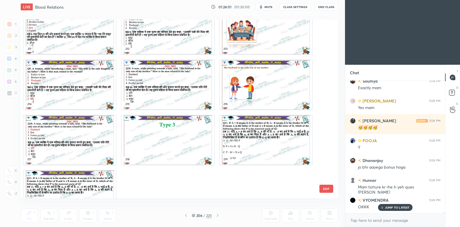
click at [172, 126] on img "grid" at bounding box center [168, 139] width 92 height 49
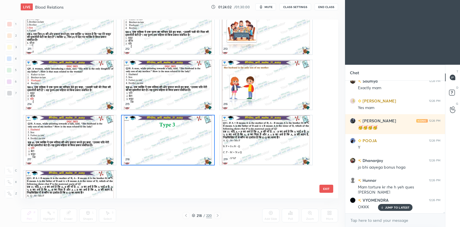
click at [172, 126] on img "grid" at bounding box center [168, 139] width 92 height 49
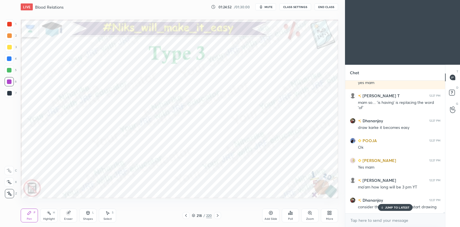
scroll to position [16826, 0]
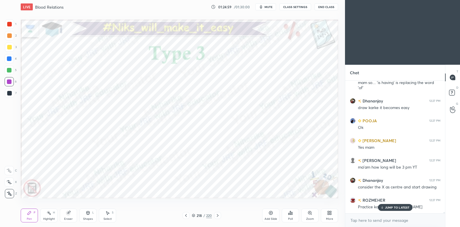
click at [404, 206] on p "JUMP TO LATEST" at bounding box center [397, 207] width 25 height 3
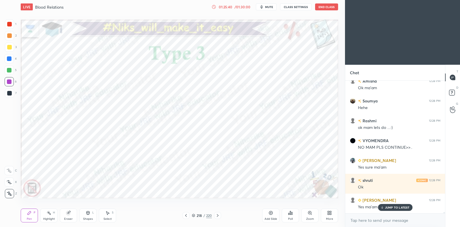
scroll to position [17103, 0]
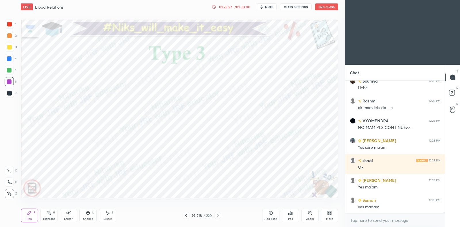
click at [218, 215] on icon at bounding box center [217, 215] width 5 height 5
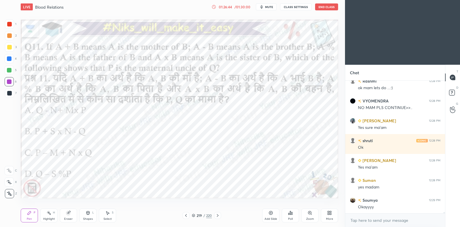
click at [110, 214] on div "Select S" at bounding box center [107, 215] width 17 height 14
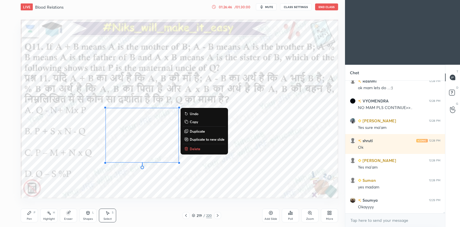
click at [130, 194] on div "0 ° Undo Copy Duplicate Duplicate to new slide Delete" at bounding box center [179, 109] width 317 height 179
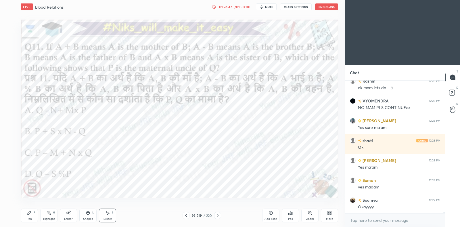
click at [29, 219] on div "Pen" at bounding box center [29, 218] width 5 height 3
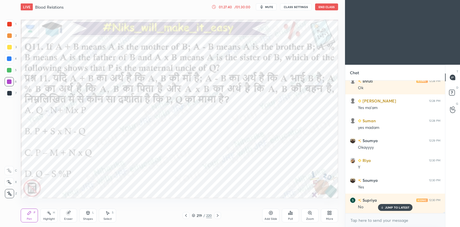
scroll to position [17203, 0]
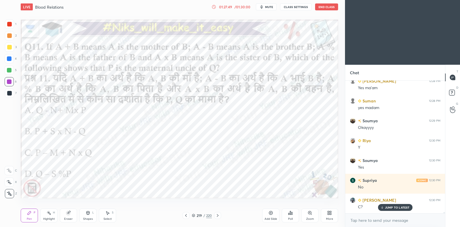
click at [10, 62] on div at bounding box center [9, 58] width 9 height 9
click at [52, 217] on div "Highlight" at bounding box center [49, 218] width 12 height 3
click at [33, 215] on div "Pen P" at bounding box center [29, 215] width 17 height 14
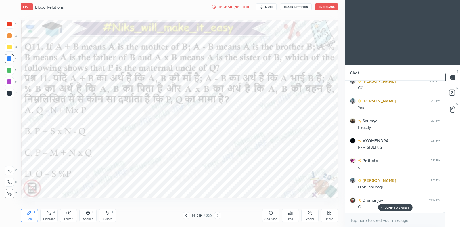
scroll to position [17342, 0]
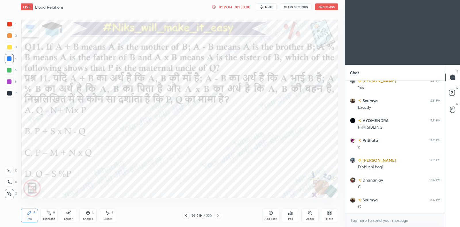
click at [292, 211] on icon at bounding box center [290, 212] width 5 height 5
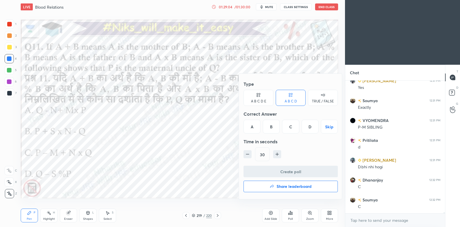
click at [287, 129] on div "C" at bounding box center [290, 127] width 17 height 14
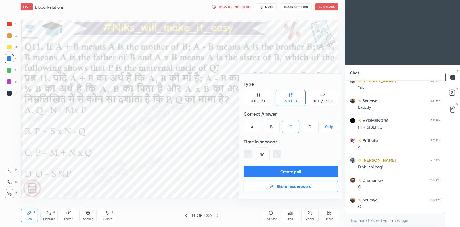
click at [289, 169] on button "Create poll" at bounding box center [291, 171] width 94 height 11
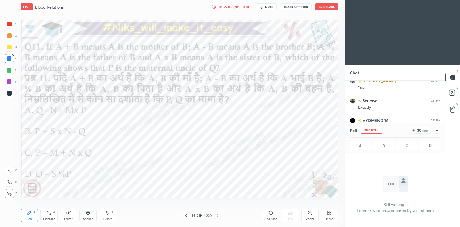
scroll to position [115, 98]
click at [435, 132] on icon at bounding box center [437, 130] width 5 height 5
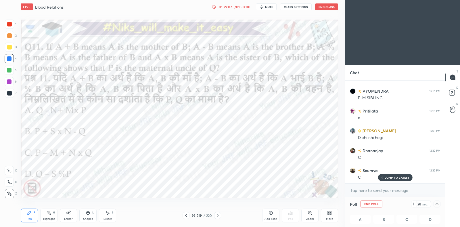
scroll to position [0, 2]
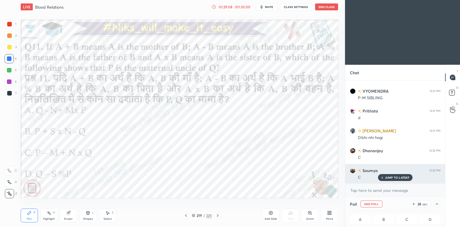
click at [399, 176] on p "JUMP TO LATEST" at bounding box center [397, 177] width 25 height 3
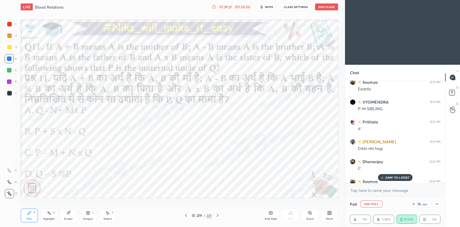
scroll to position [17371, 0]
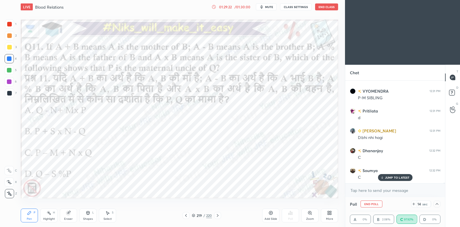
click at [393, 180] on div "JUMP TO LATEST" at bounding box center [395, 177] width 34 height 7
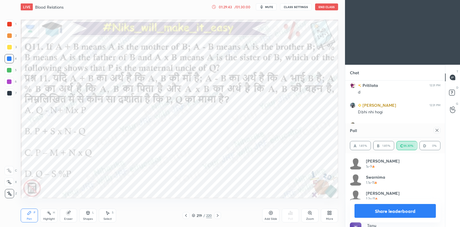
scroll to position [67, 89]
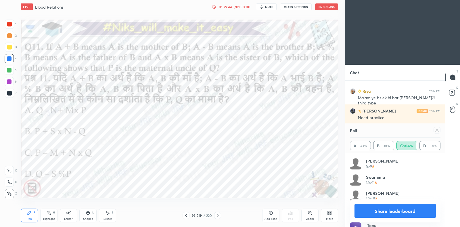
click at [438, 130] on icon at bounding box center [437, 130] width 5 height 5
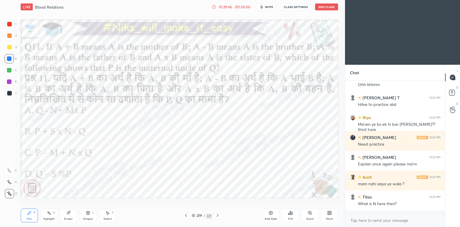
scroll to position [144, 98]
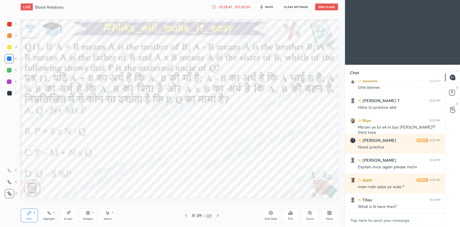
paste textarea "telegram link - [URL][DOMAIN_NAME] Google spreadsheet link - [URL][DOMAIN_NAME]…"
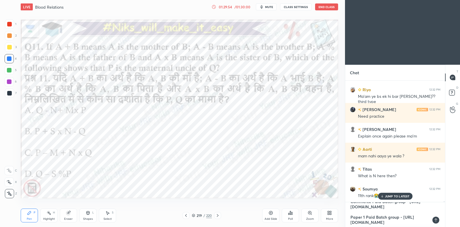
drag, startPoint x: 411, startPoint y: 206, endPoint x: 348, endPoint y: 212, distance: 63.0
click at [348, 212] on div "telegram link - [URL][DOMAIN_NAME] Google spreadsheet link - [URL][DOMAIN_NAME]…" at bounding box center [395, 214] width 100 height 25
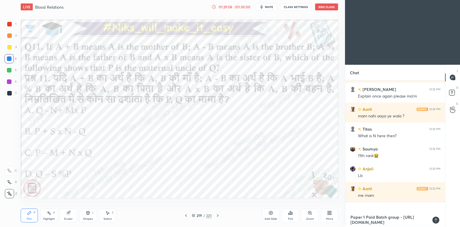
type textarea "telegram link - [URL][DOMAIN_NAME] Google spreadsheet link - [URL][DOMAIN_NAME]…"
click at [437, 221] on icon at bounding box center [436, 220] width 5 height 5
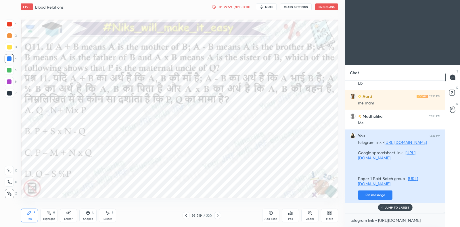
click at [365, 200] on button "Pin message" at bounding box center [375, 194] width 34 height 9
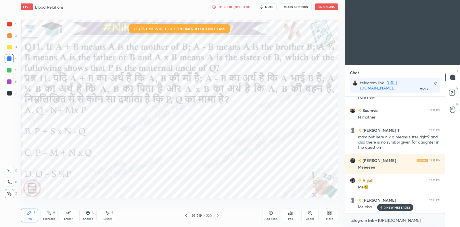
click at [384, 208] on p "3 NEW MESSAGES" at bounding box center [397, 207] width 26 height 3
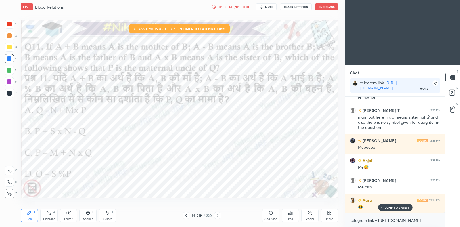
click at [218, 215] on icon at bounding box center [217, 215] width 5 height 5
click at [9, 26] on div at bounding box center [9, 24] width 5 height 5
click at [184, 216] on icon at bounding box center [186, 215] width 5 height 5
click at [217, 216] on icon at bounding box center [217, 215] width 5 height 5
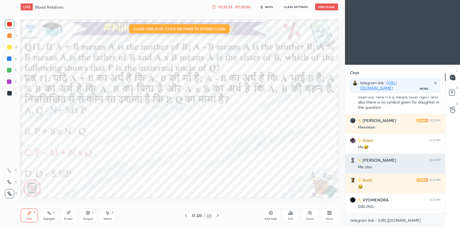
scroll to position [17865, 0]
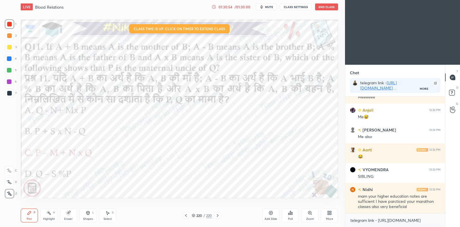
click at [185, 214] on icon at bounding box center [186, 215] width 5 height 5
click at [216, 216] on icon at bounding box center [217, 215] width 5 height 5
click at [186, 217] on icon at bounding box center [186, 215] width 5 height 5
click at [217, 216] on icon at bounding box center [217, 215] width 5 height 5
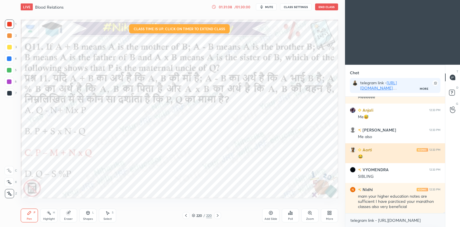
scroll to position [17885, 0]
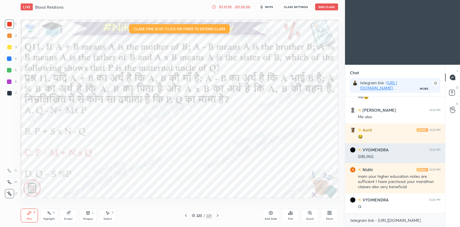
click at [10, 62] on div at bounding box center [9, 58] width 9 height 9
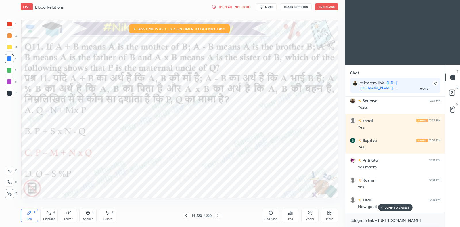
scroll to position [18108, 0]
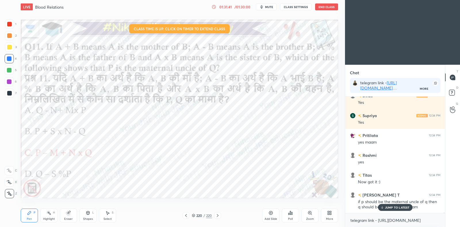
click at [186, 218] on div at bounding box center [186, 215] width 7 height 7
click at [219, 215] on icon at bounding box center [217, 215] width 5 height 5
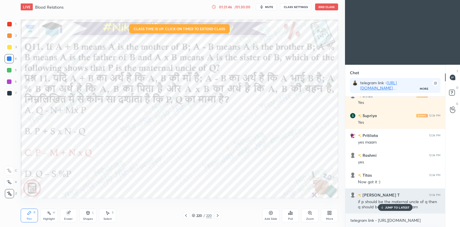
click at [385, 210] on div "JUMP TO LATEST" at bounding box center [395, 207] width 34 height 7
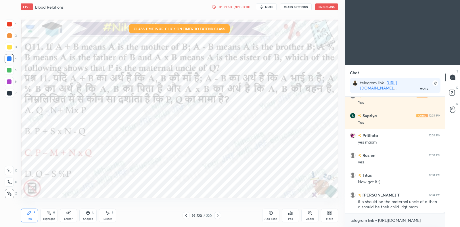
scroll to position [18128, 0]
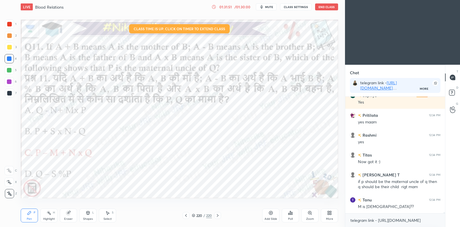
click at [186, 214] on icon at bounding box center [186, 215] width 2 height 3
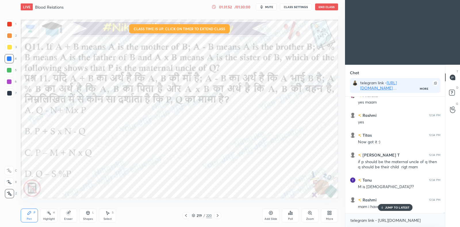
scroll to position [18167, 0]
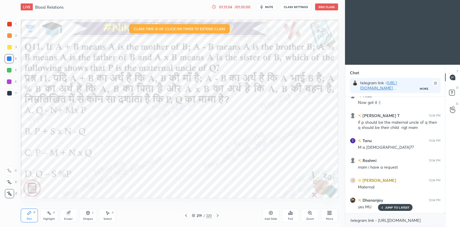
click at [219, 216] on icon at bounding box center [217, 215] width 5 height 5
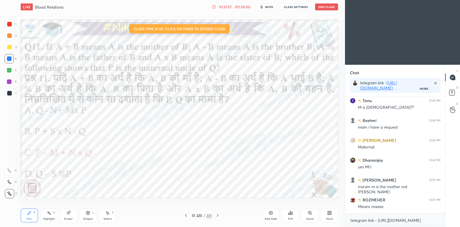
scroll to position [18247, 0]
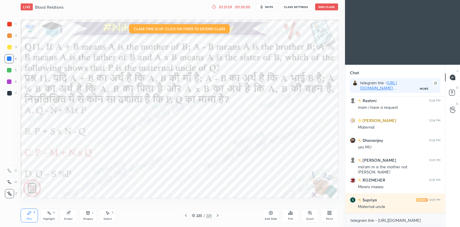
click at [188, 213] on icon at bounding box center [186, 215] width 5 height 5
click at [216, 216] on icon at bounding box center [217, 215] width 5 height 5
click at [67, 213] on icon at bounding box center [68, 213] width 4 height 4
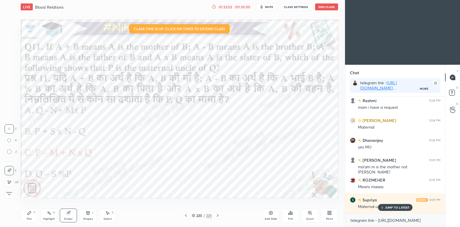
scroll to position [18267, 0]
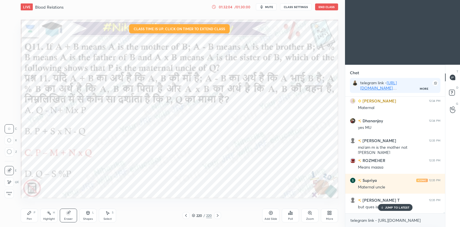
click at [29, 216] on div "Pen P" at bounding box center [29, 215] width 17 height 14
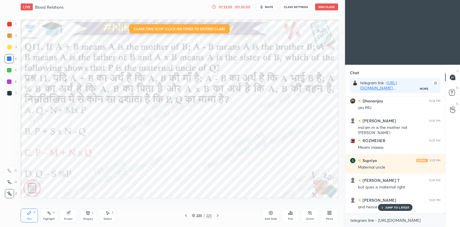
scroll to position [18306, 0]
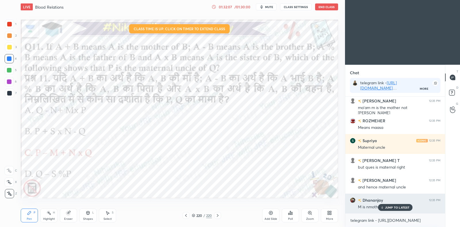
click at [391, 205] on div "JUMP TO LATEST" at bounding box center [395, 207] width 34 height 7
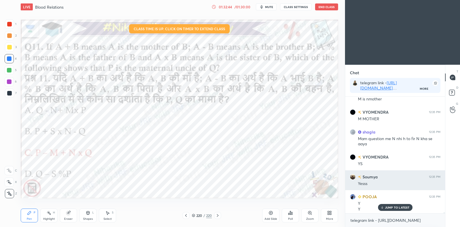
scroll to position [18436, 0]
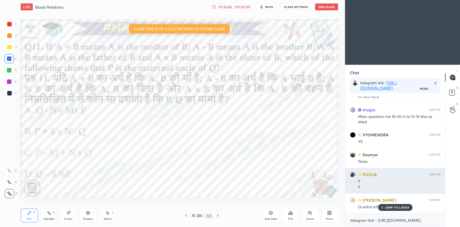
click at [391, 207] on p "JUMP TO LATEST" at bounding box center [397, 207] width 25 height 3
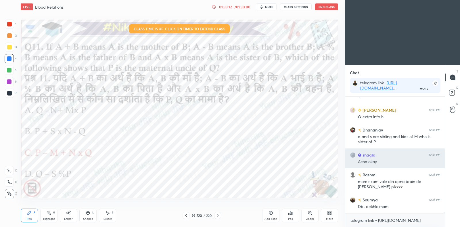
scroll to position [18546, 0]
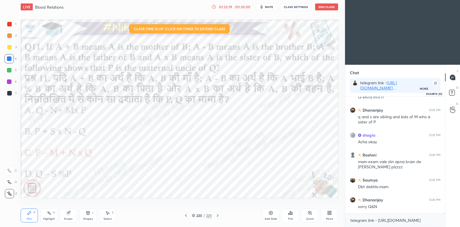
click at [453, 92] on icon at bounding box center [452, 92] width 2 height 2
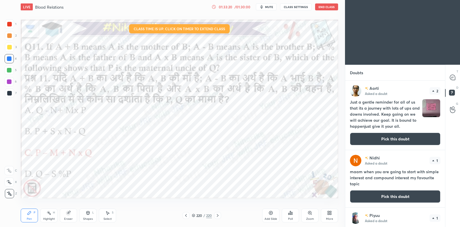
scroll to position [38, 0]
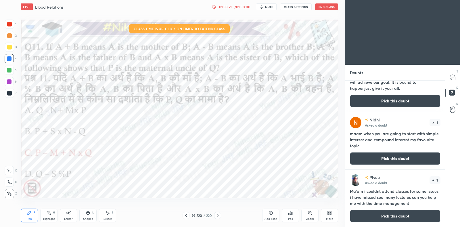
click at [375, 213] on button "Pick this doubt" at bounding box center [395, 216] width 91 height 13
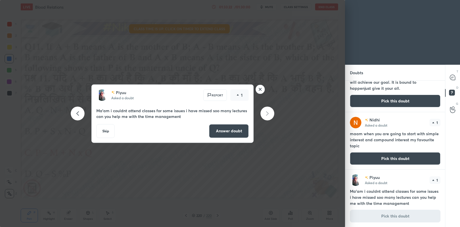
click at [245, 136] on button "Answer doubt" at bounding box center [229, 131] width 40 height 14
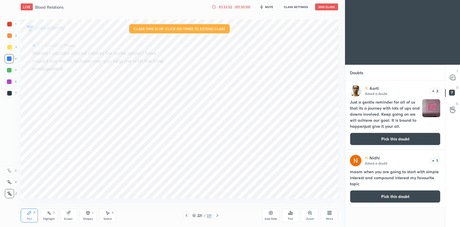
click at [364, 196] on button "Pick this doubt" at bounding box center [395, 196] width 91 height 13
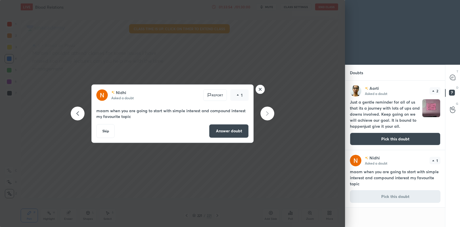
click at [242, 132] on button "Answer doubt" at bounding box center [229, 131] width 40 height 14
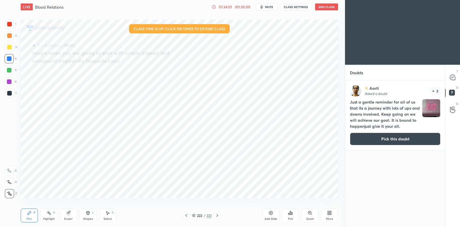
click at [193, 217] on div "222 / 222" at bounding box center [202, 215] width 20 height 5
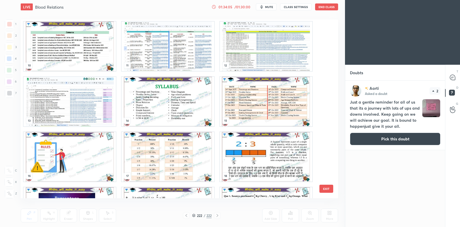
scroll to position [169, 0]
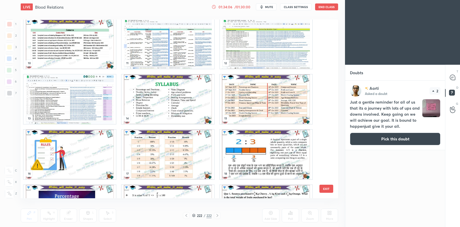
click at [261, 110] on img "grid" at bounding box center [266, 98] width 92 height 49
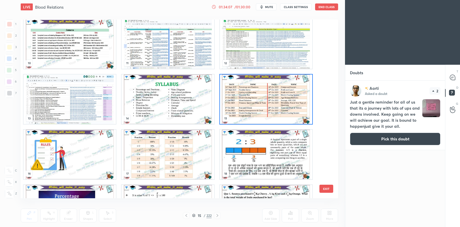
click at [262, 111] on img "grid" at bounding box center [266, 98] width 92 height 49
click at [264, 110] on img "grid" at bounding box center [266, 98] width 92 height 49
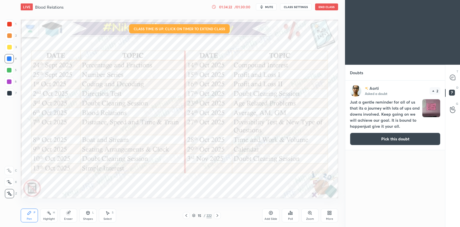
click at [366, 139] on button "Pick this doubt" at bounding box center [395, 139] width 91 height 13
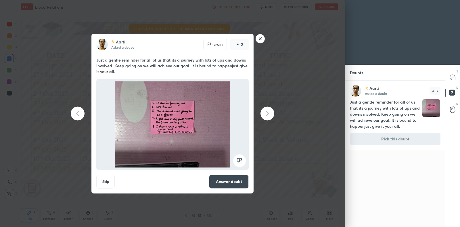
click at [237, 182] on button "Answer doubt" at bounding box center [229, 182] width 40 height 14
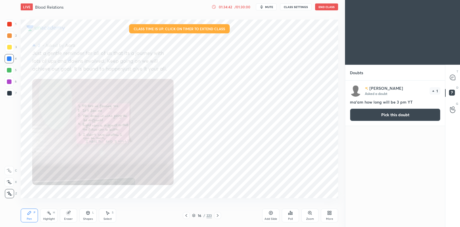
click at [308, 213] on icon at bounding box center [309, 212] width 3 height 3
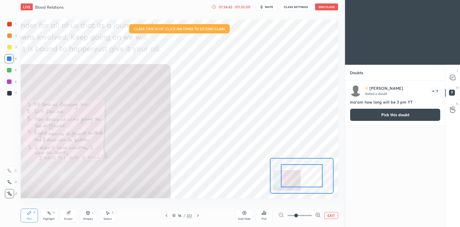
click at [301, 183] on div at bounding box center [302, 175] width 42 height 23
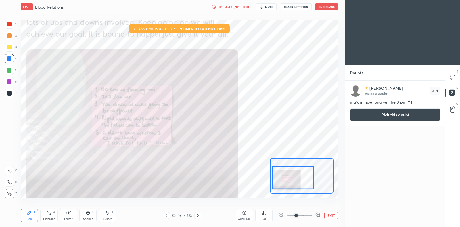
click at [296, 182] on div at bounding box center [293, 177] width 42 height 23
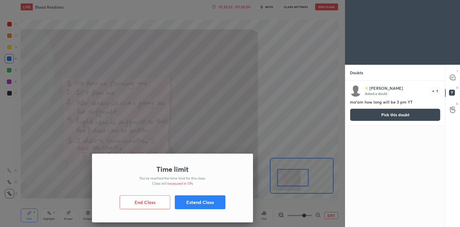
click at [214, 202] on button "Extend Class" at bounding box center [200, 202] width 51 height 14
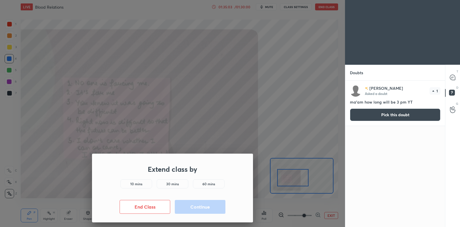
click at [144, 184] on div "10 mins" at bounding box center [136, 183] width 32 height 9
click at [189, 206] on button "Continue" at bounding box center [200, 207] width 51 height 14
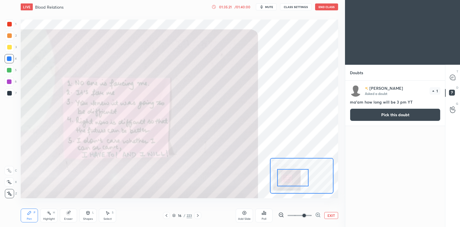
click at [336, 214] on button "EXIT" at bounding box center [331, 215] width 14 height 7
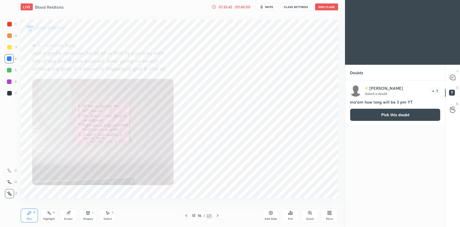
click at [378, 115] on button "Pick this doubt" at bounding box center [395, 114] width 91 height 13
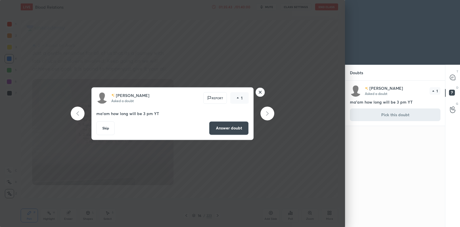
click at [229, 129] on button "Answer doubt" at bounding box center [229, 128] width 40 height 14
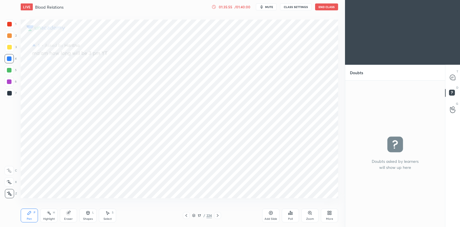
click at [453, 79] on icon at bounding box center [452, 77] width 5 height 5
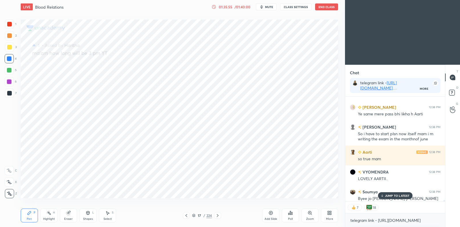
scroll to position [19224, 0]
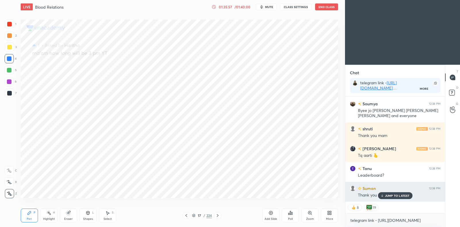
click at [391, 195] on p "JUMP TO LATEST" at bounding box center [397, 195] width 25 height 3
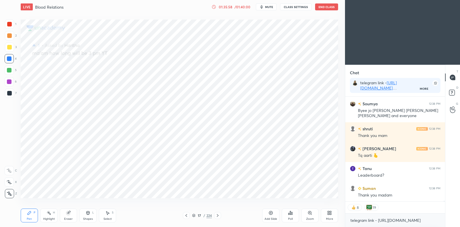
click at [293, 217] on div "Poll" at bounding box center [290, 218] width 5 height 3
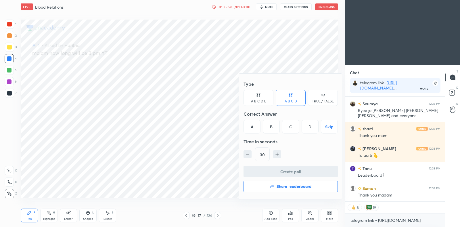
click at [290, 186] on h4 "Share leaderboard" at bounding box center [294, 186] width 35 height 4
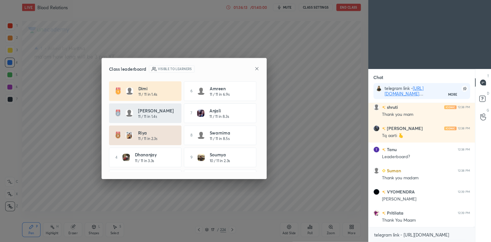
scroll to position [140, 106]
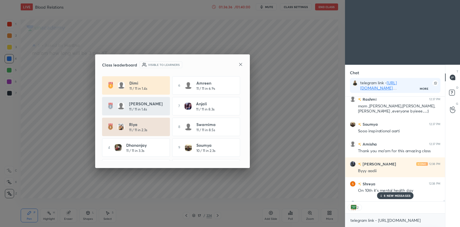
click at [240, 64] on icon at bounding box center [240, 64] width 3 height 3
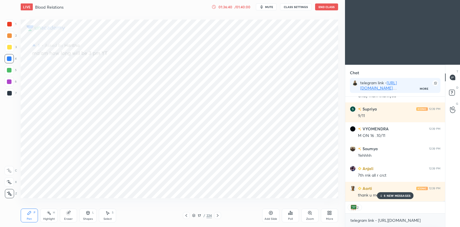
click at [392, 198] on div "6 NEW MESSAGES" at bounding box center [395, 195] width 37 height 7
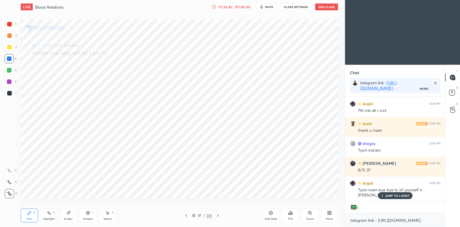
click at [398, 196] on p "JUMP TO LATEST" at bounding box center [397, 195] width 25 height 3
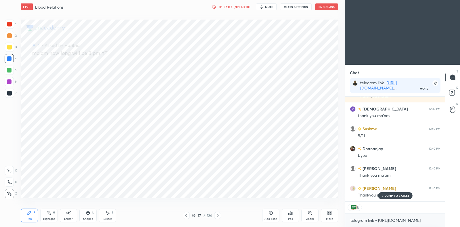
click at [194, 215] on icon at bounding box center [193, 215] width 3 height 3
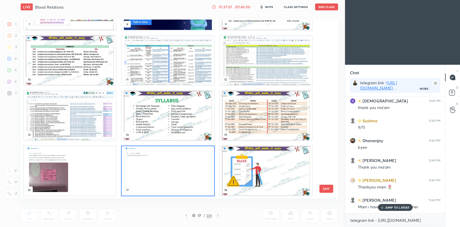
click at [96, 64] on img "grid" at bounding box center [70, 60] width 92 height 49
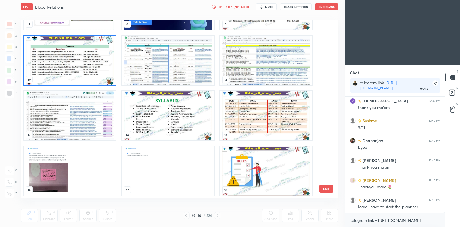
click at [96, 65] on img "grid" at bounding box center [70, 60] width 92 height 49
click at [97, 65] on img "grid" at bounding box center [70, 60] width 92 height 49
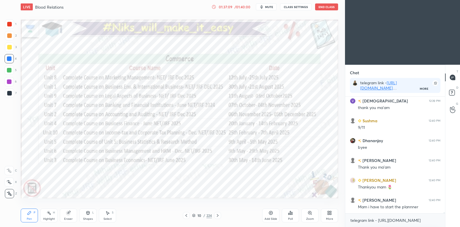
click at [184, 218] on div at bounding box center [186, 215] width 7 height 7
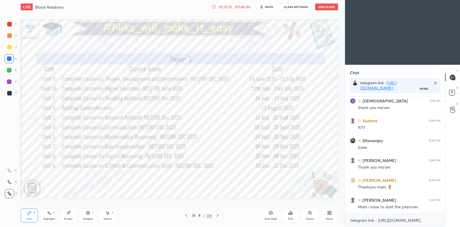
click at [219, 215] on icon at bounding box center [217, 215] width 5 height 5
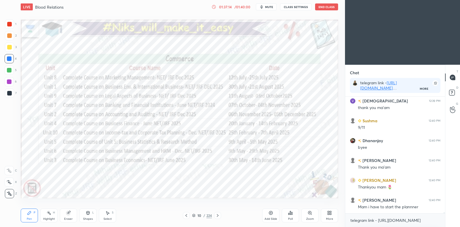
click at [218, 215] on icon at bounding box center [217, 215] width 5 height 5
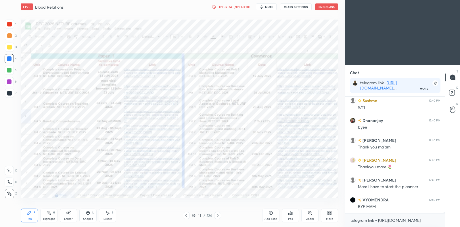
click at [219, 214] on icon at bounding box center [217, 215] width 5 height 5
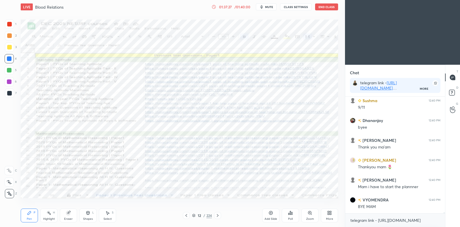
click at [219, 216] on icon at bounding box center [217, 215] width 5 height 5
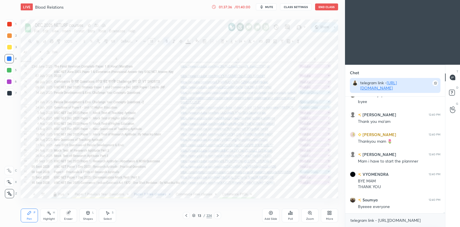
click at [324, 6] on button "End Class" at bounding box center [326, 6] width 23 height 7
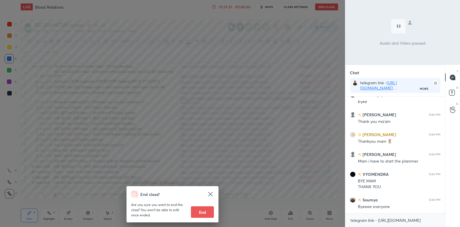
click at [200, 210] on button "End" at bounding box center [202, 211] width 23 height 11
